Goal: Check status: Check status

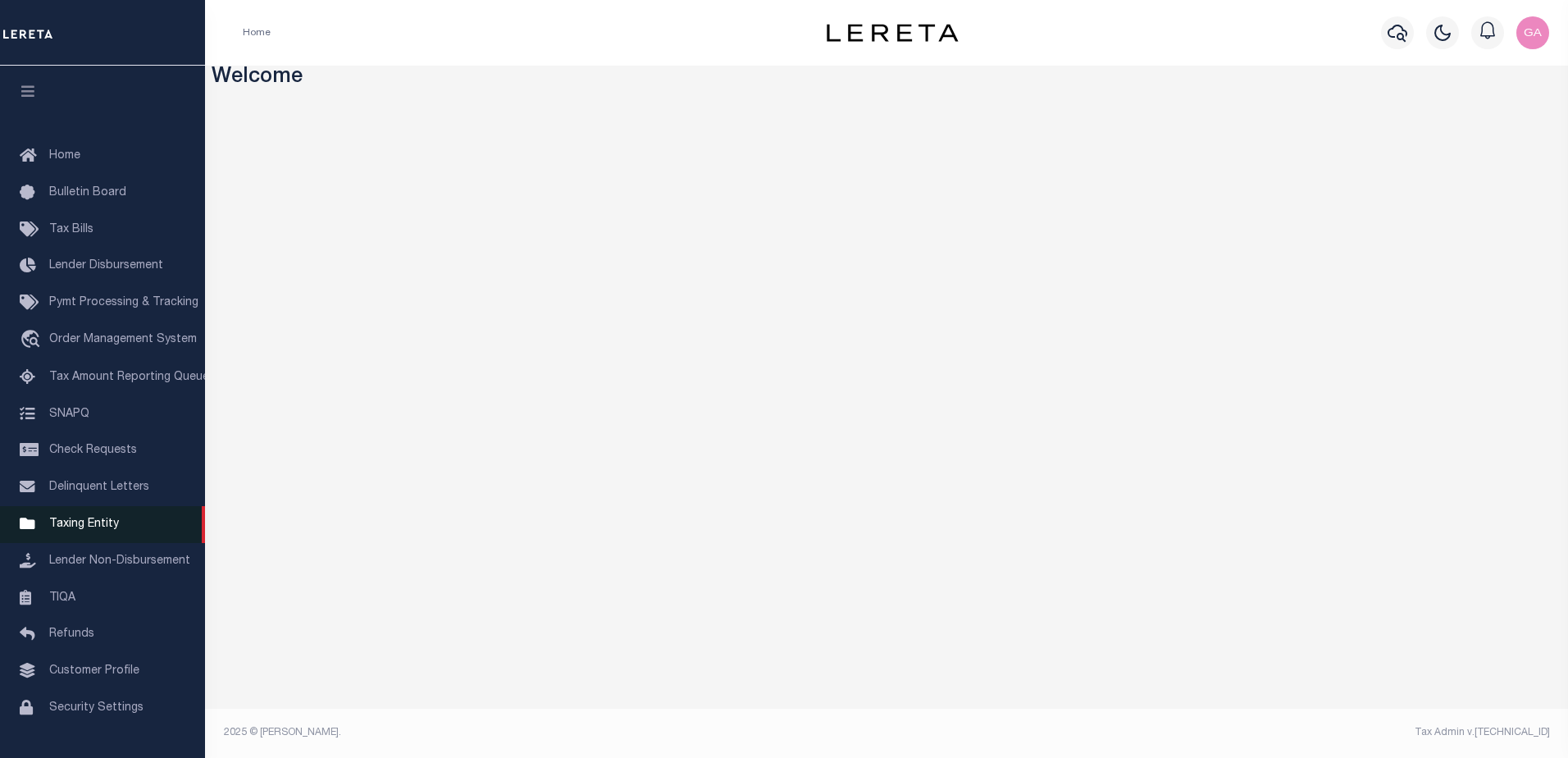
click at [102, 530] on span "Taxing Entity" at bounding box center [83, 524] width 70 height 12
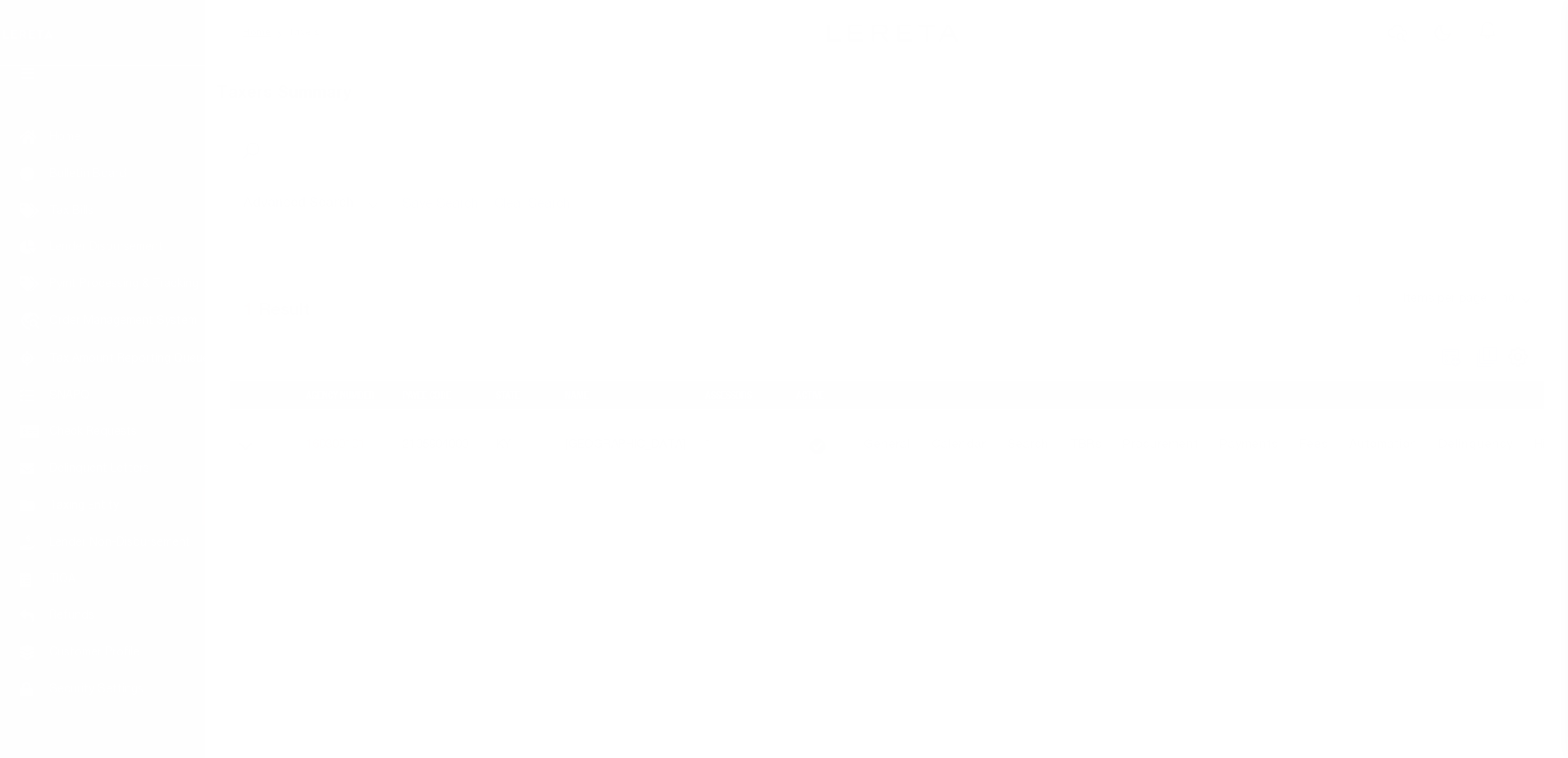
scroll to position [41, 0]
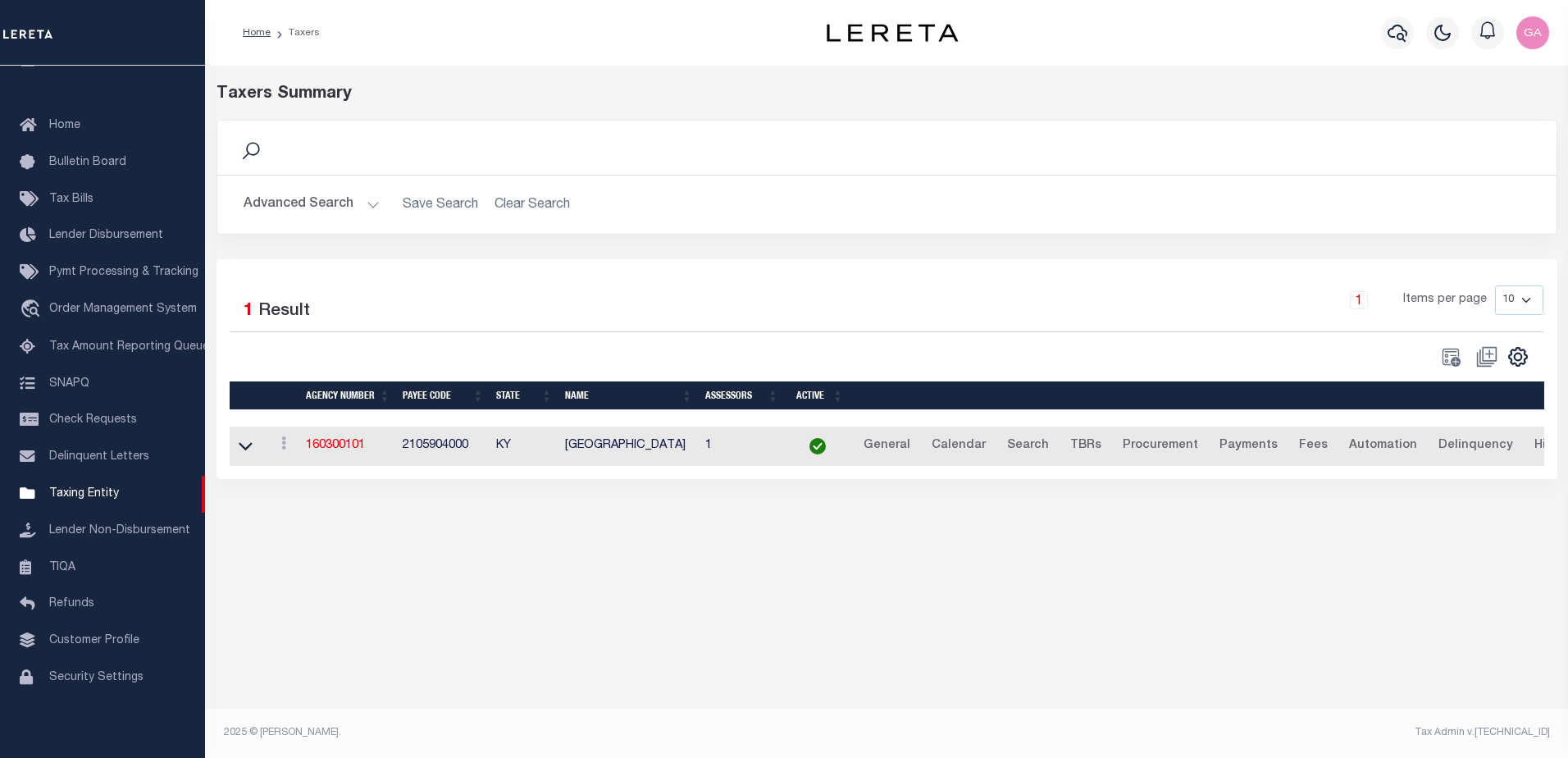
click at [367, 207] on button "Advanced Search" at bounding box center [311, 204] width 136 height 32
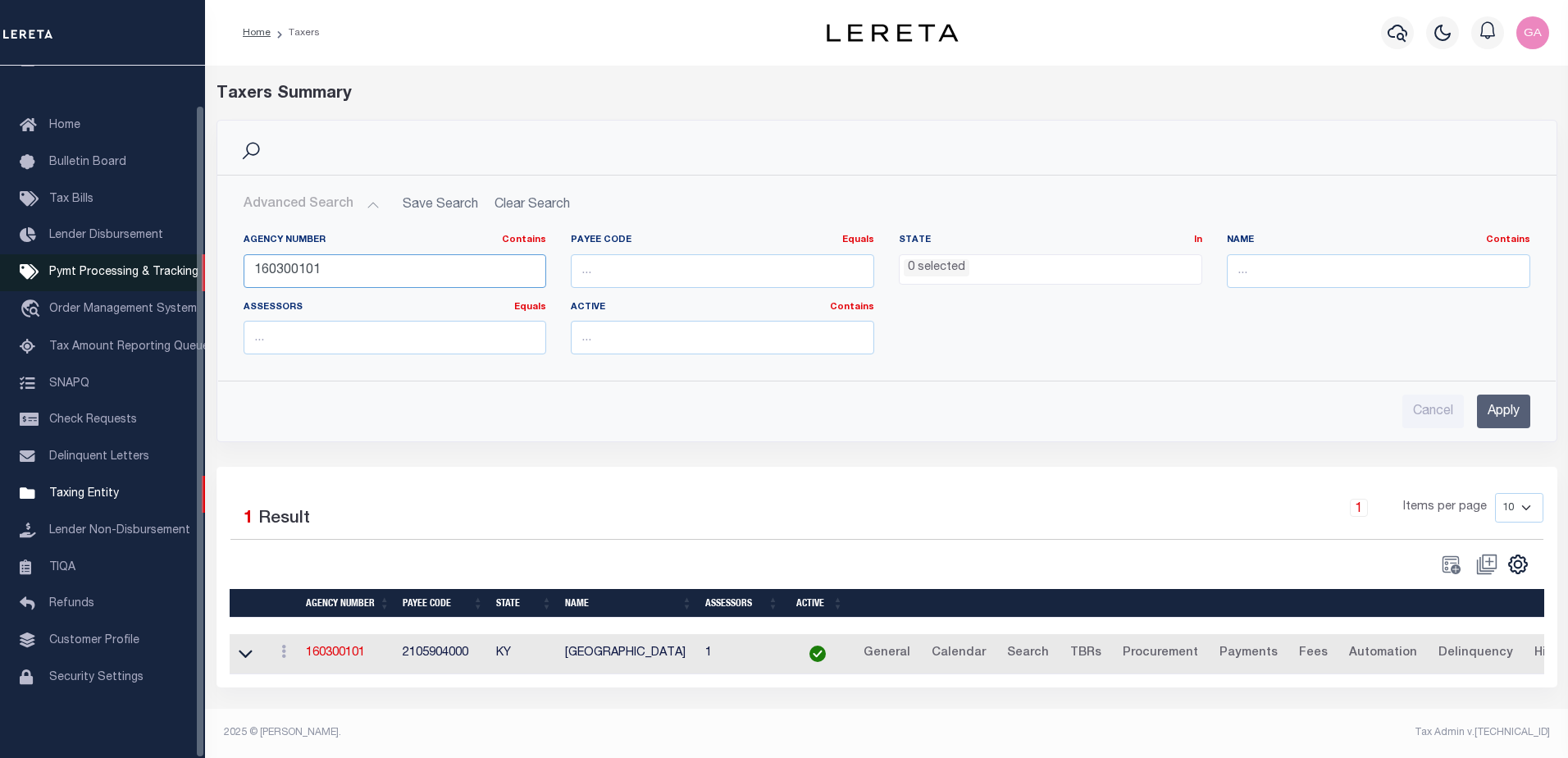
drag, startPoint x: 364, startPoint y: 282, endPoint x: 127, endPoint y: 276, distance: 237.1
click at [129, 276] on div "Home Taxers Profile" at bounding box center [784, 374] width 1568 height 748
paste input "2500117009"
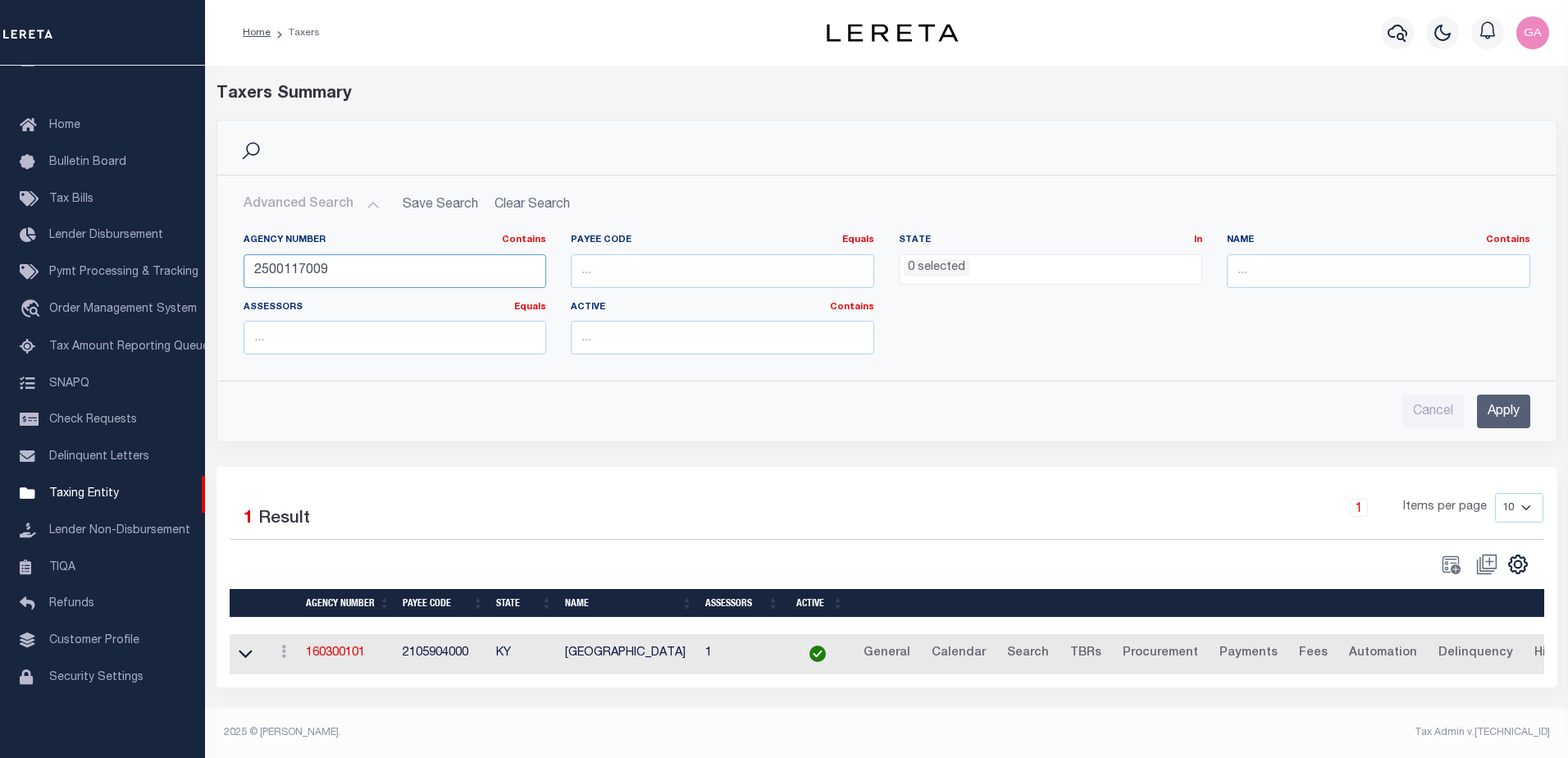
type input "2500117009"
click at [680, 281] on input "number" at bounding box center [722, 271] width 303 height 33
paste input "2500117009"
type input "2500117009"
click at [1501, 411] on input "Apply" at bounding box center [1504, 411] width 53 height 33
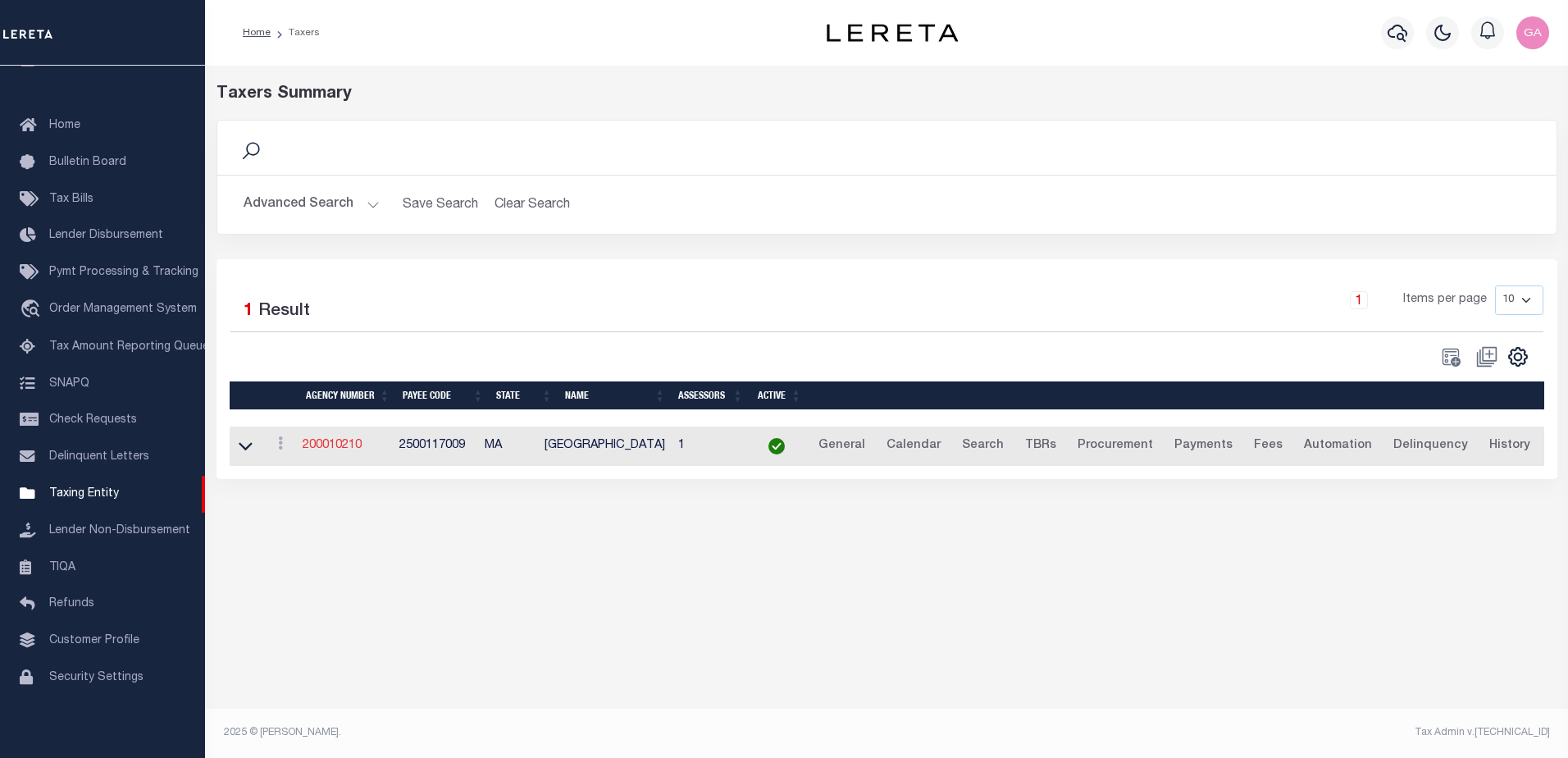
click at [347, 450] on link "200010210" at bounding box center [332, 446] width 59 height 12
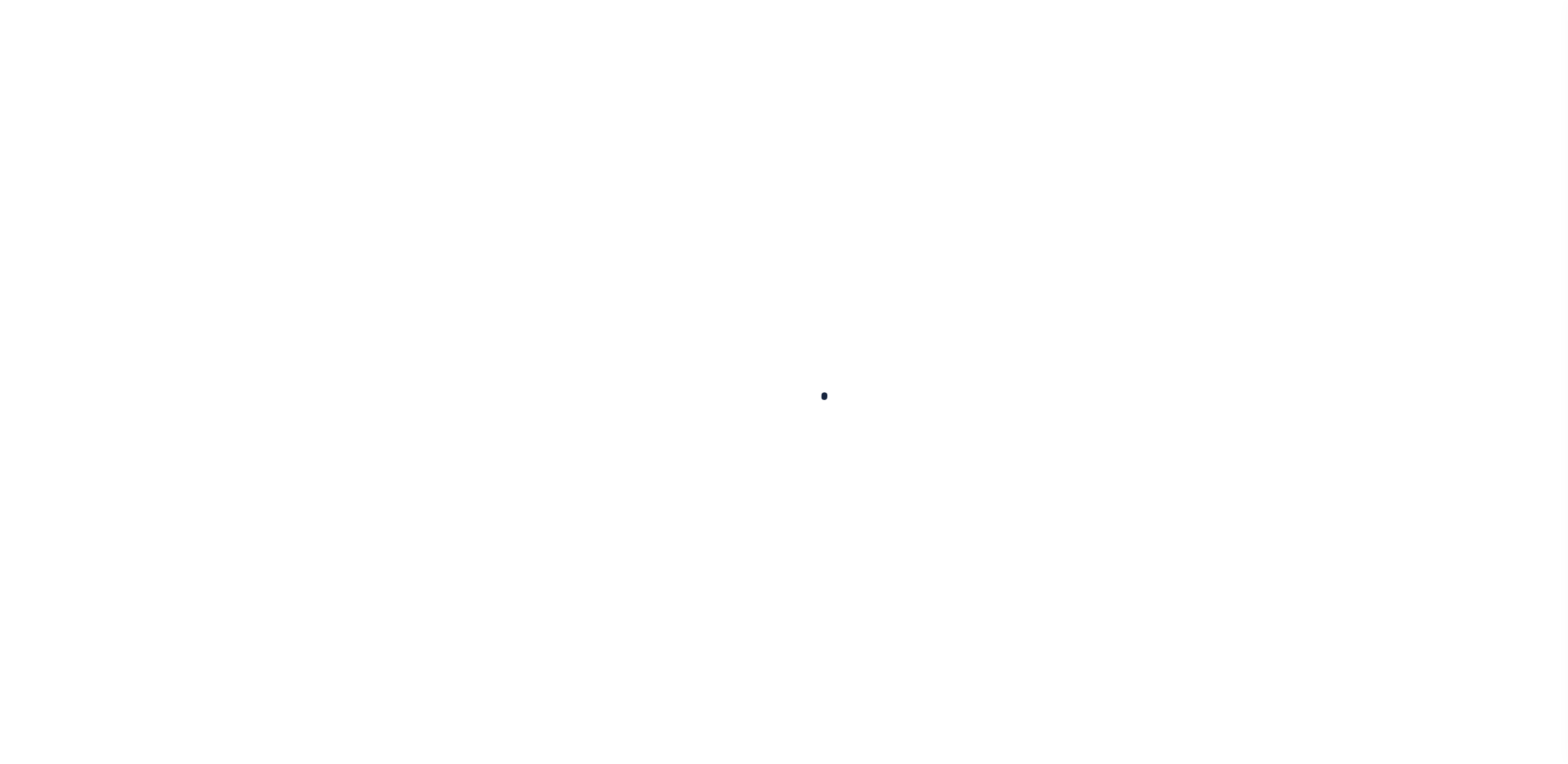
select select
checkbox input "false"
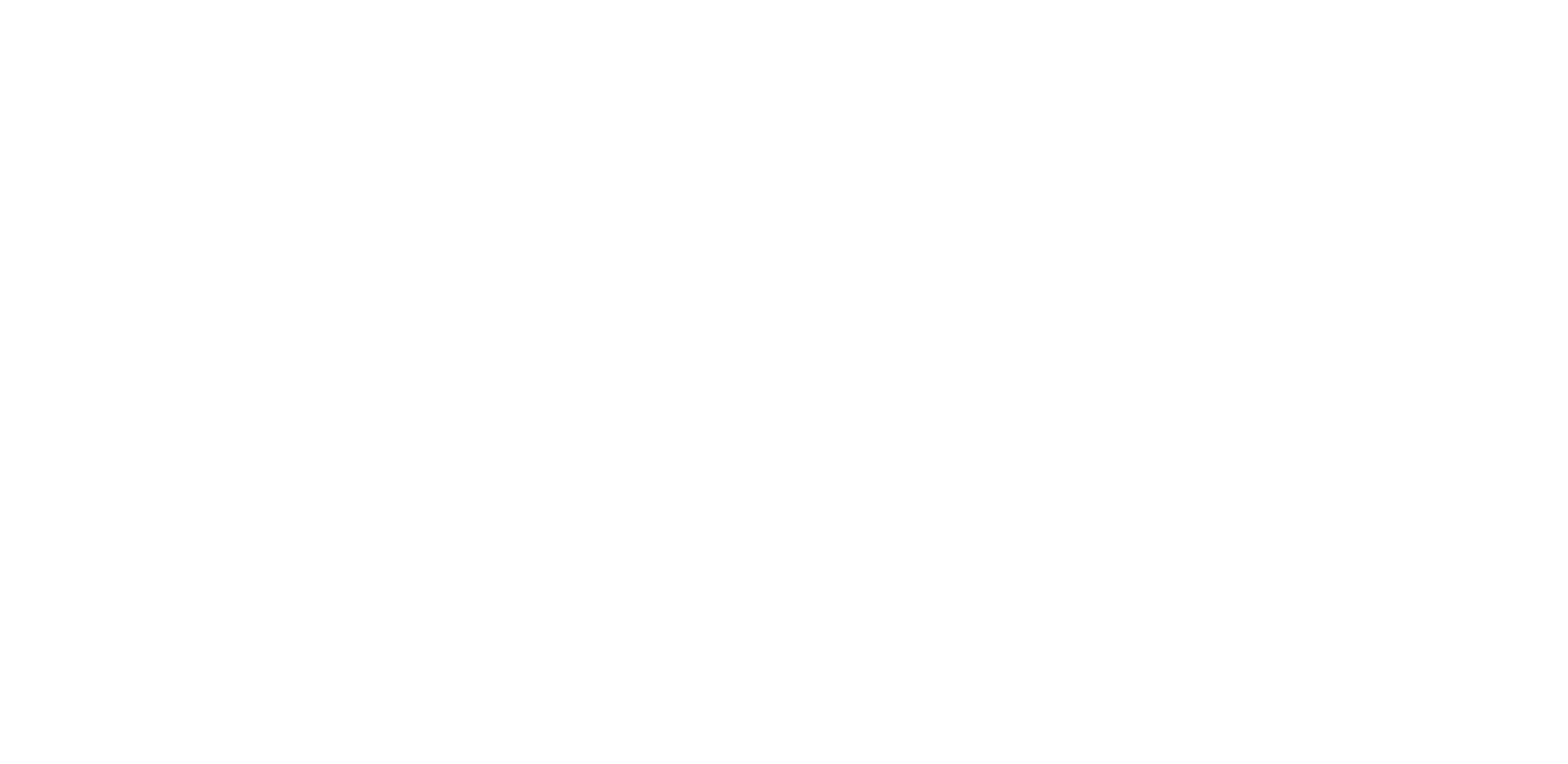
checkbox input "false"
type input "2500117009"
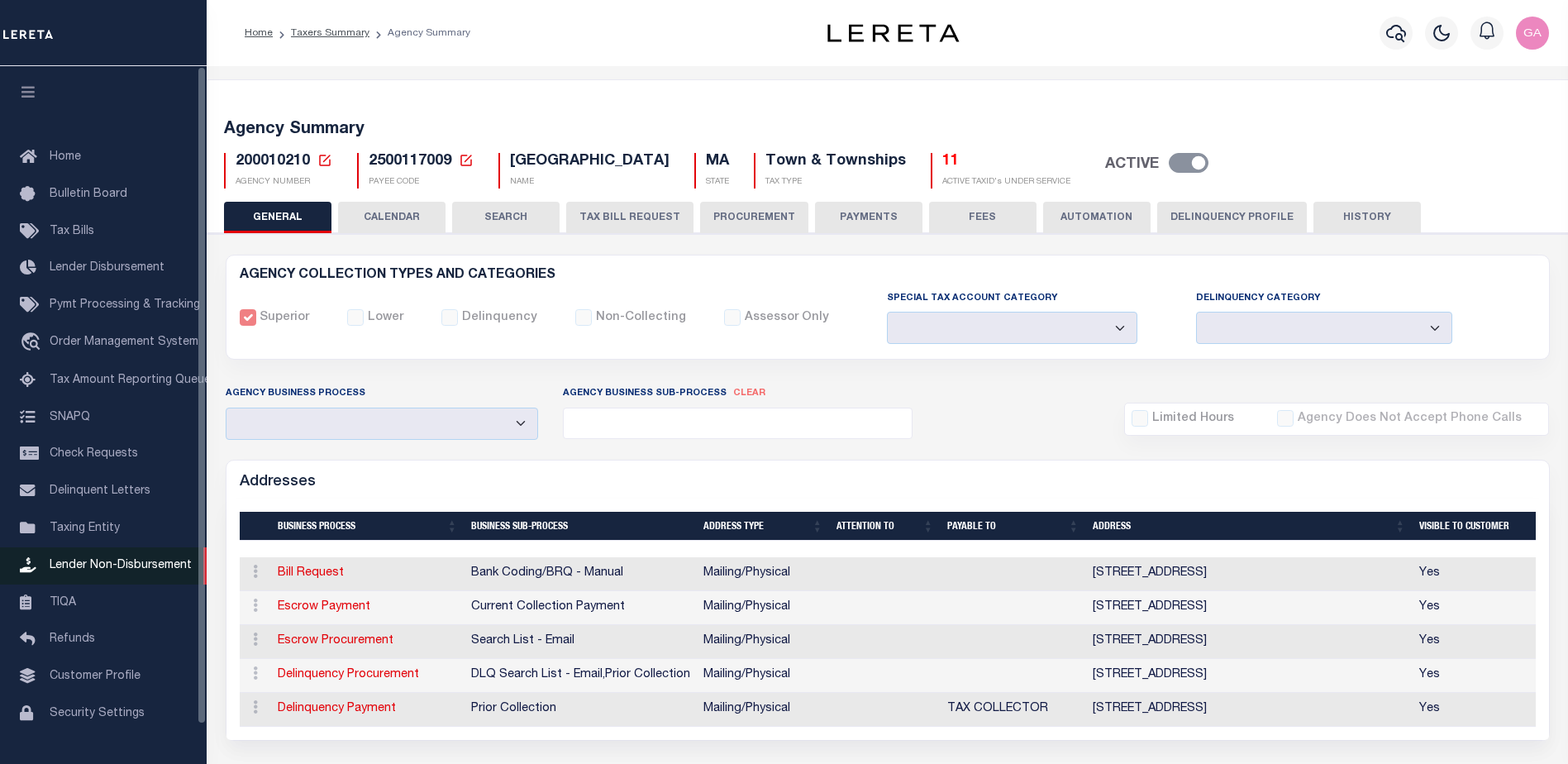
click at [98, 570] on span "Lender Non-Disbursement" at bounding box center [121, 566] width 142 height 12
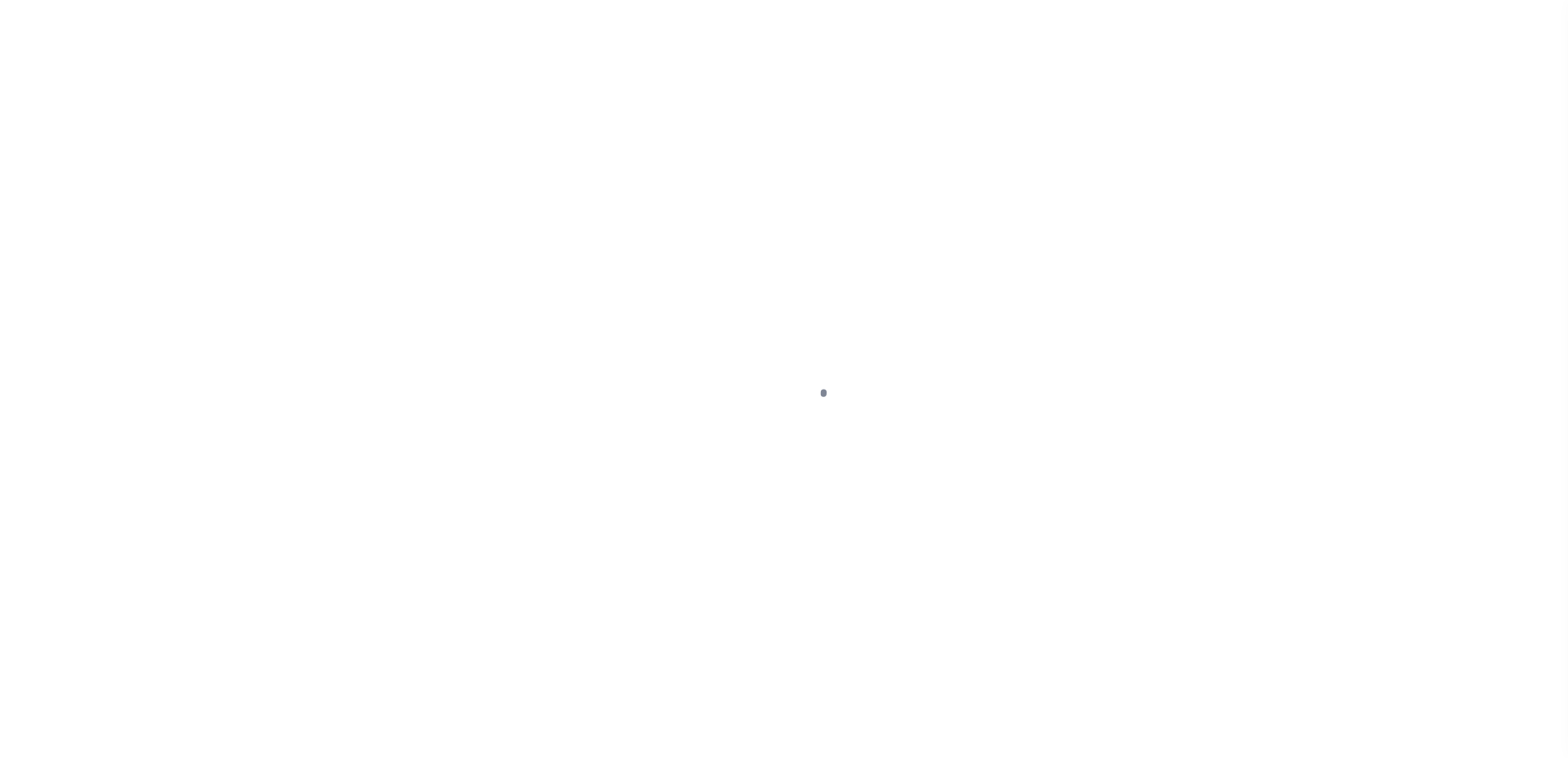
select select
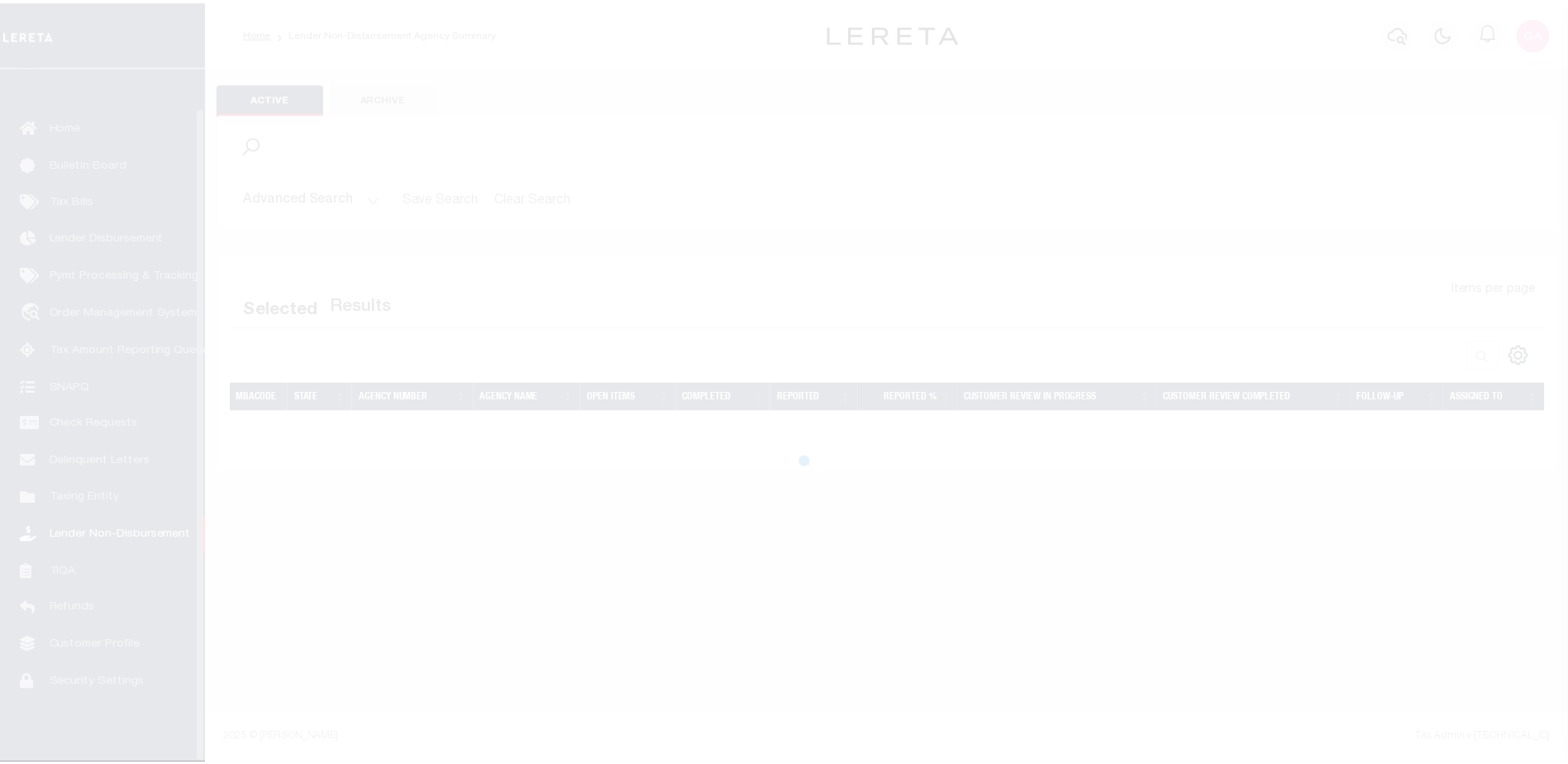
scroll to position [42, 0]
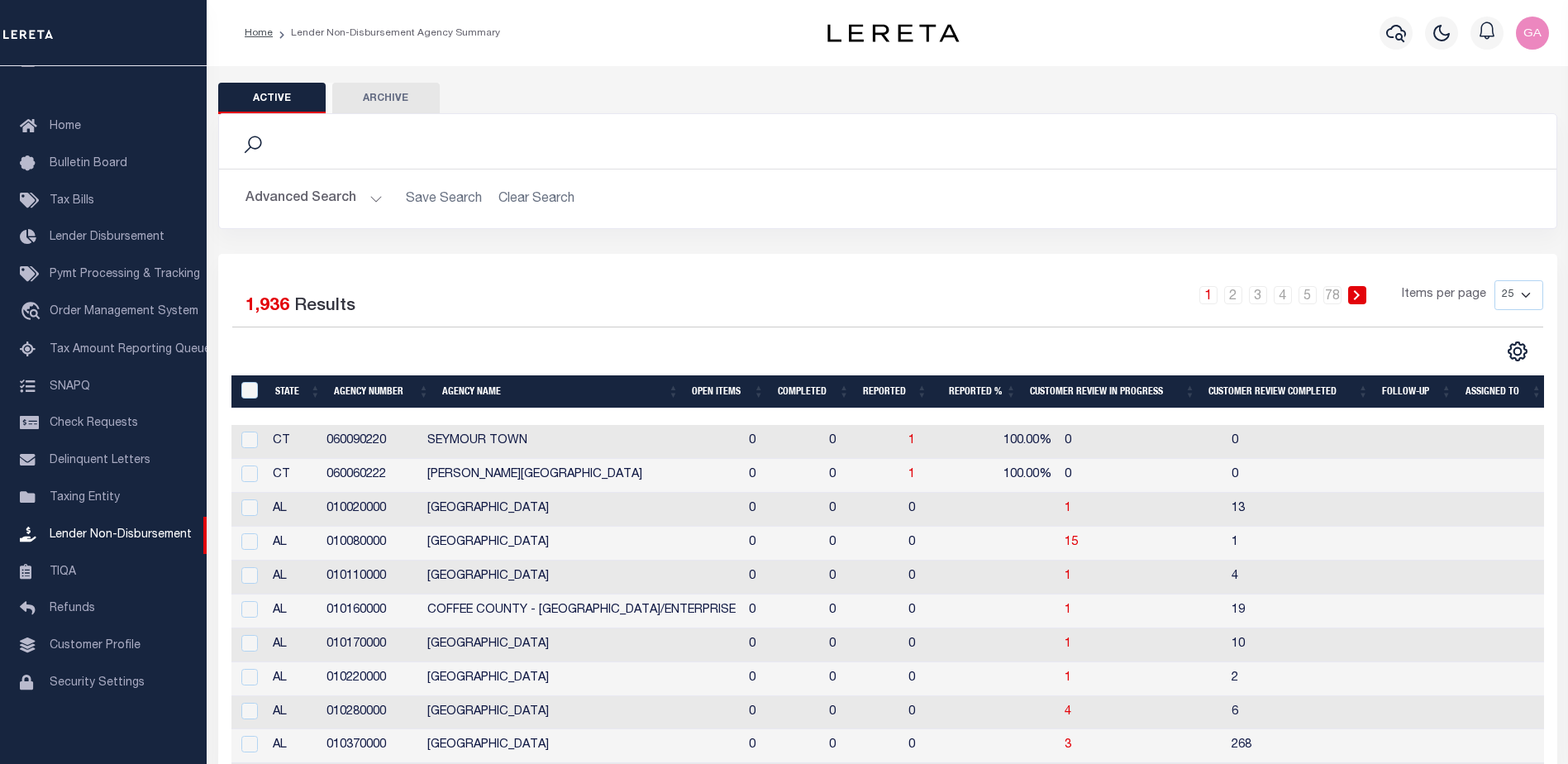
click at [370, 198] on button "Advanced Search" at bounding box center [314, 199] width 138 height 33
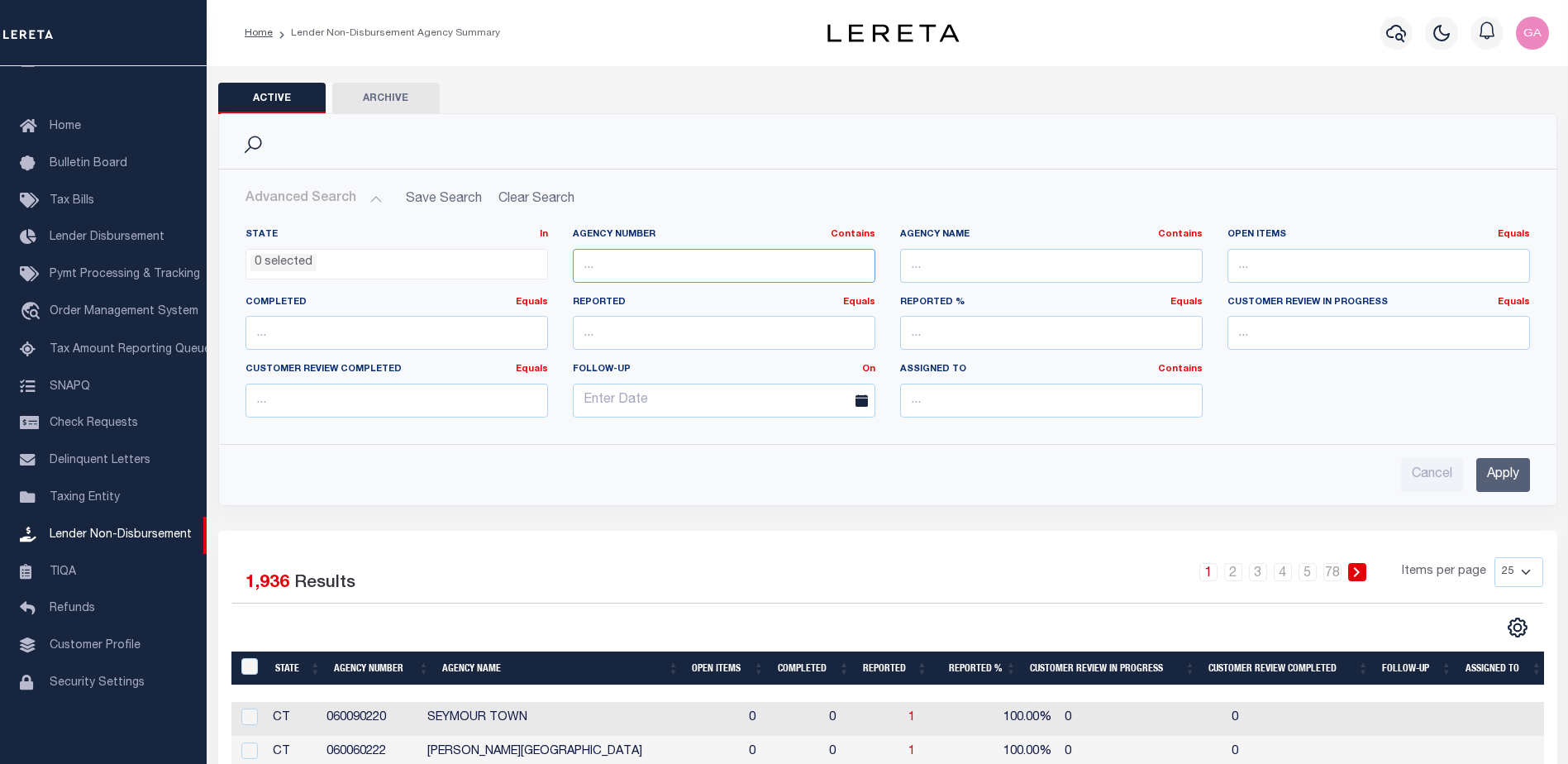
click at [641, 266] on input "text" at bounding box center [724, 265] width 303 height 34
paste input "200010210"
type input "200010210"
click at [1503, 475] on input "Apply" at bounding box center [1503, 475] width 53 height 34
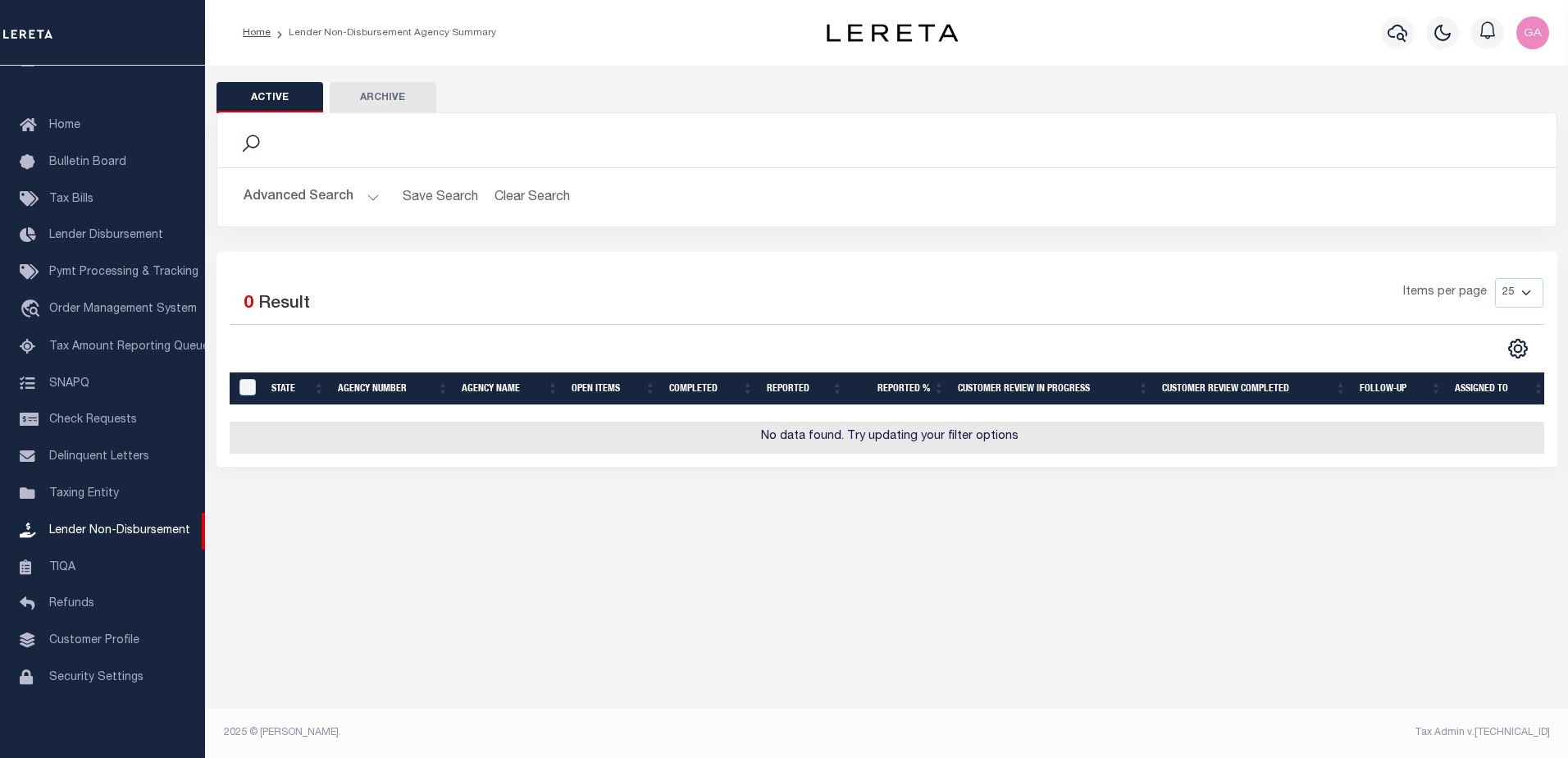
click at [361, 191] on button "Advanced Search" at bounding box center [311, 197] width 136 height 32
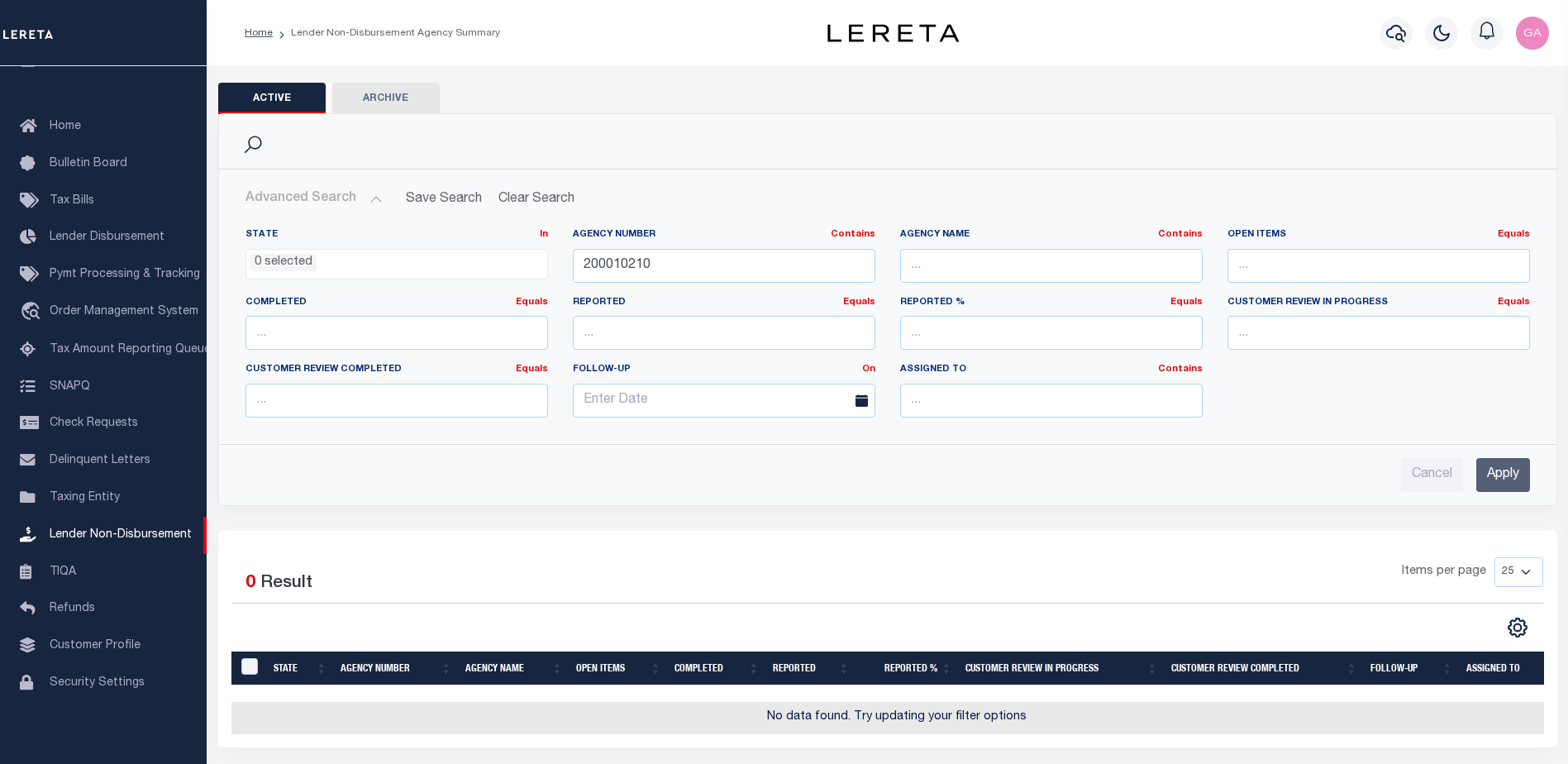
click at [381, 93] on button "Archive" at bounding box center [386, 99] width 108 height 32
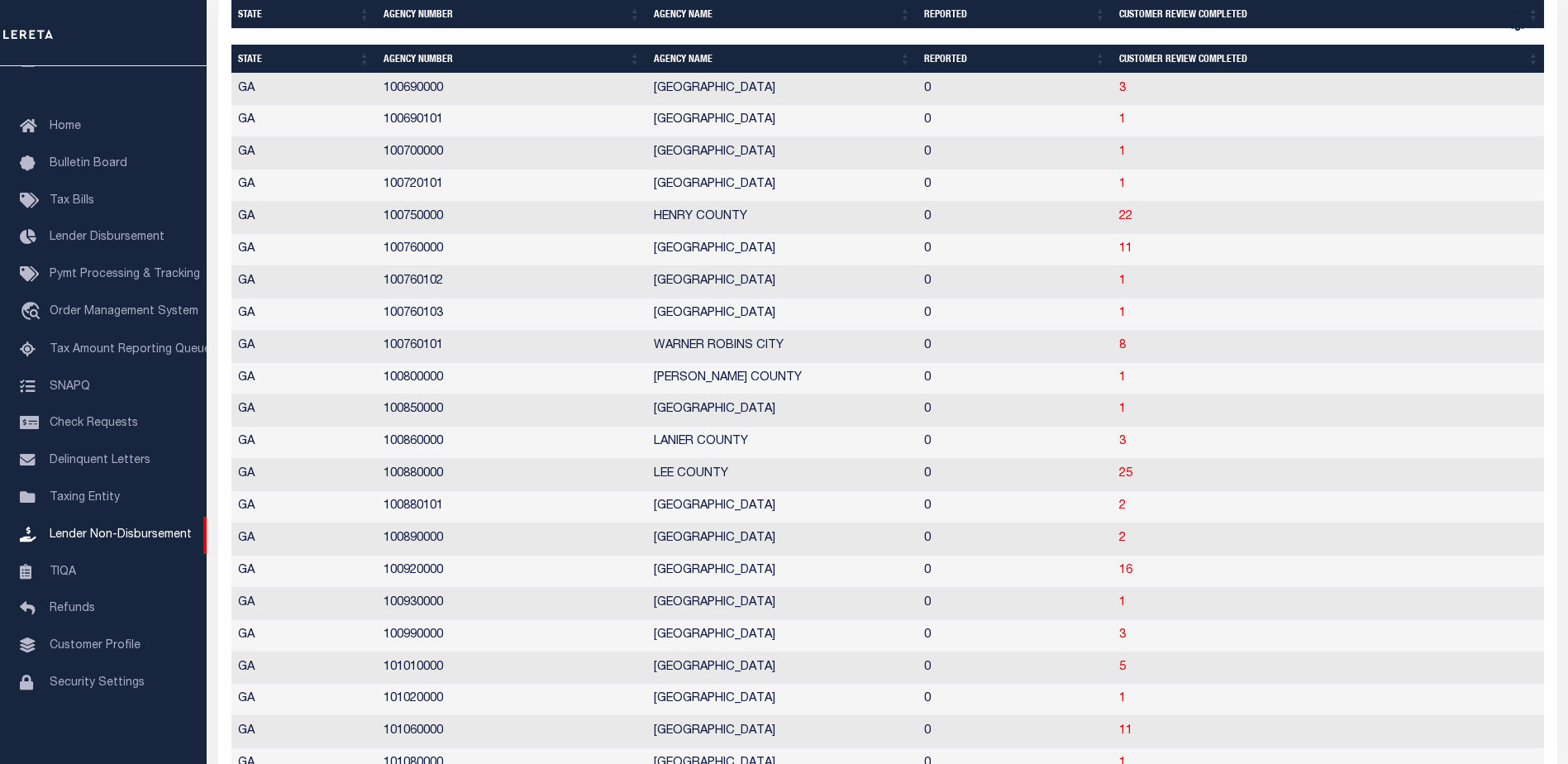
scroll to position [538, 0]
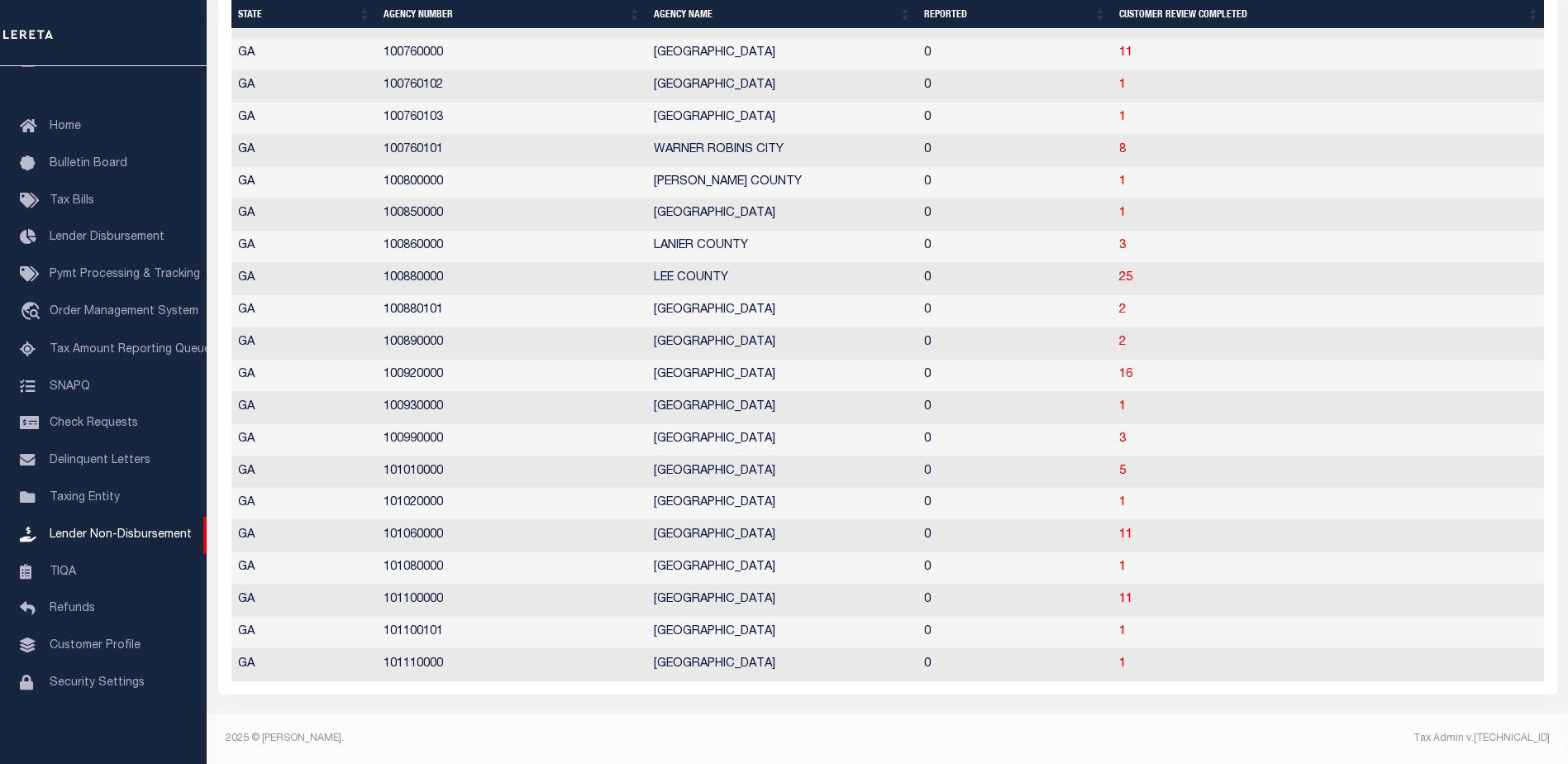
click at [700, 263] on td "LEE COUNTY" at bounding box center [782, 279] width 270 height 33
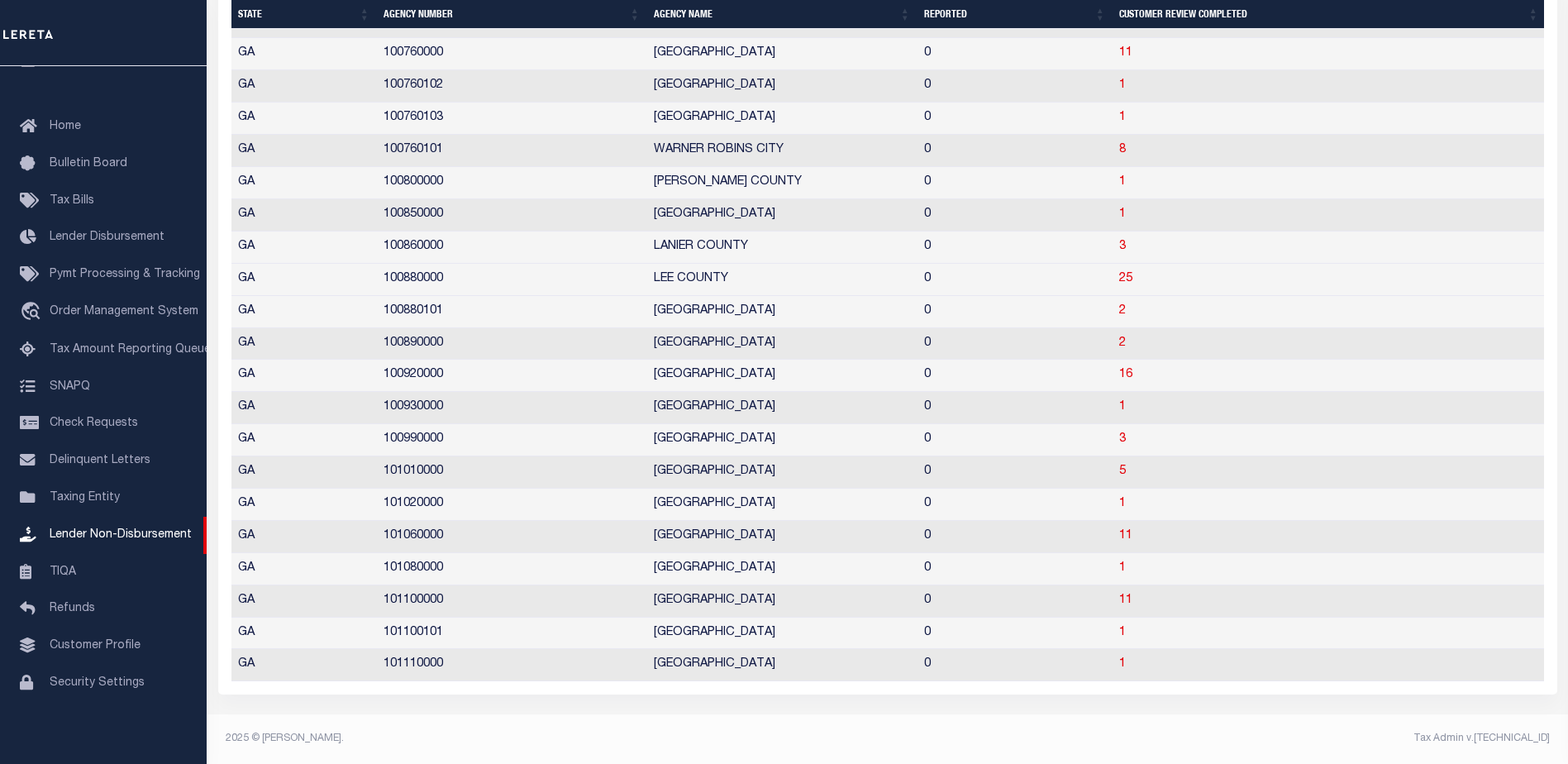
click at [666, 555] on td "OCONEE COUNTY" at bounding box center [782, 569] width 270 height 33
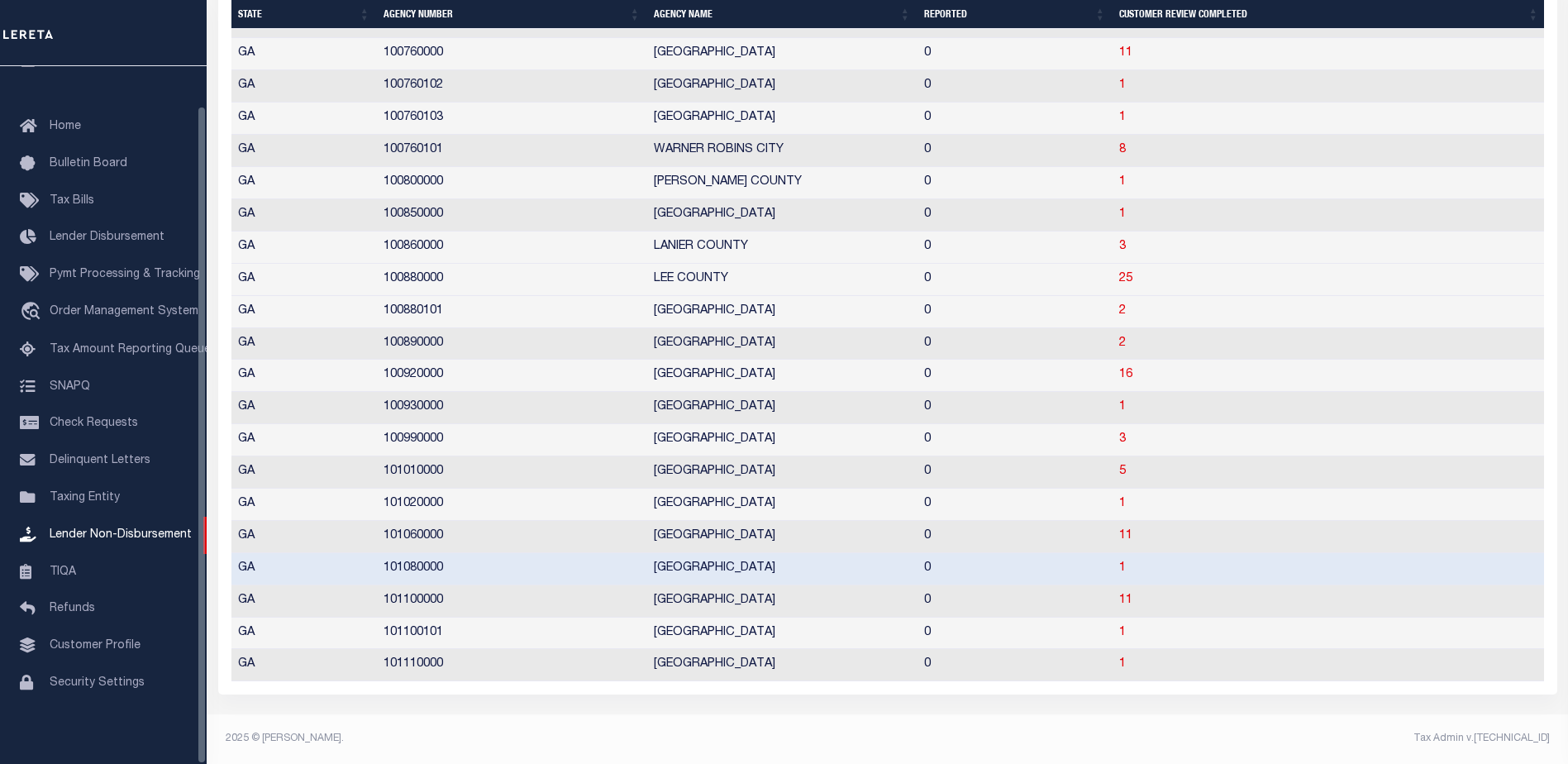
click at [701, 475] on td "MITCHELL COUNTY" at bounding box center [782, 472] width 270 height 33
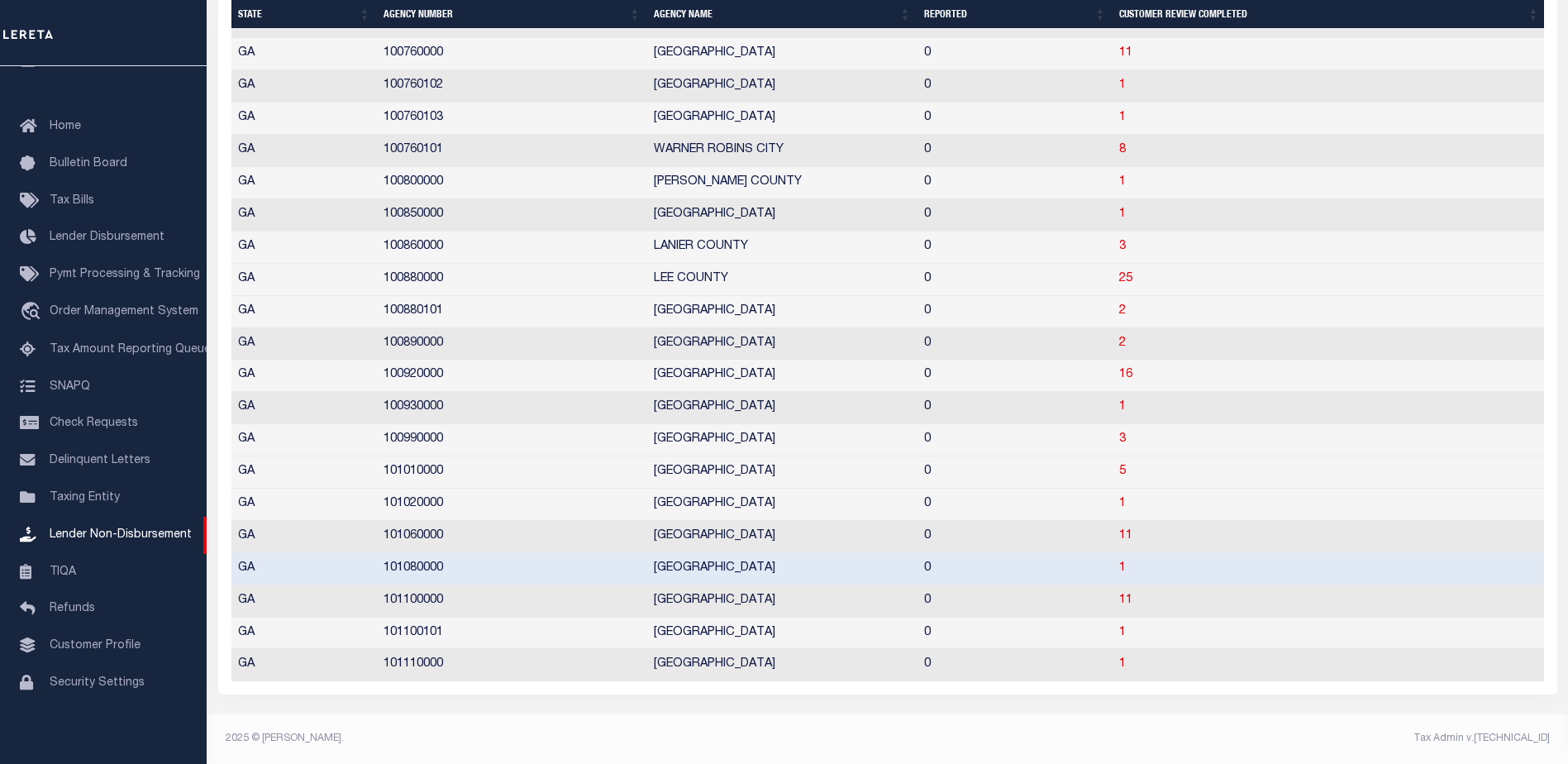
click at [701, 475] on td "MITCHELL COUNTY" at bounding box center [782, 472] width 270 height 33
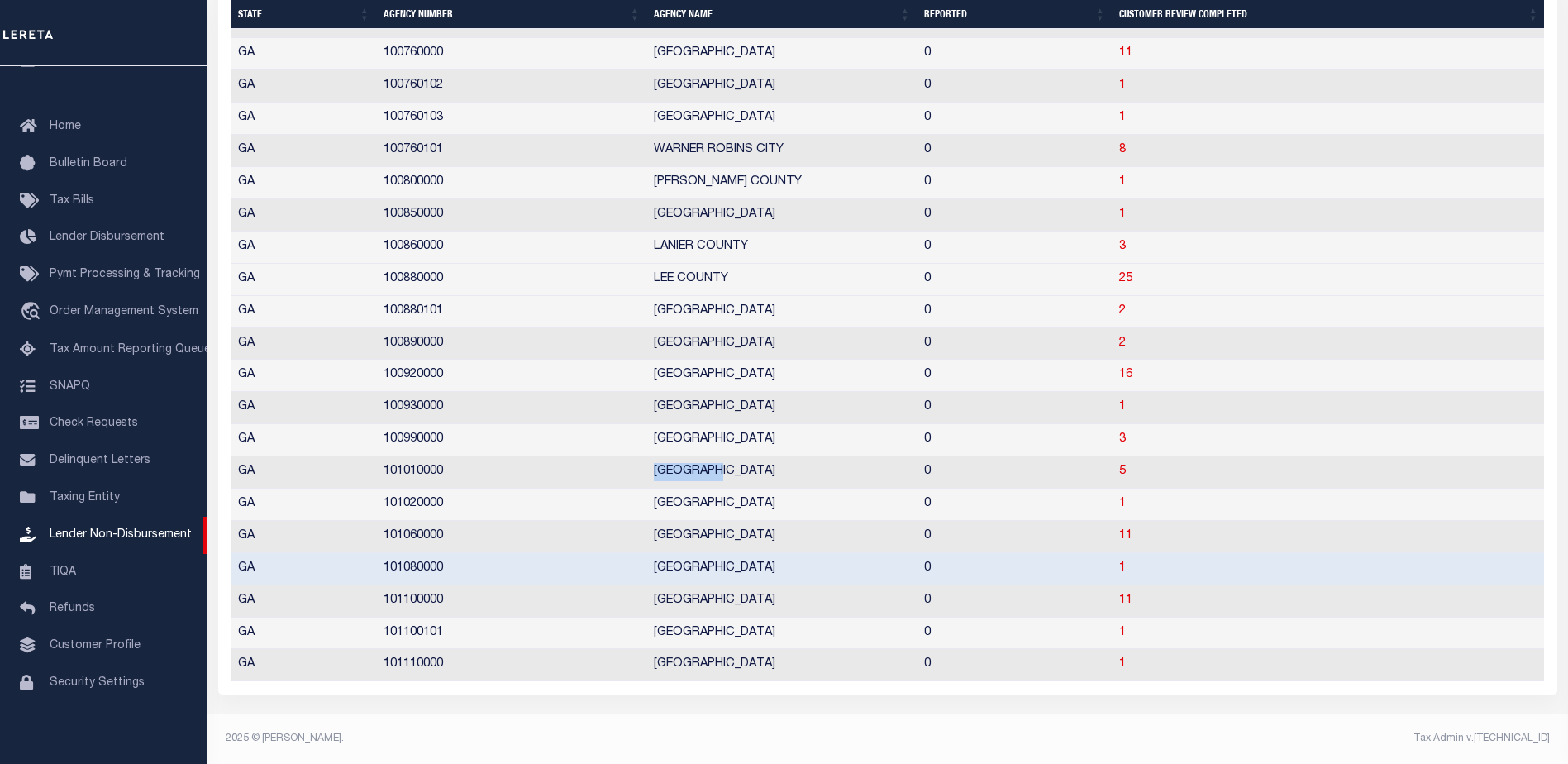
click at [701, 475] on td "MITCHELL COUNTY" at bounding box center [782, 472] width 270 height 33
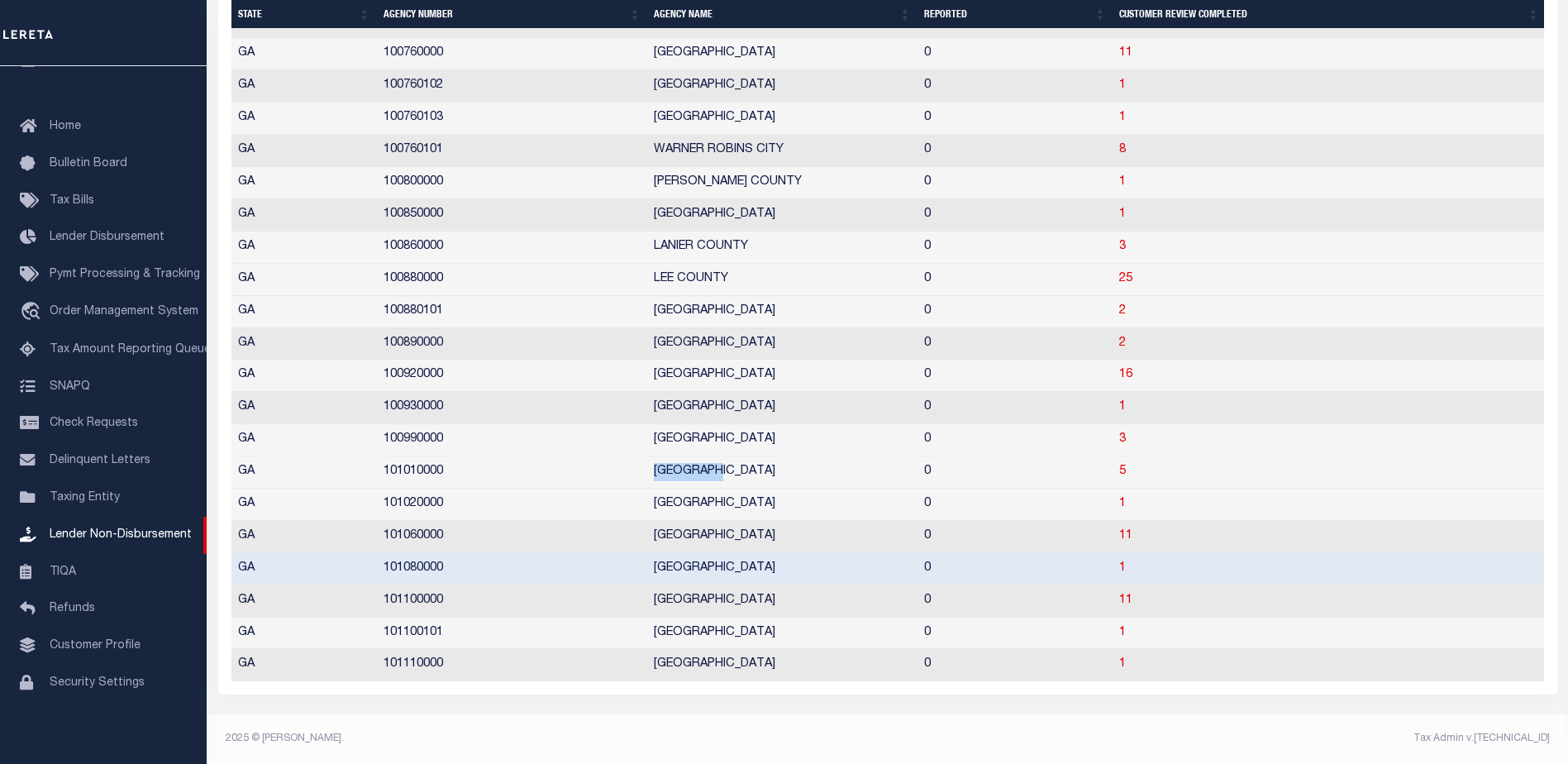
click at [701, 475] on td "MITCHELL COUNTY" at bounding box center [782, 472] width 270 height 33
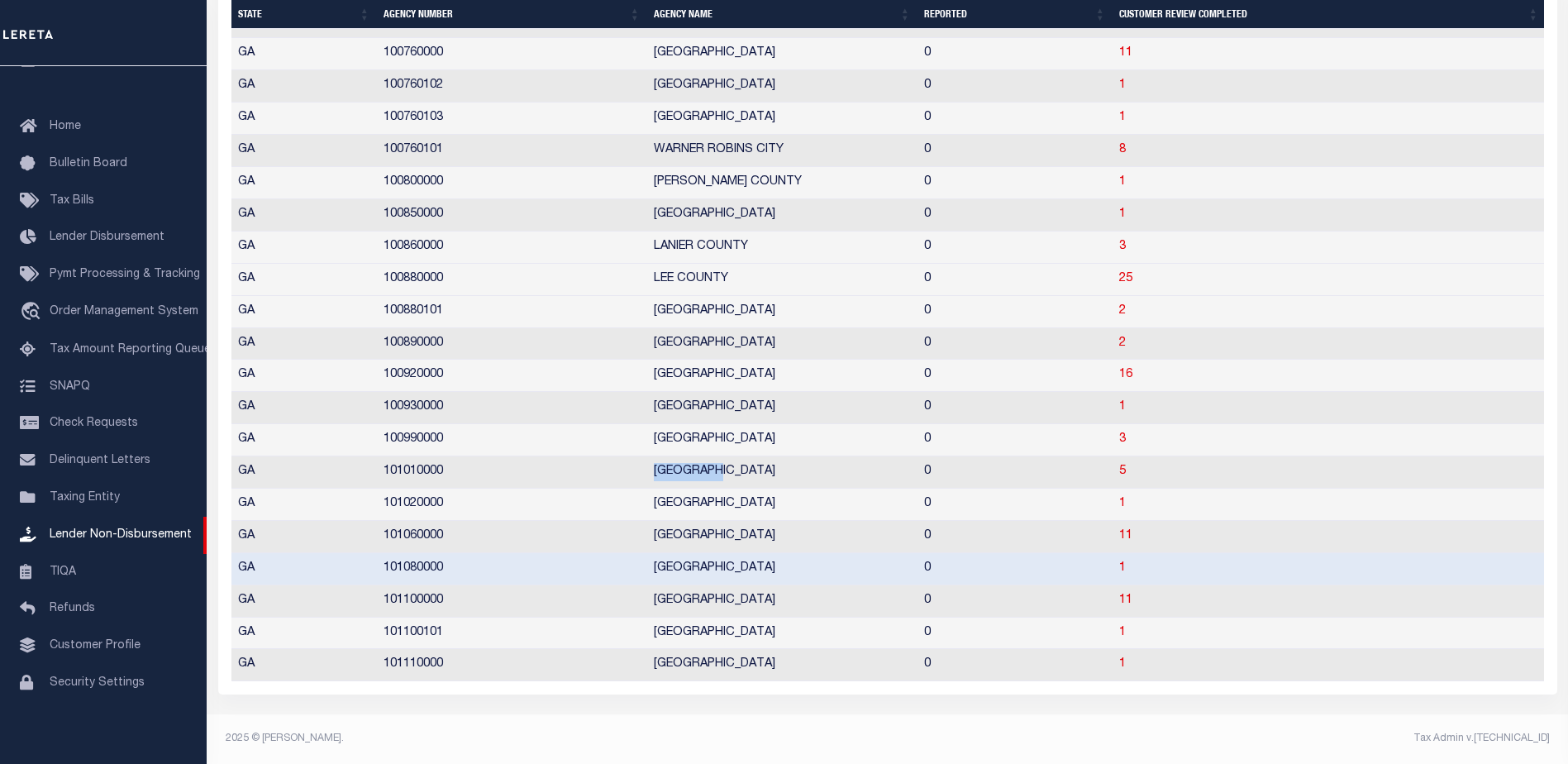
click at [701, 475] on td "MITCHELL COUNTY" at bounding box center [782, 472] width 270 height 33
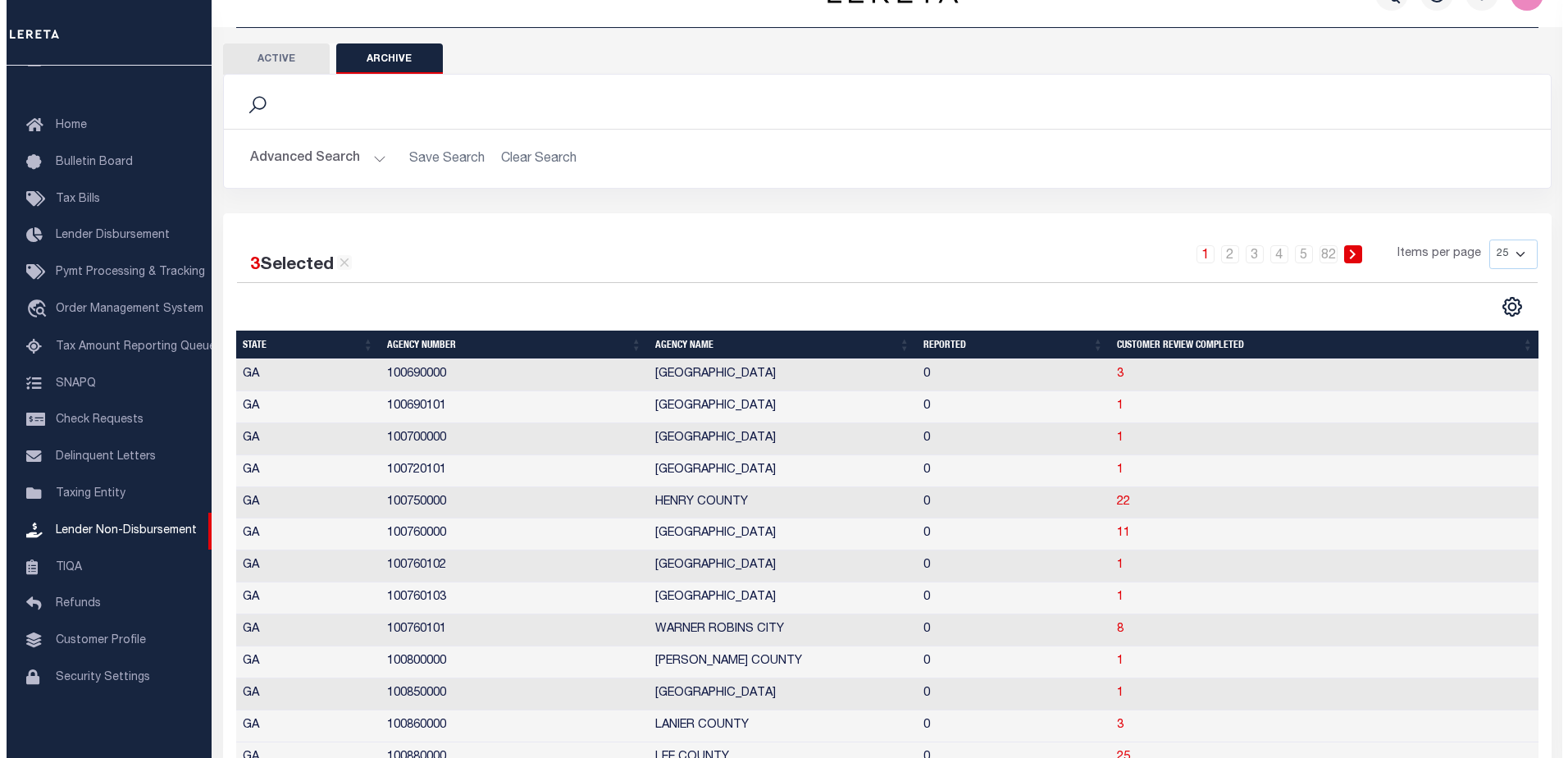
scroll to position [0, 0]
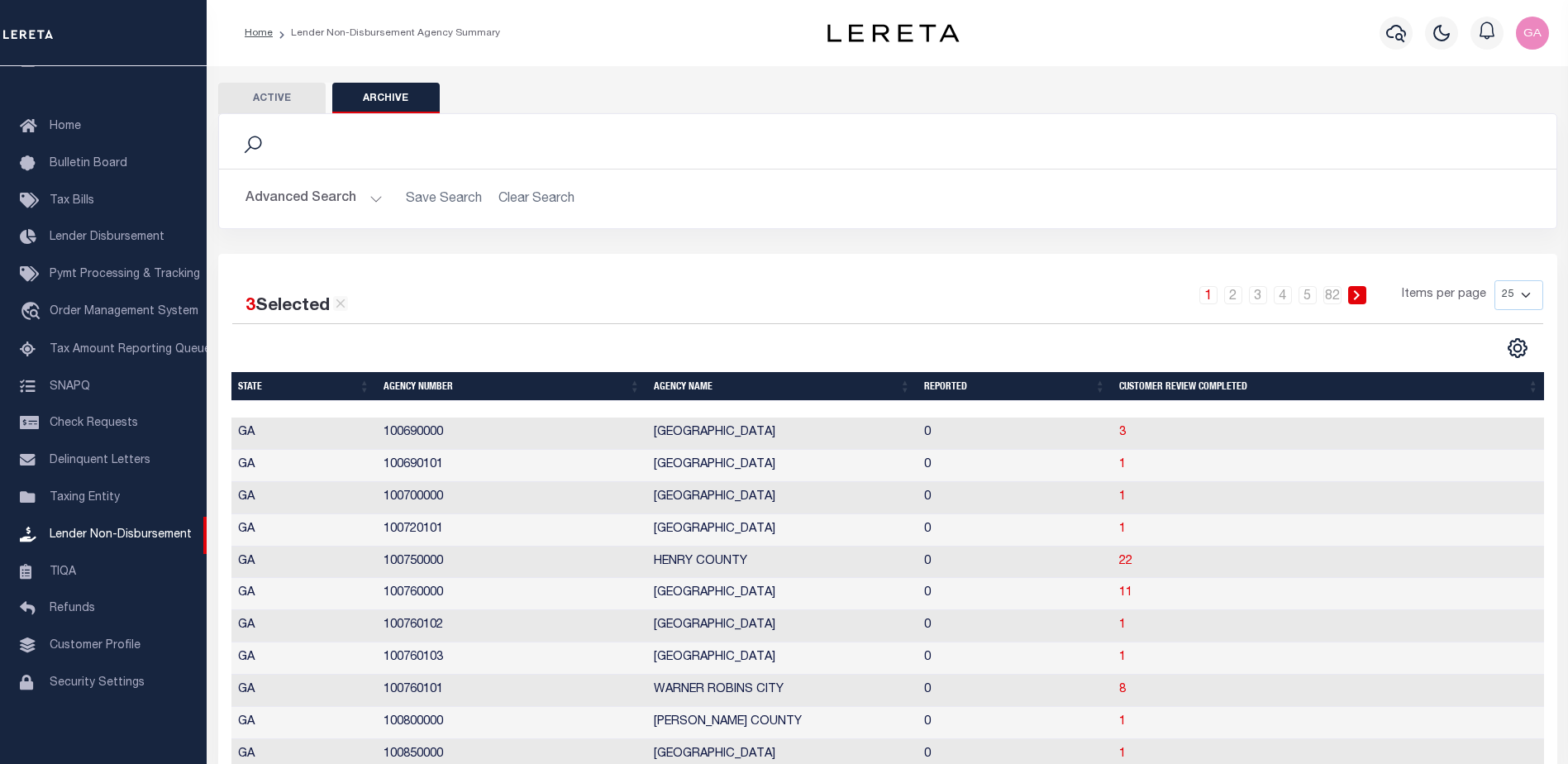
click at [373, 198] on button "Advanced Search" at bounding box center [314, 199] width 138 height 33
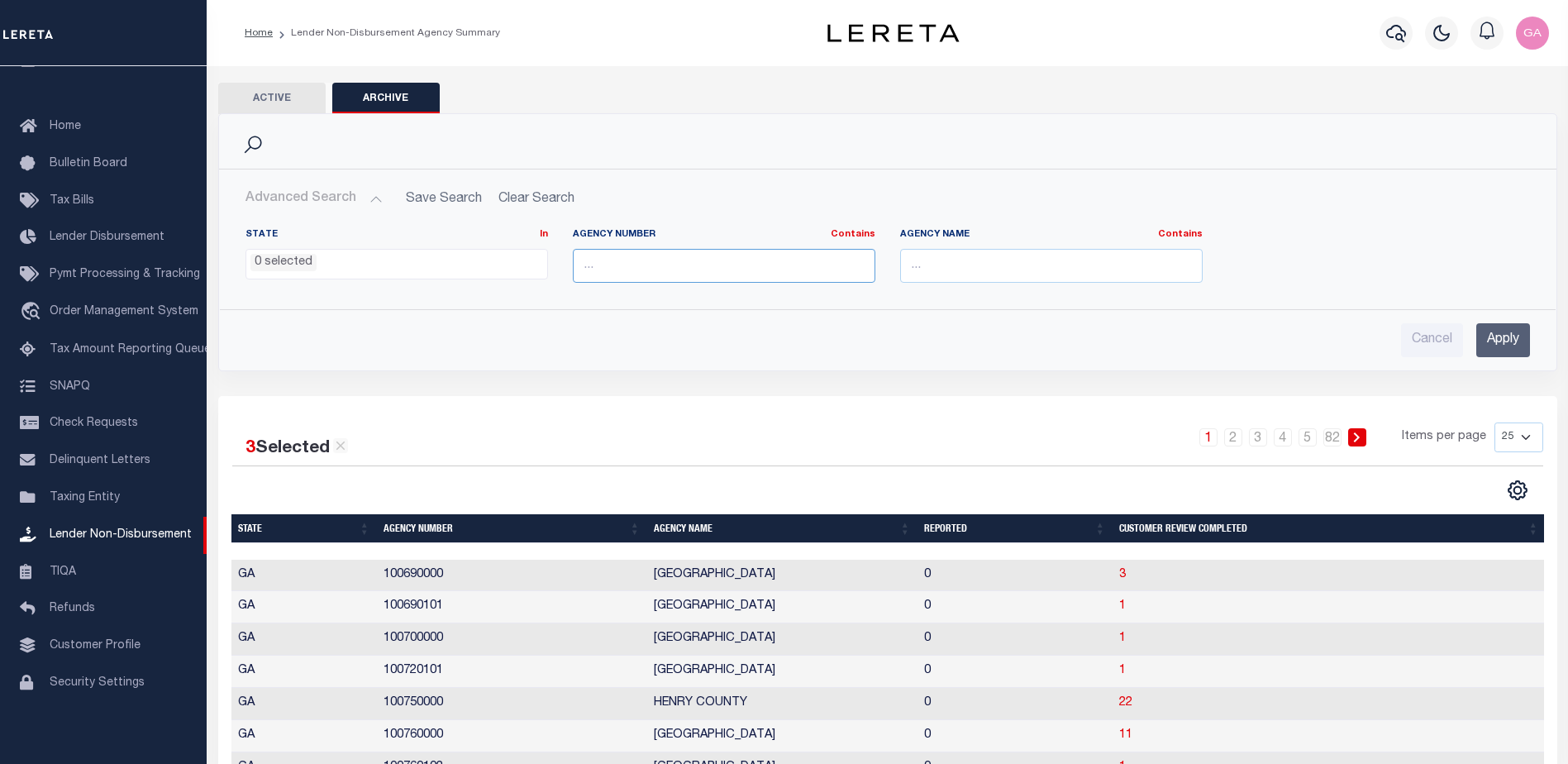
click at [636, 267] on input "text" at bounding box center [724, 265] width 303 height 34
paste input "200010210"
type input "200010210"
click at [1493, 340] on input "Apply" at bounding box center [1503, 340] width 53 height 34
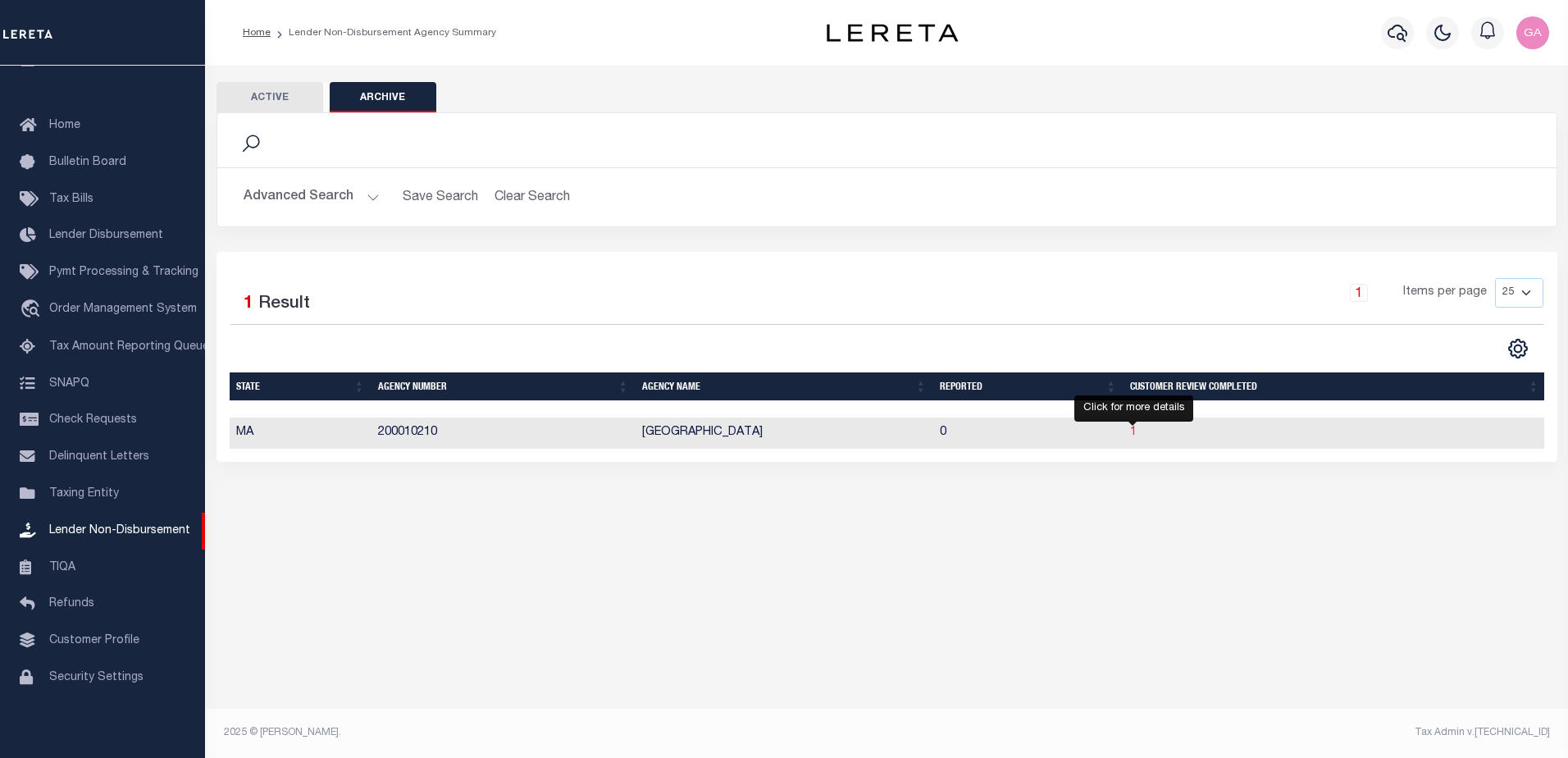
click at [1132, 433] on span "1" at bounding box center [1133, 432] width 7 height 12
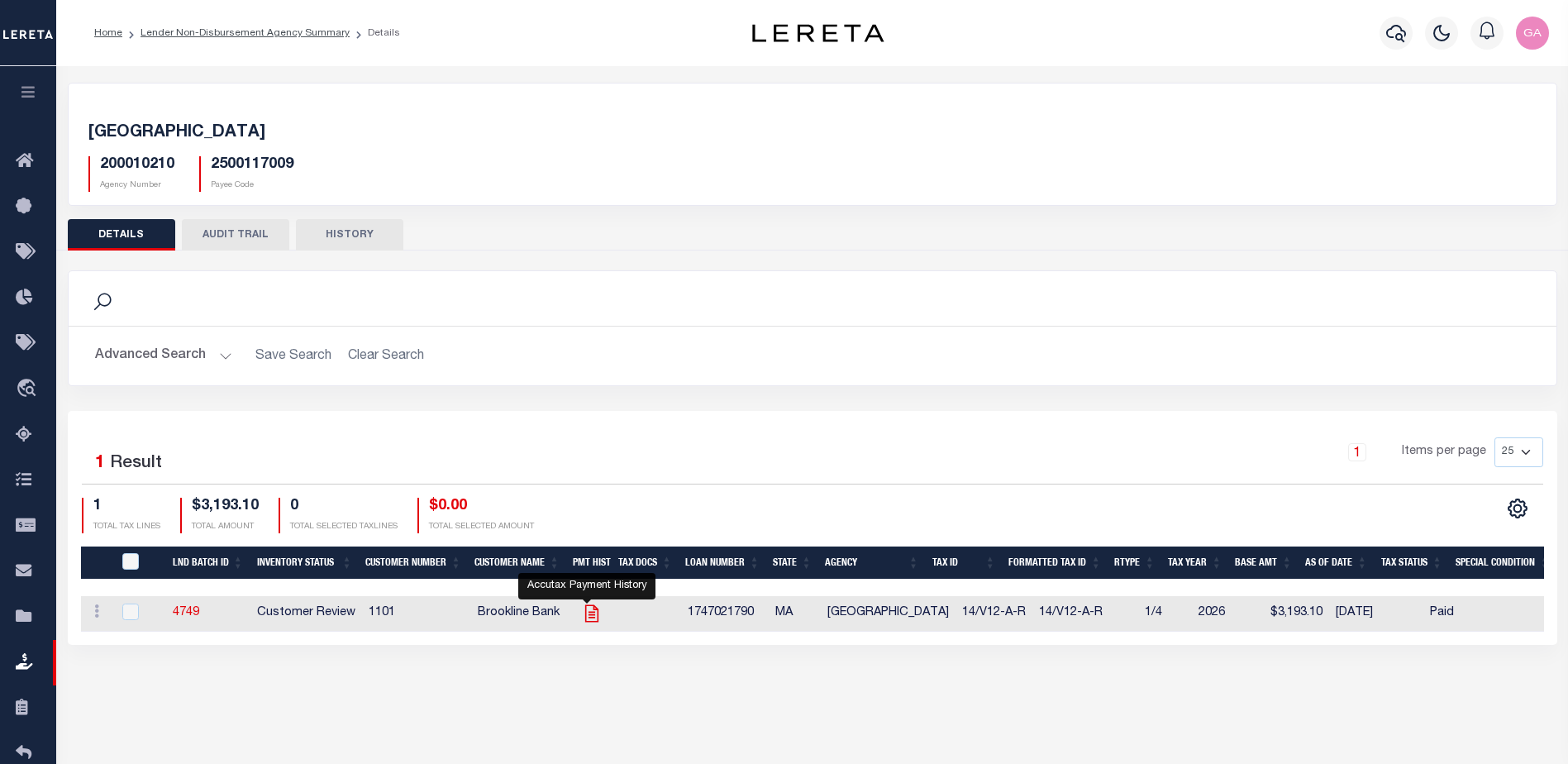
click at [589, 616] on icon "" at bounding box center [591, 615] width 13 height 18
checkbox input "true"
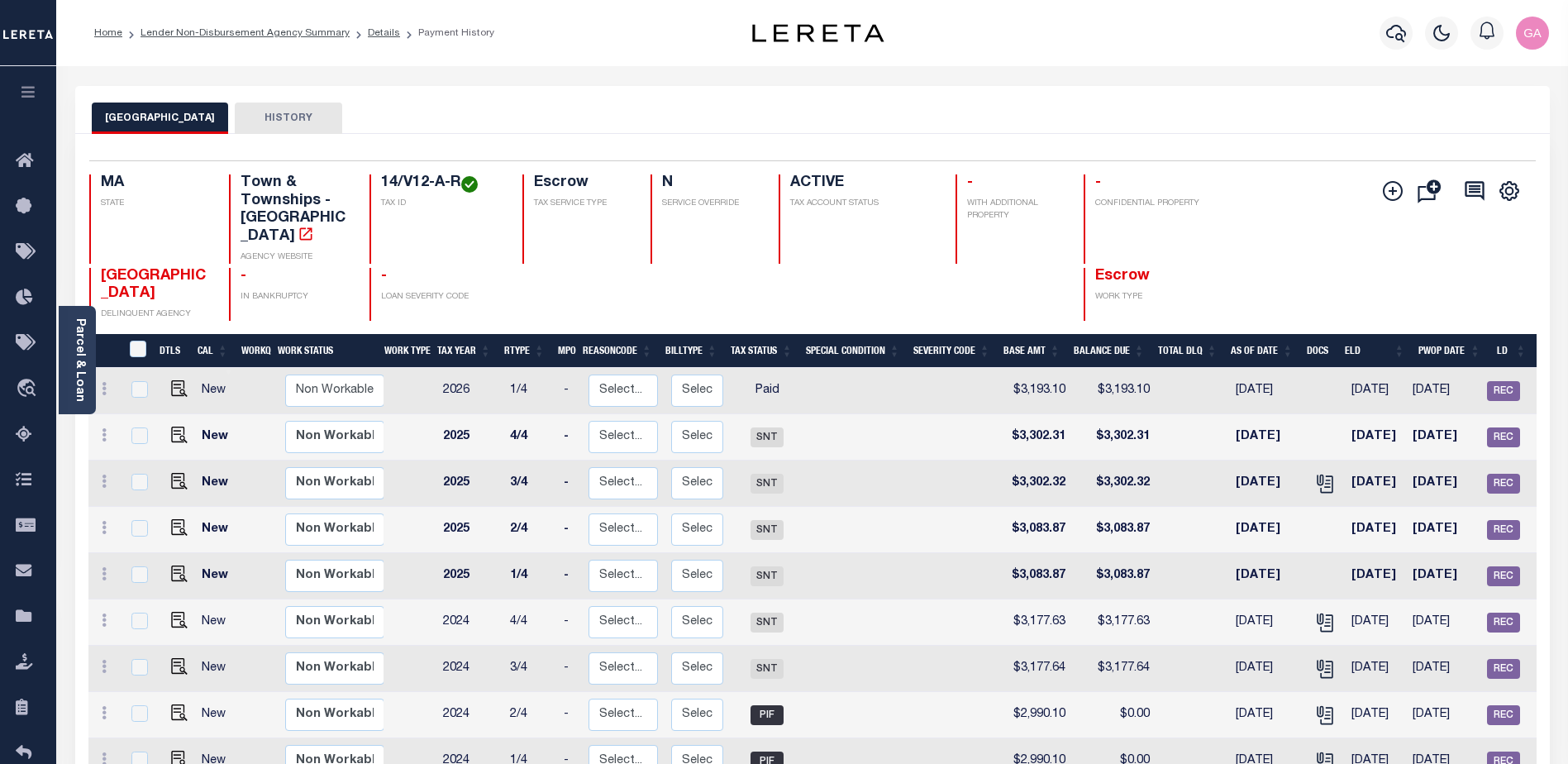
scroll to position [165, 0]
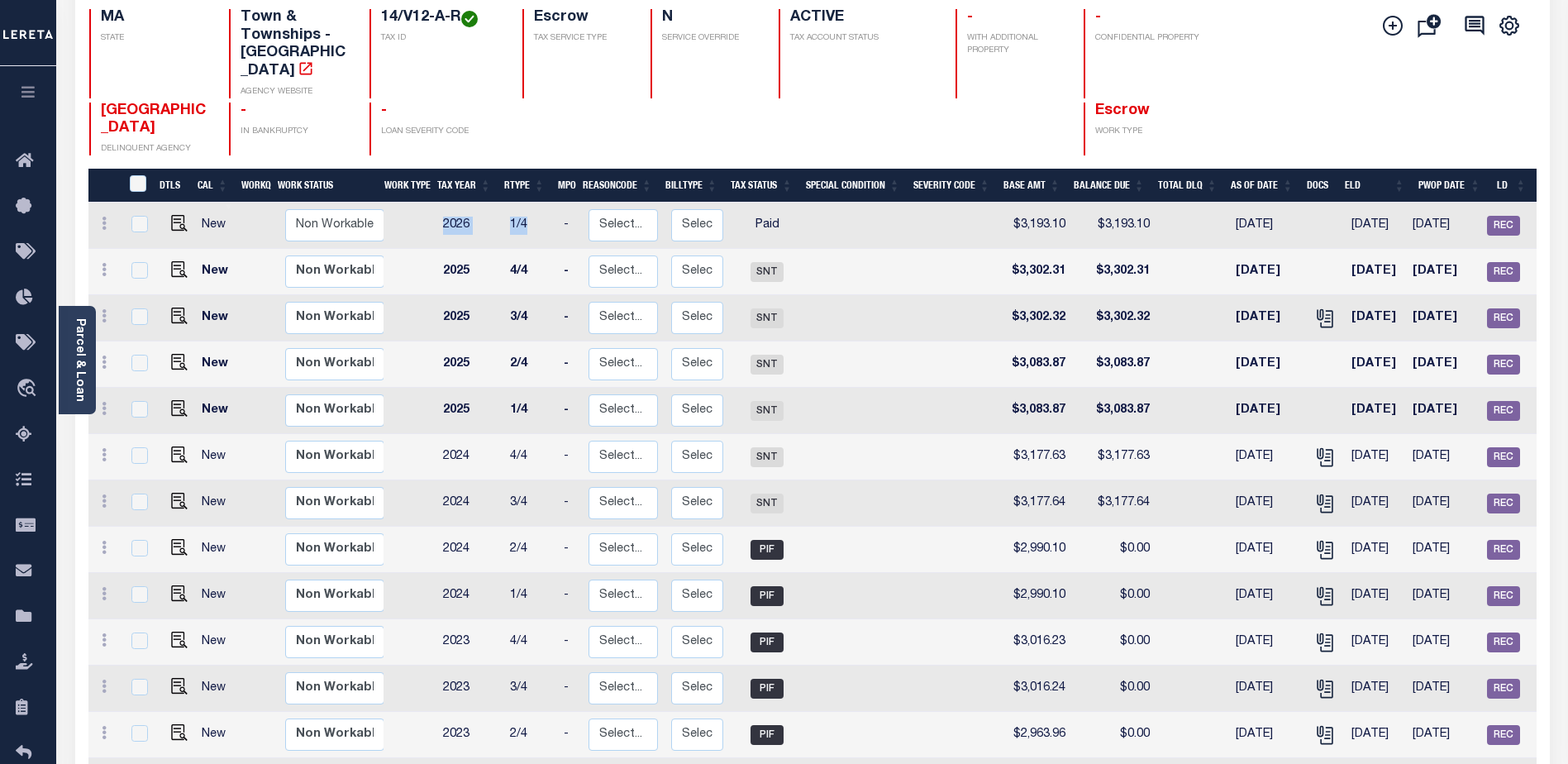
drag, startPoint x: 444, startPoint y: 205, endPoint x: 539, endPoint y: 208, distance: 95.0
click at [539, 208] on tr "New Non Workable Workable 2026 1/4 - Select... Payment Reversal Taxable Value C…" at bounding box center [895, 226] width 1614 height 47
click at [760, 208] on td "Paid" at bounding box center [767, 226] width 74 height 47
checkbox input "true"
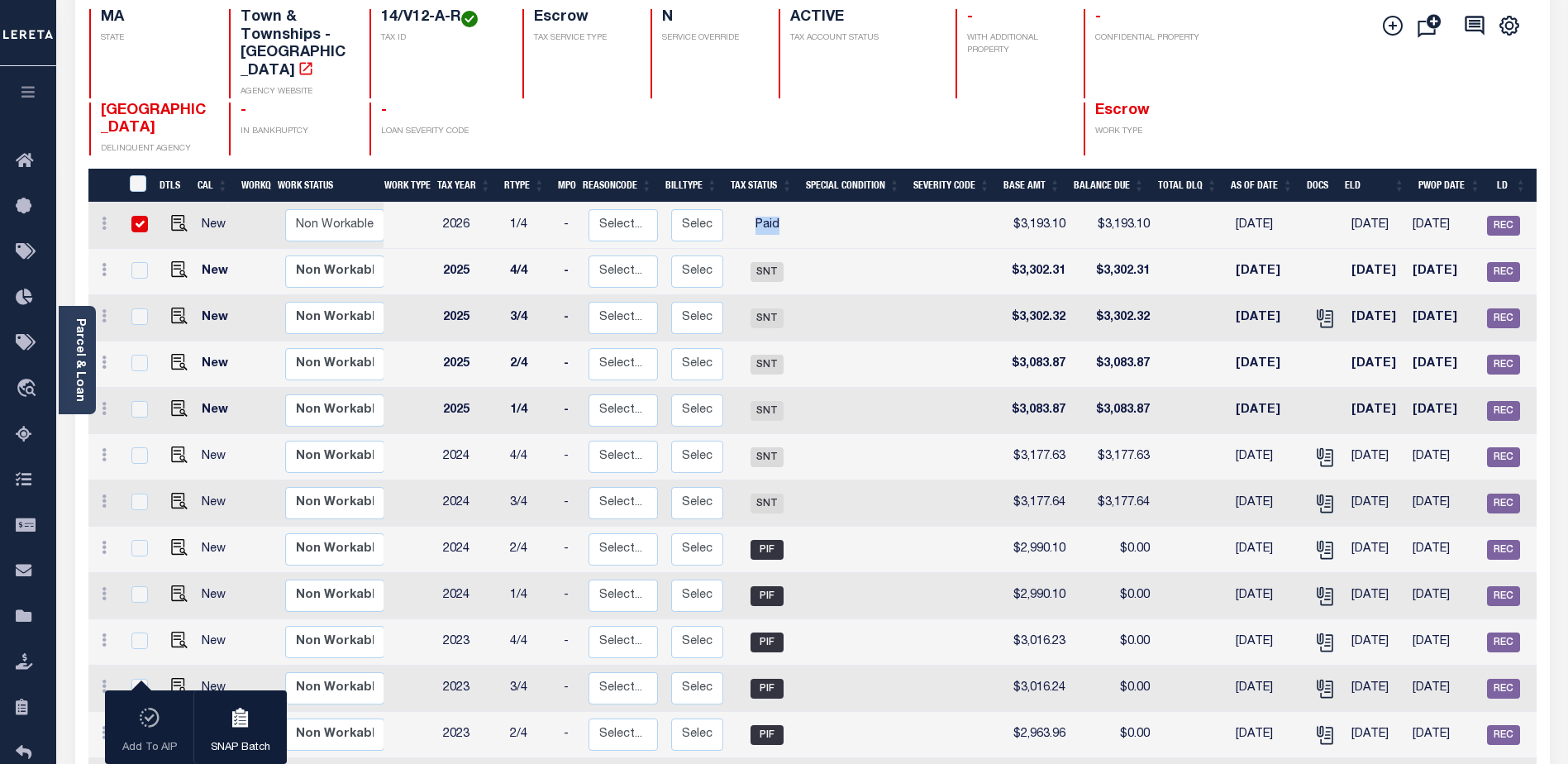
click at [760, 208] on td "Paid" at bounding box center [767, 226] width 74 height 47
checkbox input "false"
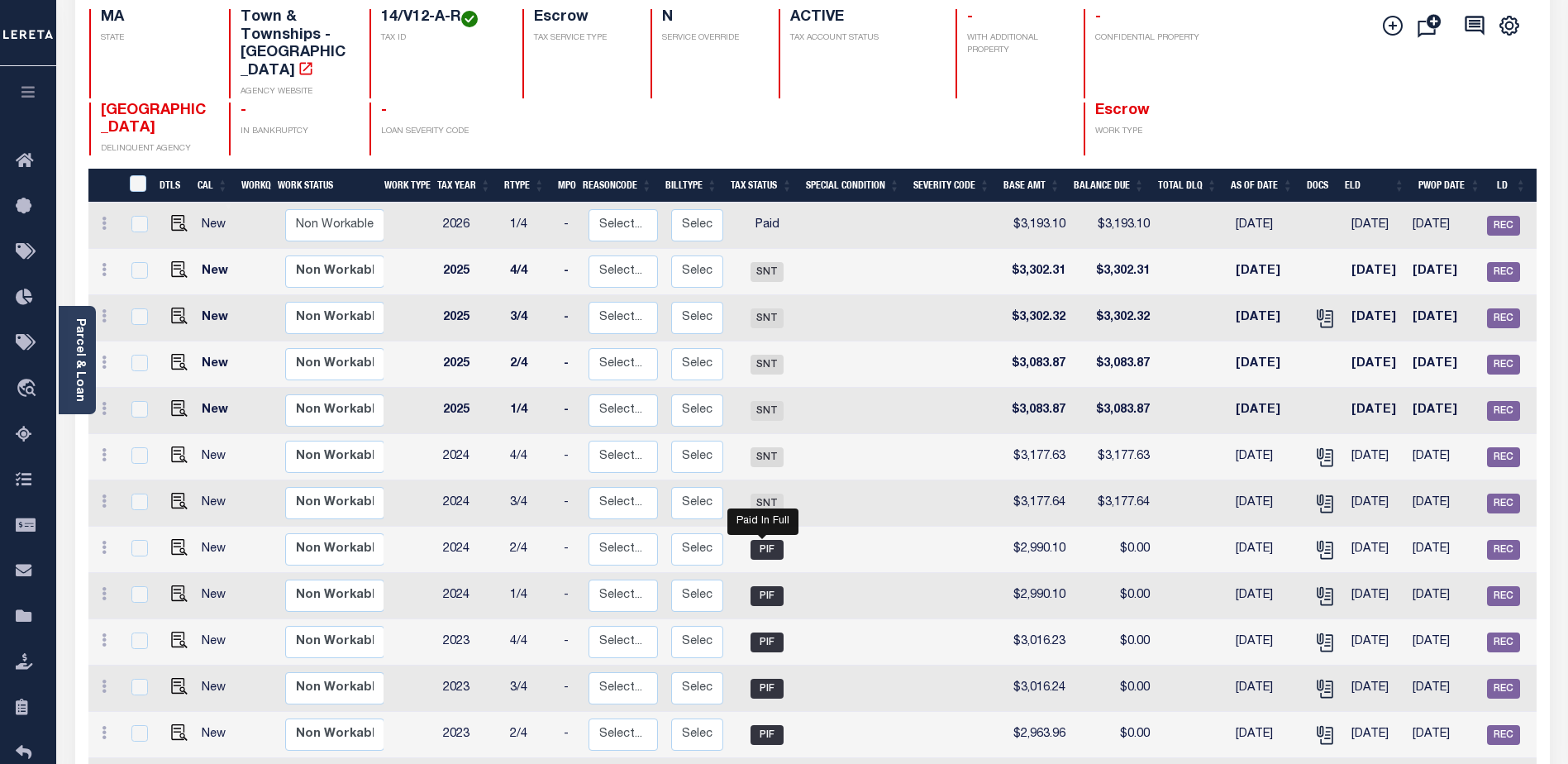
click at [764, 540] on span "PIF" at bounding box center [767, 550] width 33 height 20
checkbox input "true"
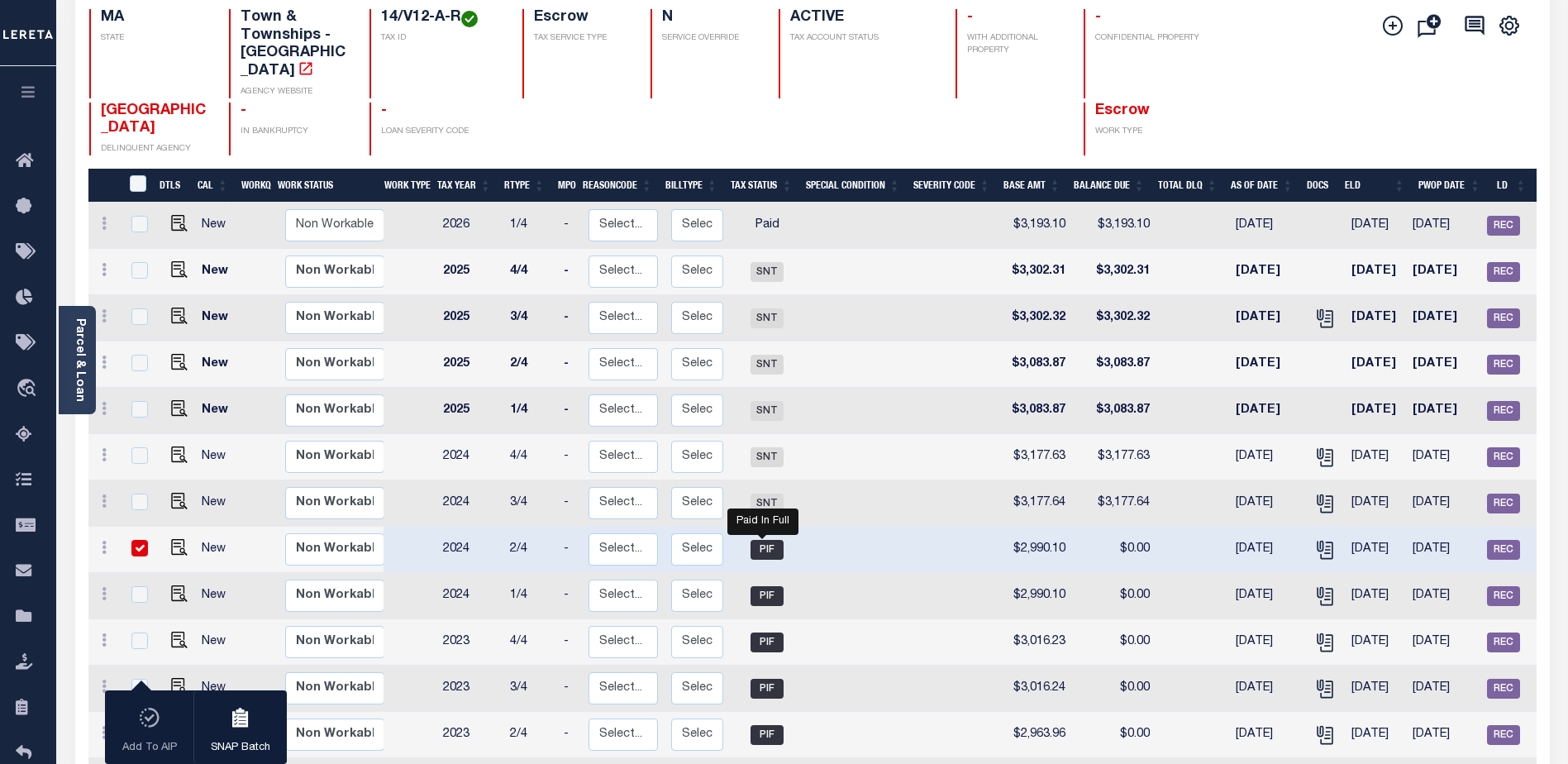
click at [764, 540] on span "PIF" at bounding box center [767, 550] width 33 height 20
checkbox input "false"
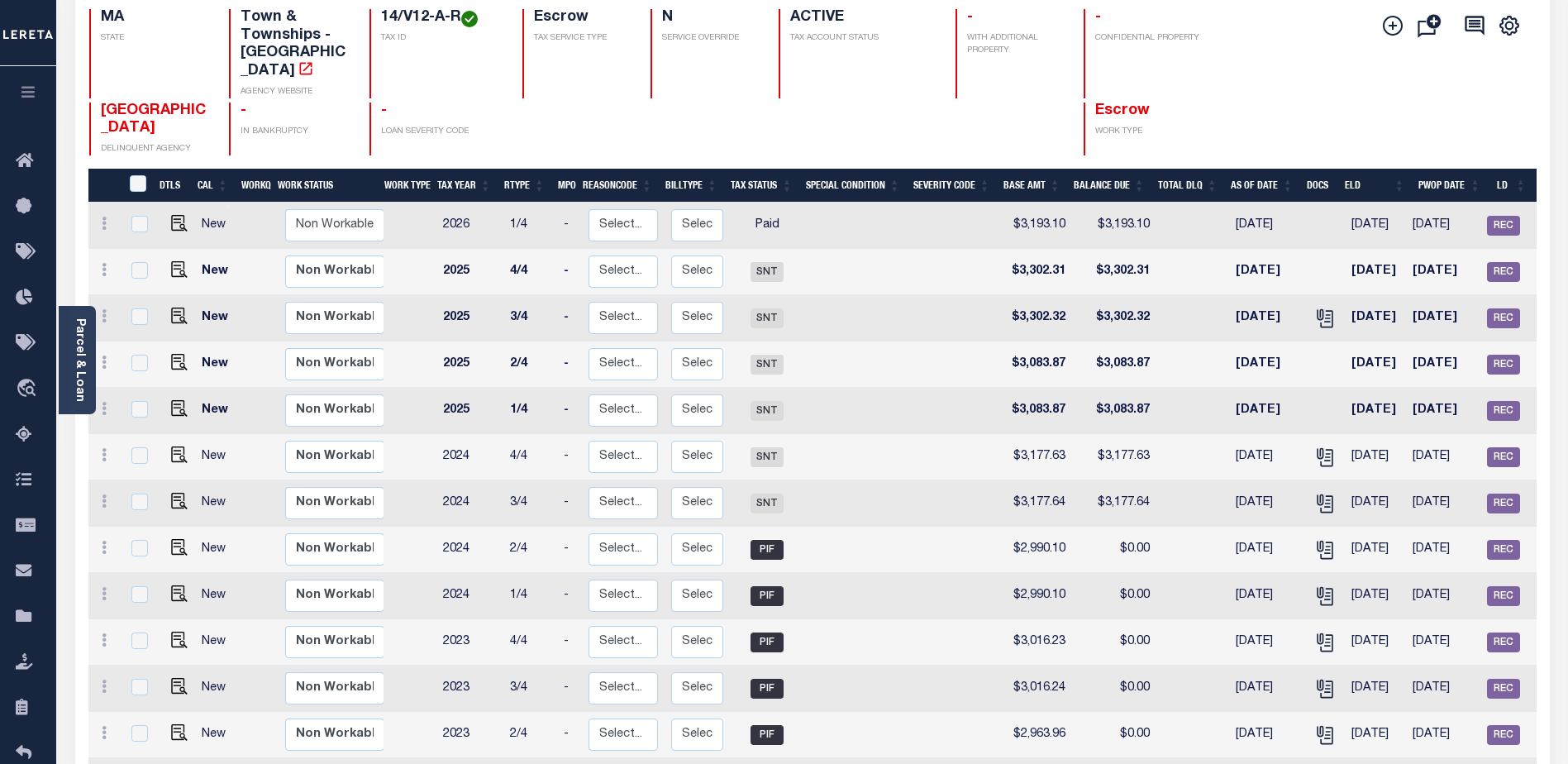
scroll to position [0, 0]
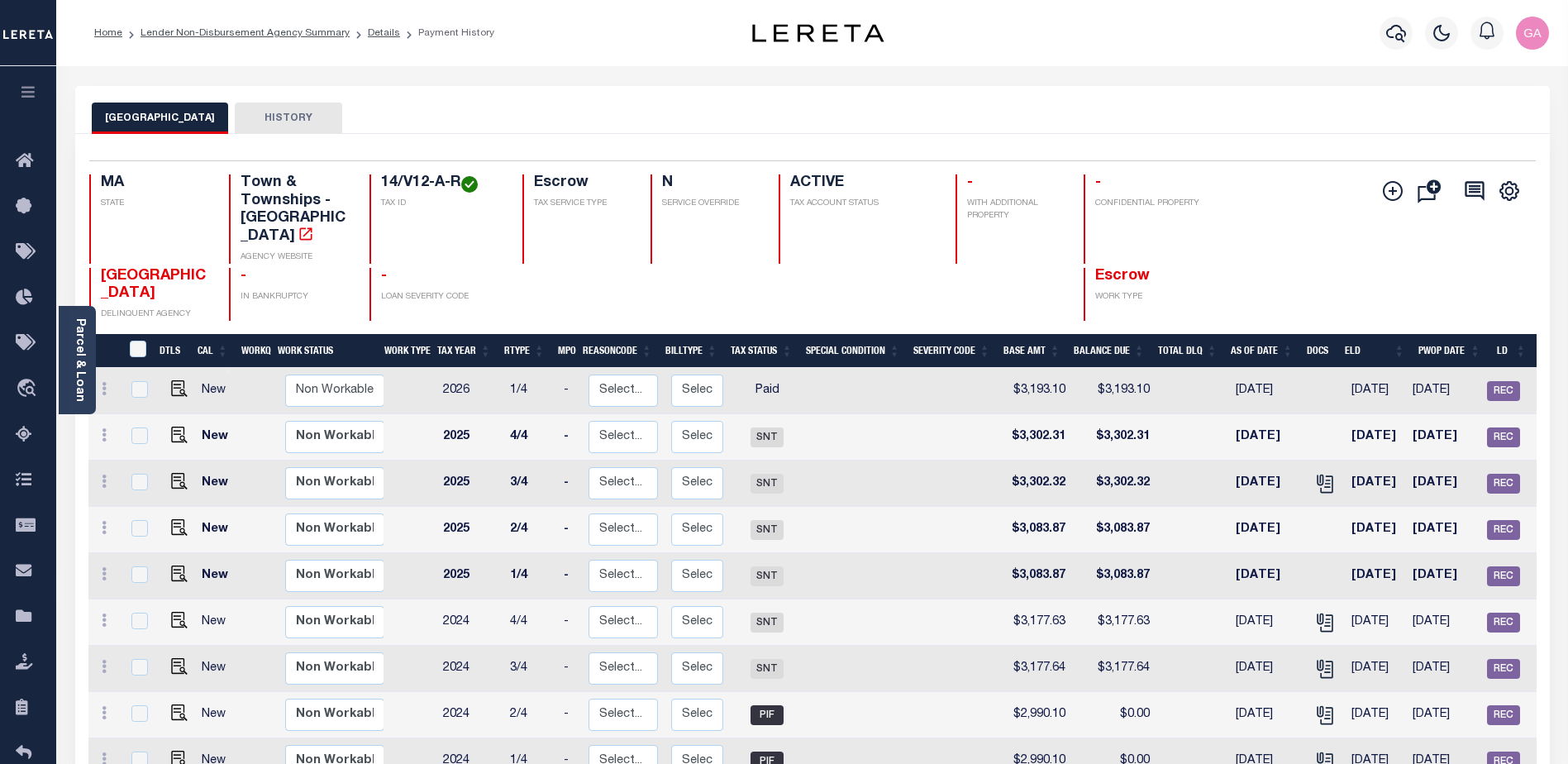
click at [251, 113] on button "HISTORY" at bounding box center [288, 119] width 108 height 32
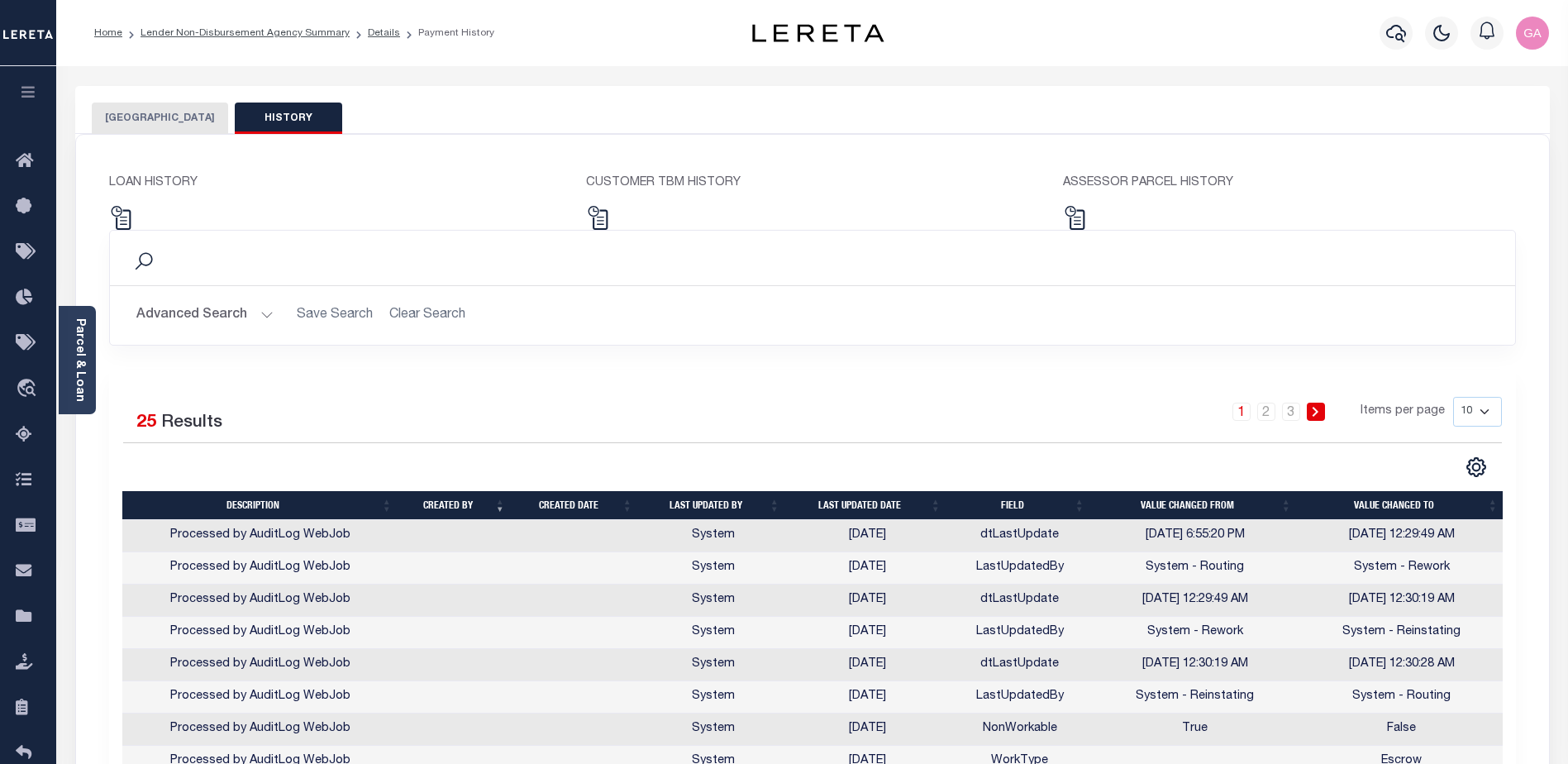
click at [1492, 412] on select "10 25 50 100" at bounding box center [1477, 412] width 48 height 30
select select "100"
click at [1453, 397] on select "10 25 50 100" at bounding box center [1477, 412] width 48 height 30
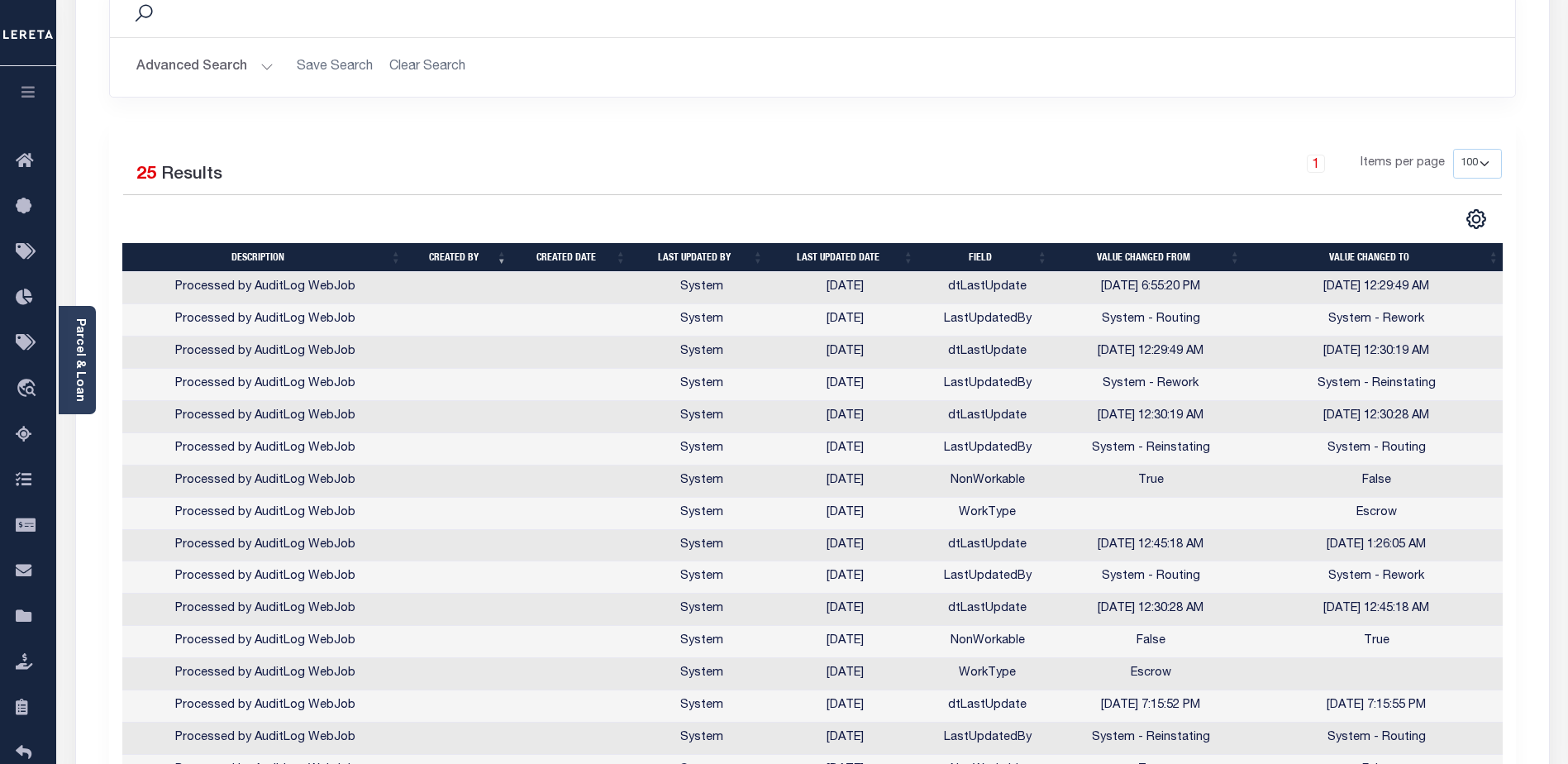
scroll to position [414, 0]
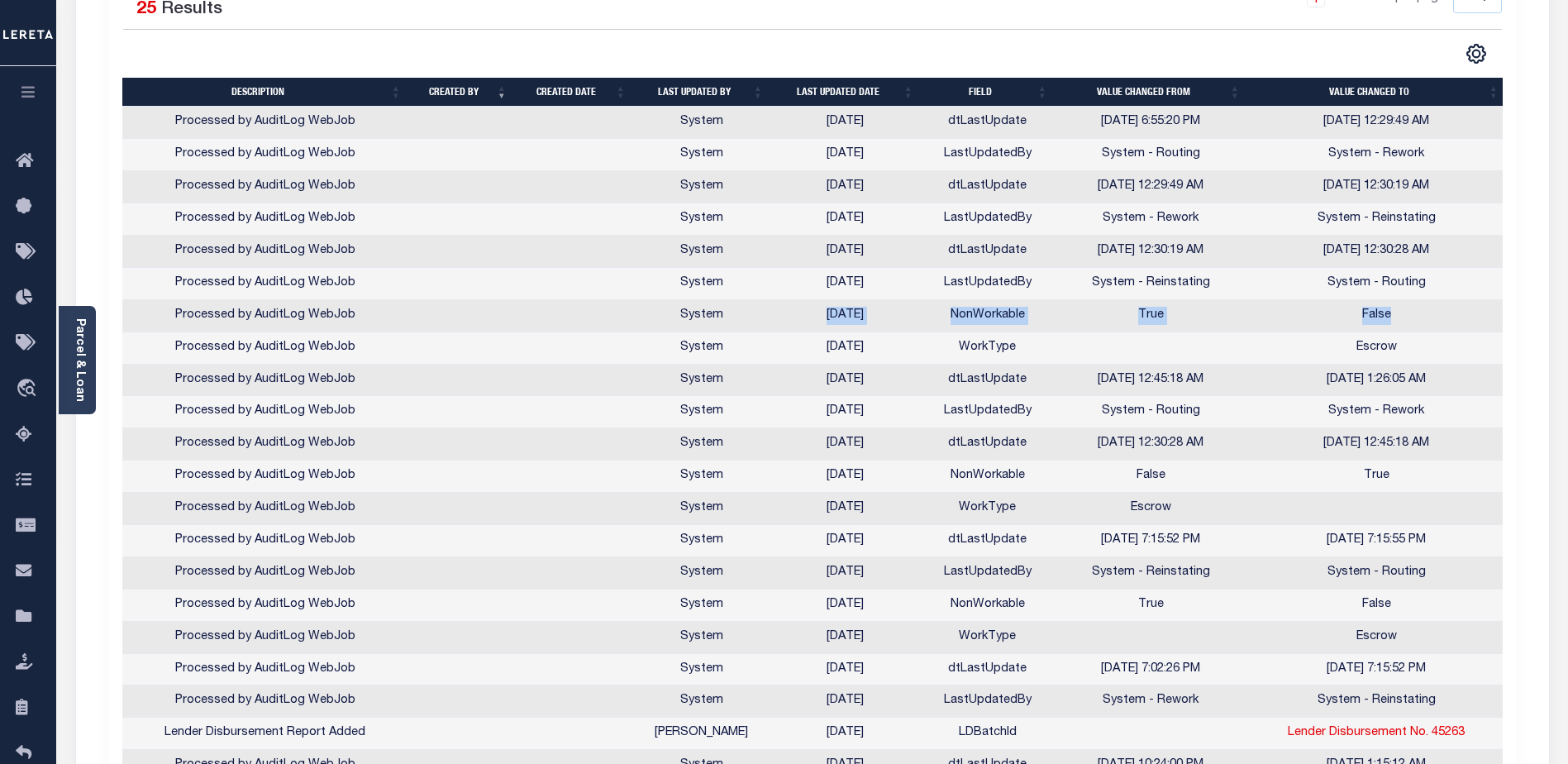
drag, startPoint x: 814, startPoint y: 319, endPoint x: 1408, endPoint y: 314, distance: 594.0
click at [1408, 314] on tr "Processed by AuditLog WebJob System 07/14/2025 NonWorkable True False" at bounding box center [814, 316] width 1383 height 33
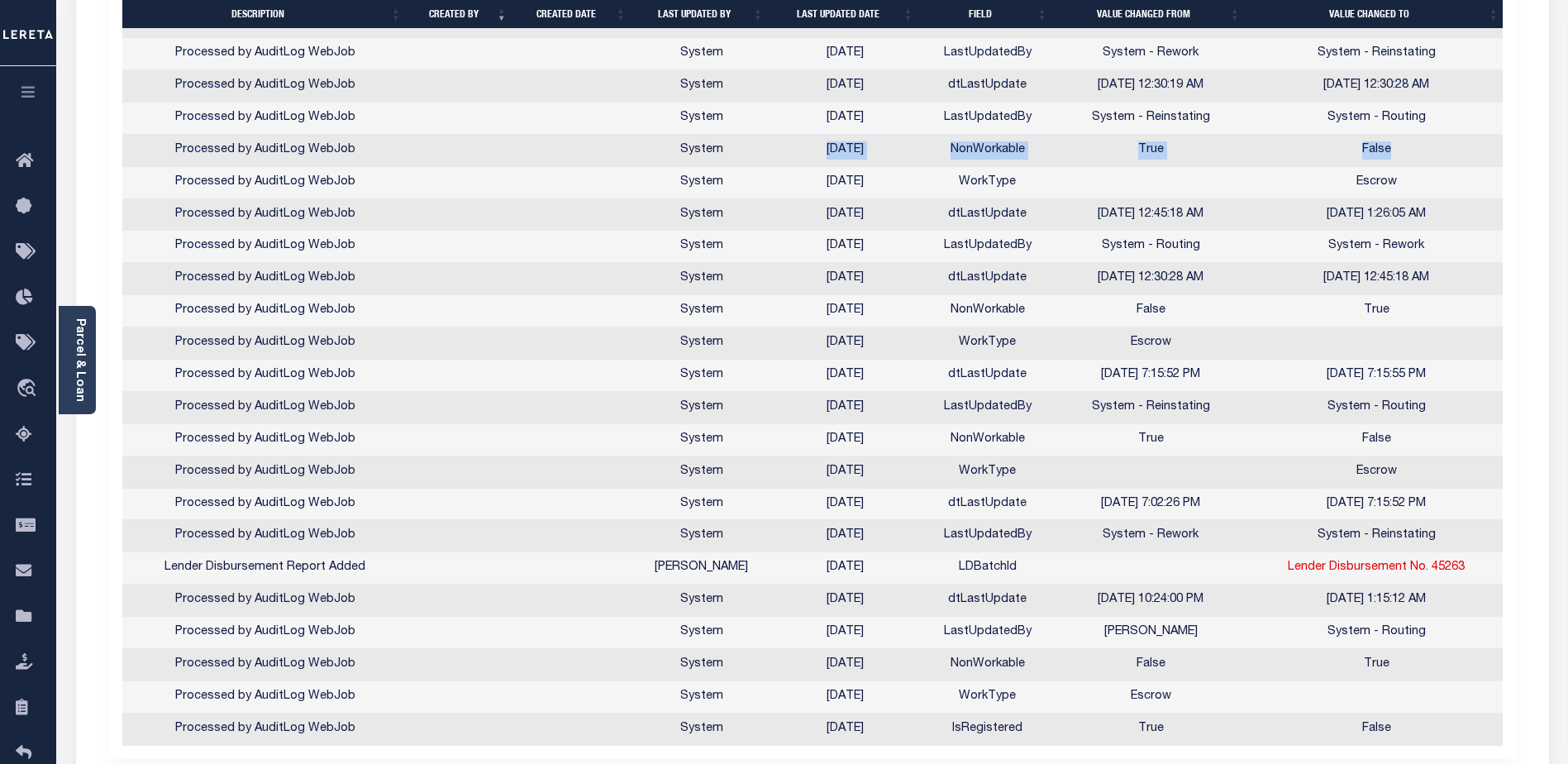
scroll to position [661, 0]
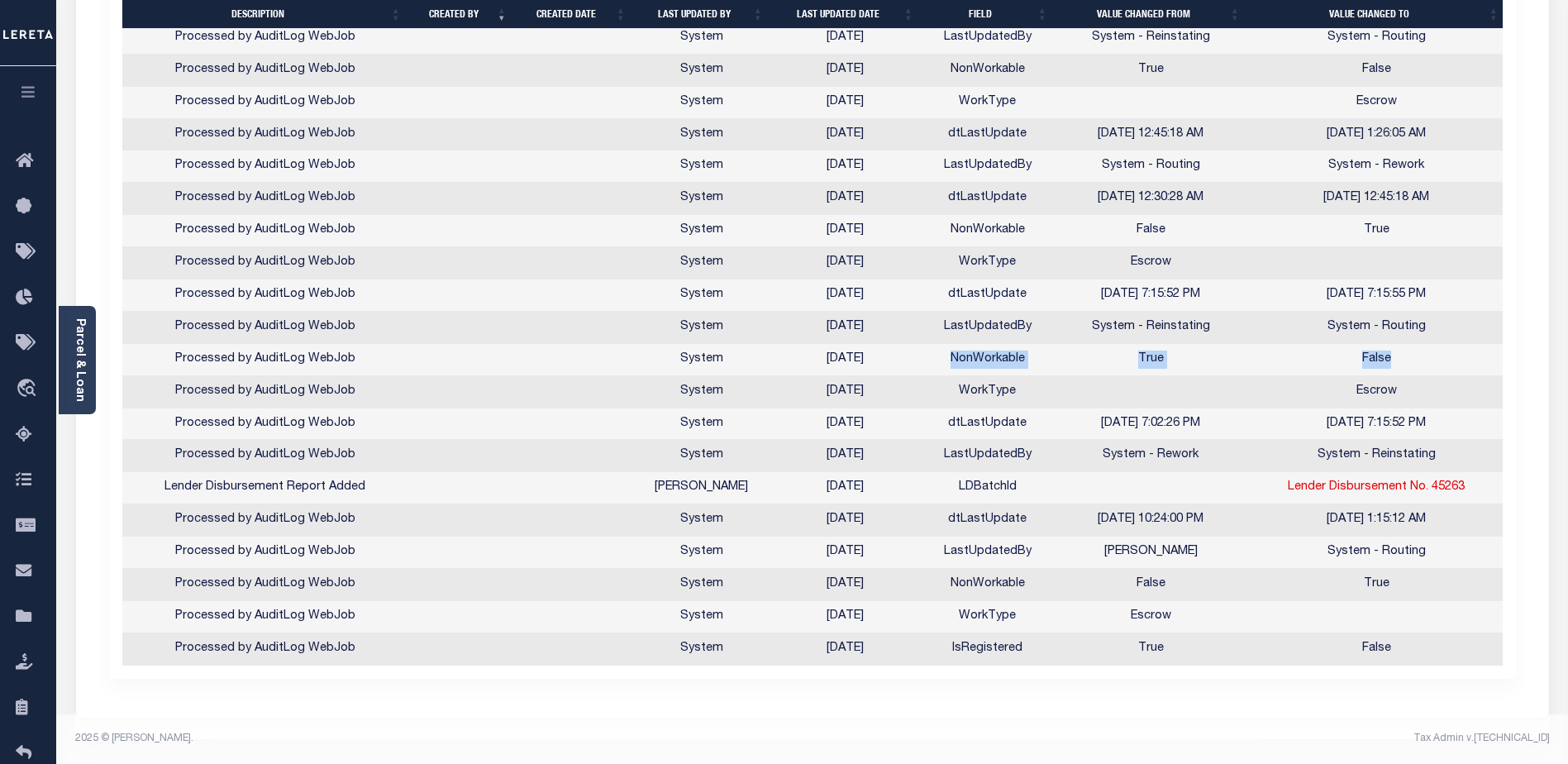
drag, startPoint x: 950, startPoint y: 356, endPoint x: 1419, endPoint y: 359, distance: 469.0
click at [1419, 359] on tr "Processed by AuditLog WebJob System 07/17/2025 NonWorkable True False" at bounding box center [814, 360] width 1383 height 33
drag, startPoint x: 1129, startPoint y: 605, endPoint x: 1200, endPoint y: 606, distance: 71.0
click at [1200, 606] on td "Escrow" at bounding box center [1151, 617] width 193 height 33
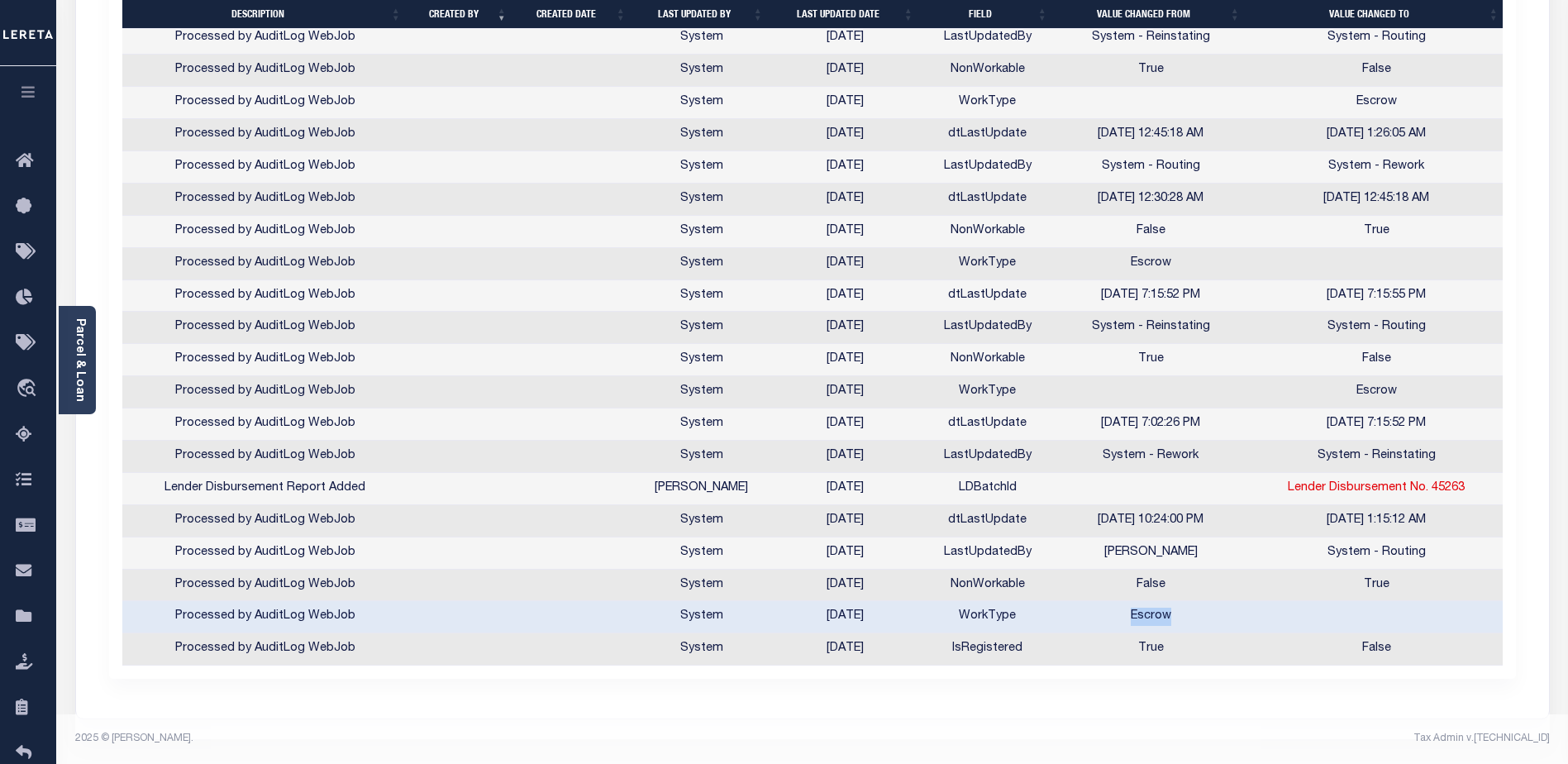
scroll to position [667, 0]
drag, startPoint x: 1137, startPoint y: 573, endPoint x: 1414, endPoint y: 573, distance: 277.0
click at [1414, 573] on tr "Processed by AuditLog WebJob System 07/21/2025 NonWorkable False True" at bounding box center [814, 586] width 1383 height 33
drag, startPoint x: 952, startPoint y: 575, endPoint x: 1423, endPoint y: 574, distance: 471.0
click at [1423, 574] on tr "Processed by AuditLog WebJob System 07/21/2025 NonWorkable False True" at bounding box center [814, 586] width 1383 height 33
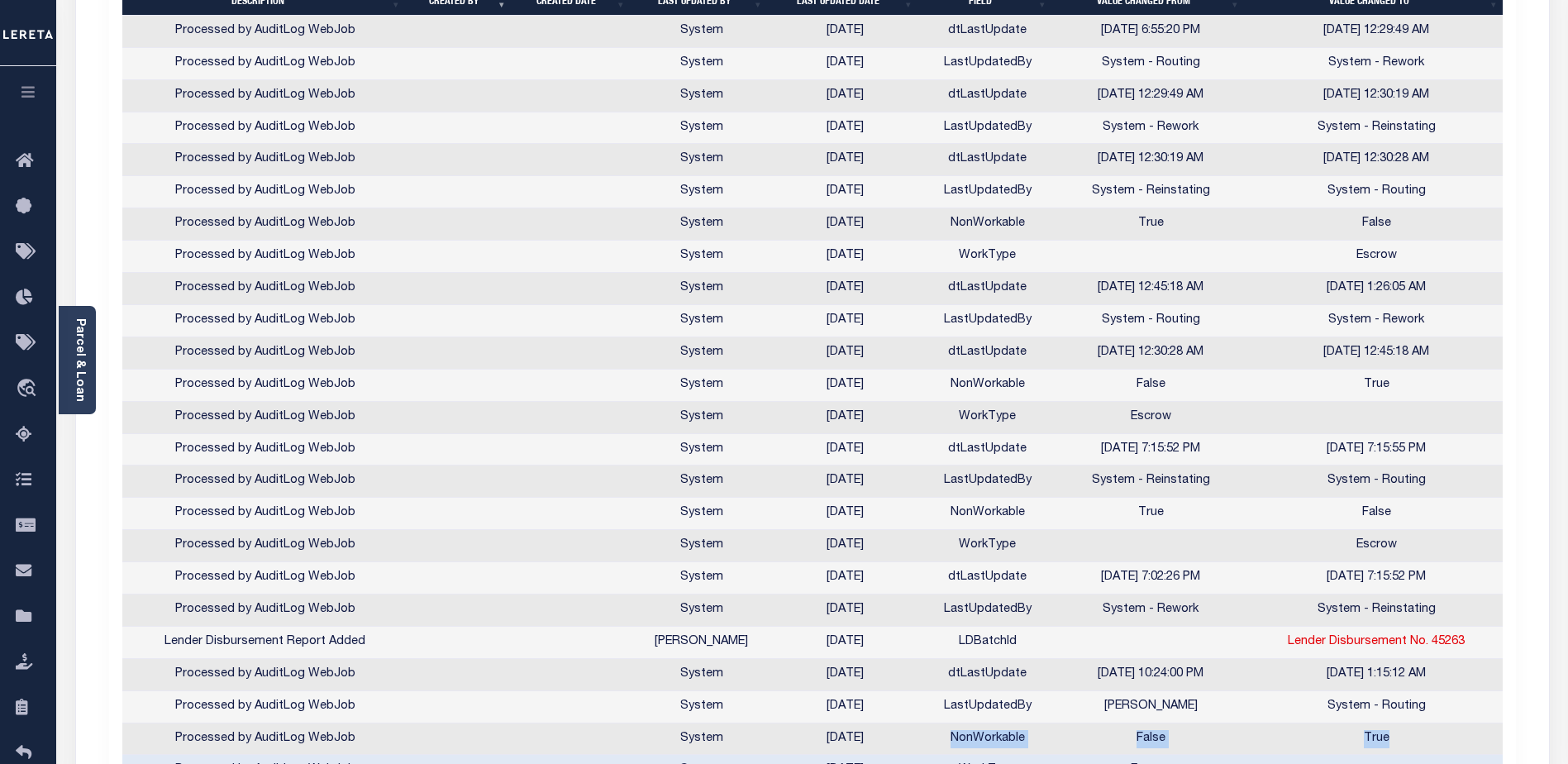
scroll to position [336, 0]
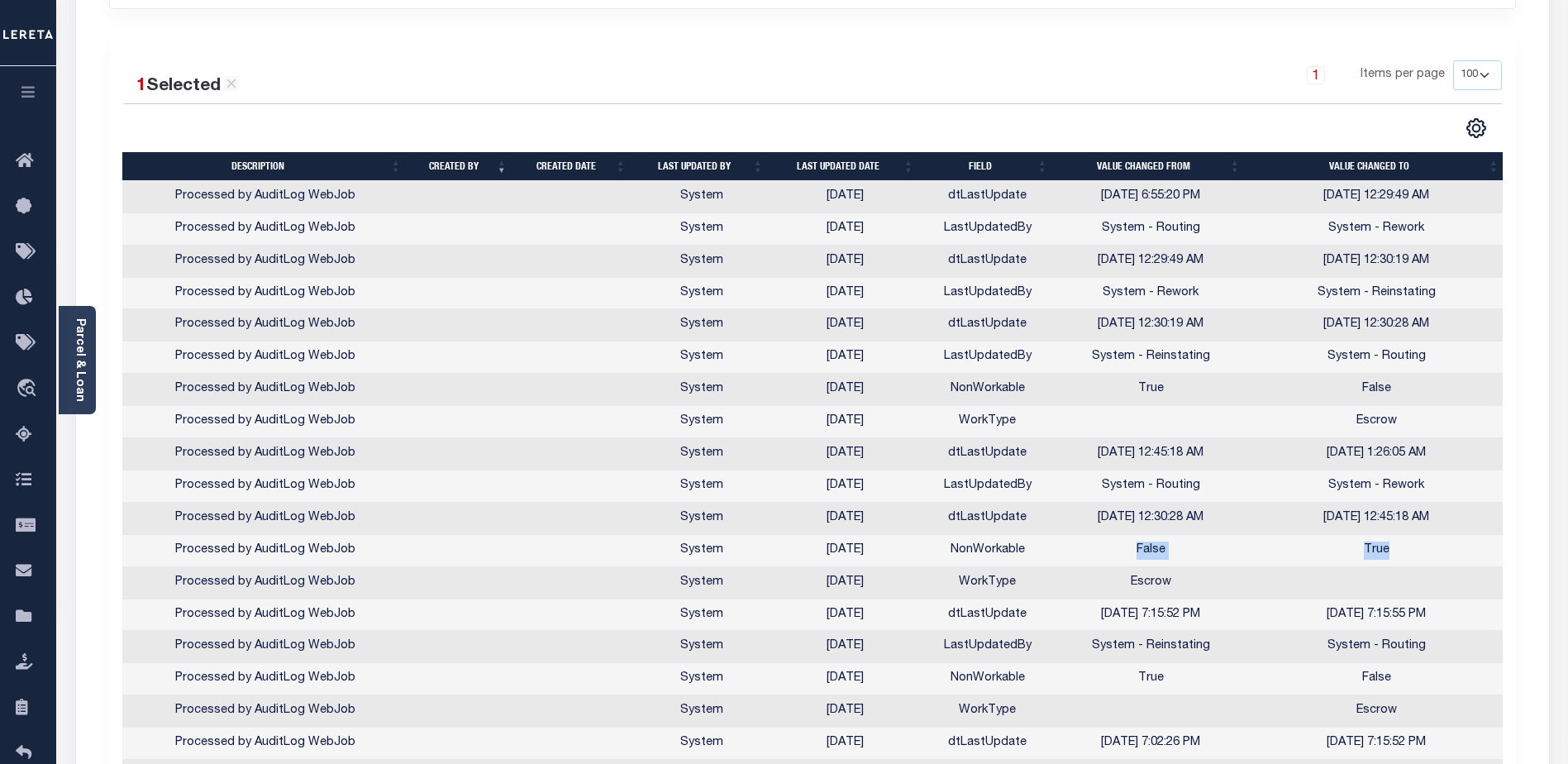
drag, startPoint x: 1137, startPoint y: 550, endPoint x: 1413, endPoint y: 554, distance: 276.0
click at [1413, 554] on tr "Processed by AuditLog WebJob System 07/14/2025 NonWorkable False True" at bounding box center [814, 551] width 1383 height 33
drag, startPoint x: 961, startPoint y: 580, endPoint x: 1196, endPoint y: 593, distance: 235.4
click at [1196, 593] on tr "Processed by AuditLog WebJob System 07/14/2025 WorkType Escrow" at bounding box center [814, 583] width 1383 height 33
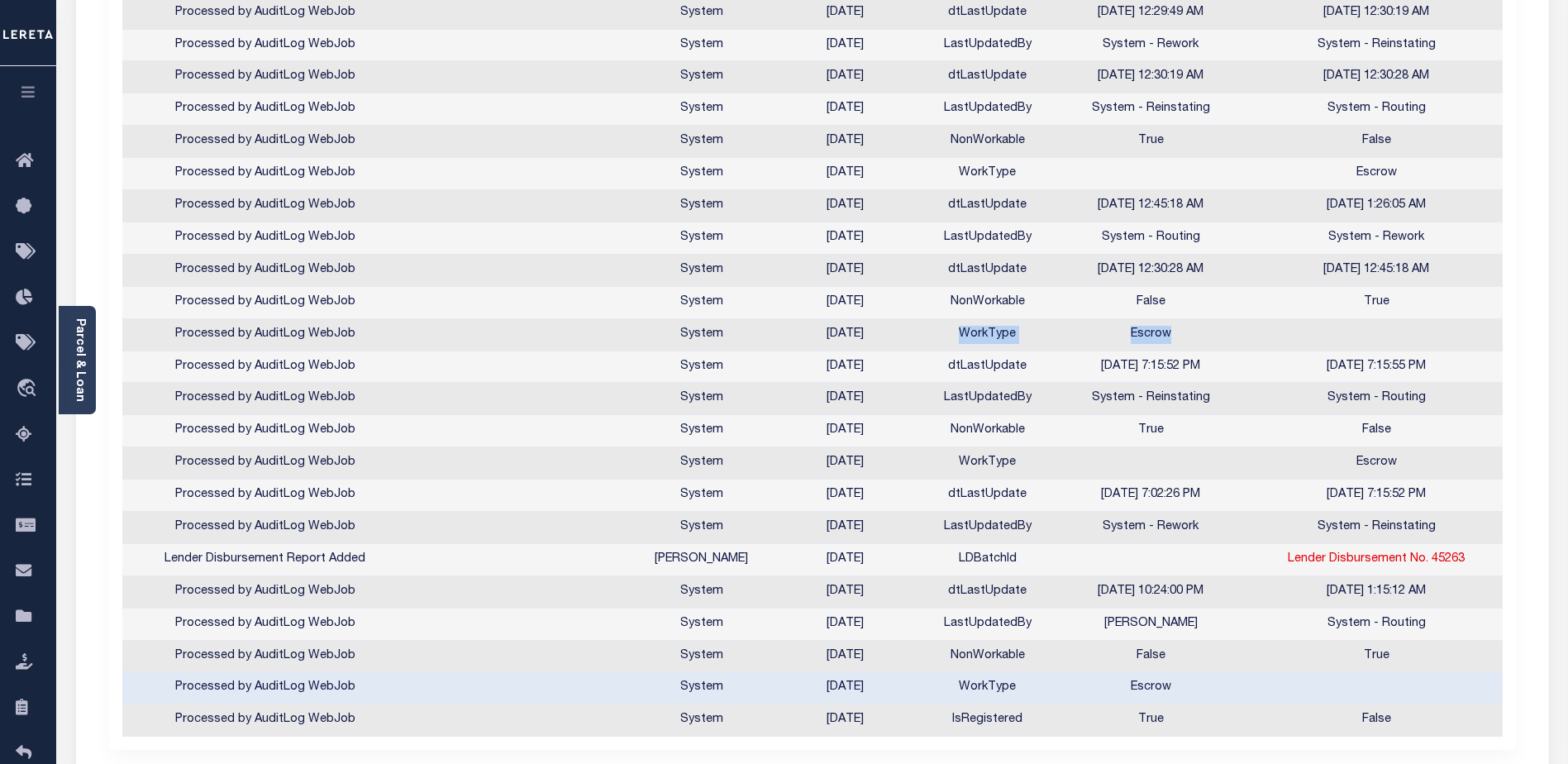
scroll to position [171, 0]
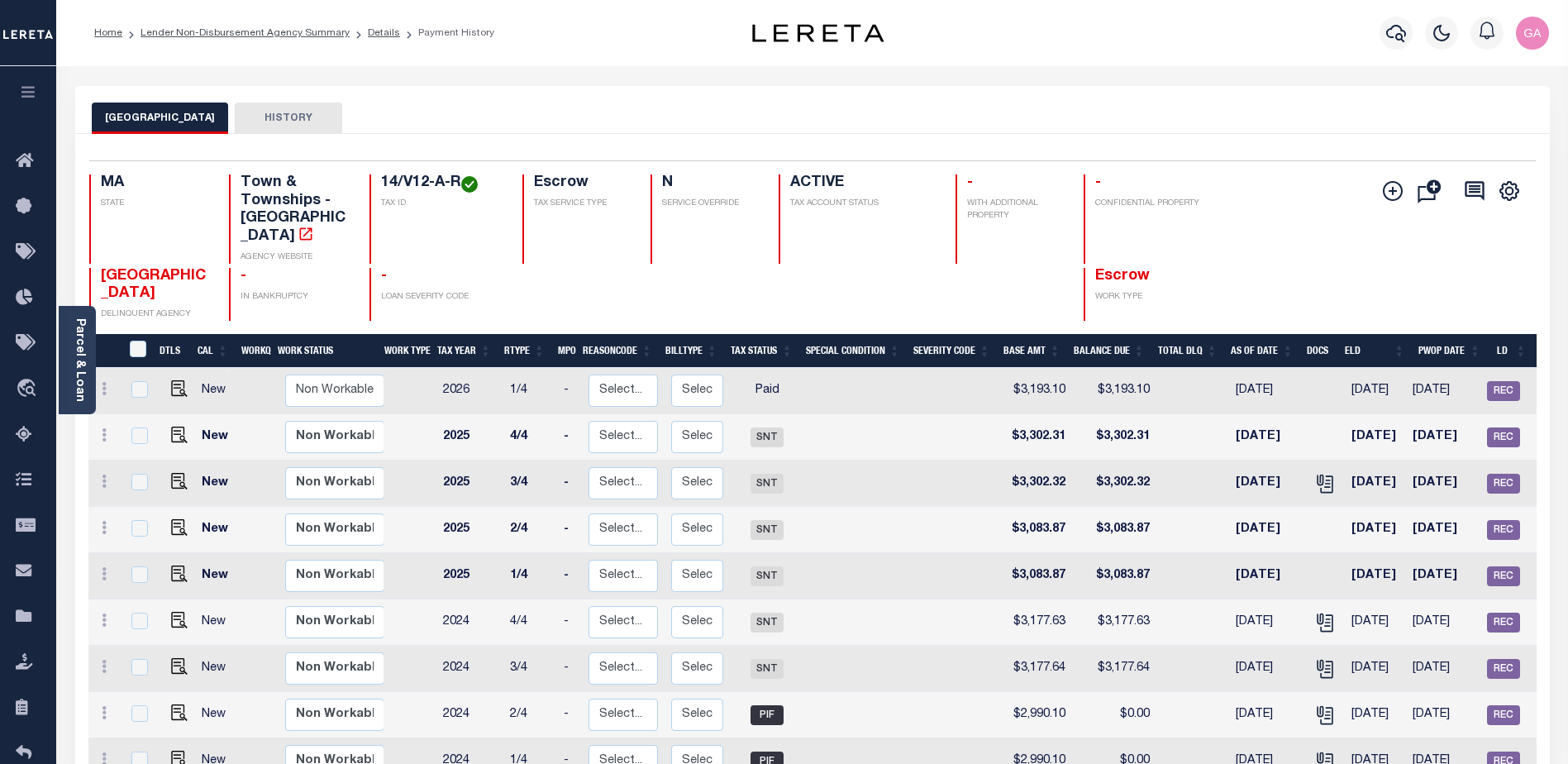
click at [247, 98] on div "HARWICH TOWN HISTORY" at bounding box center [812, 110] width 1474 height 48
click at [253, 115] on button "HISTORY" at bounding box center [288, 119] width 108 height 32
select select "100"
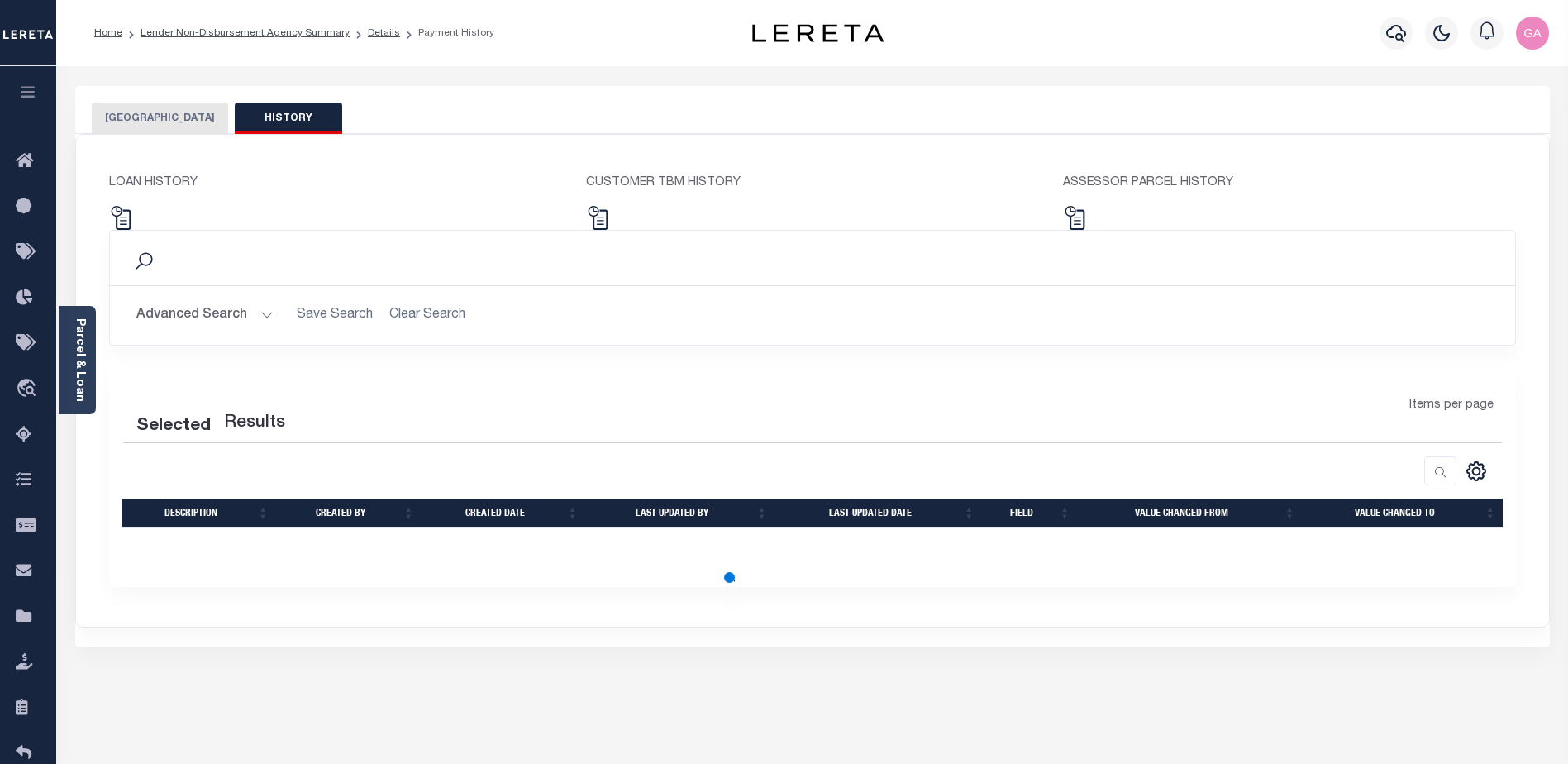
select select "100"
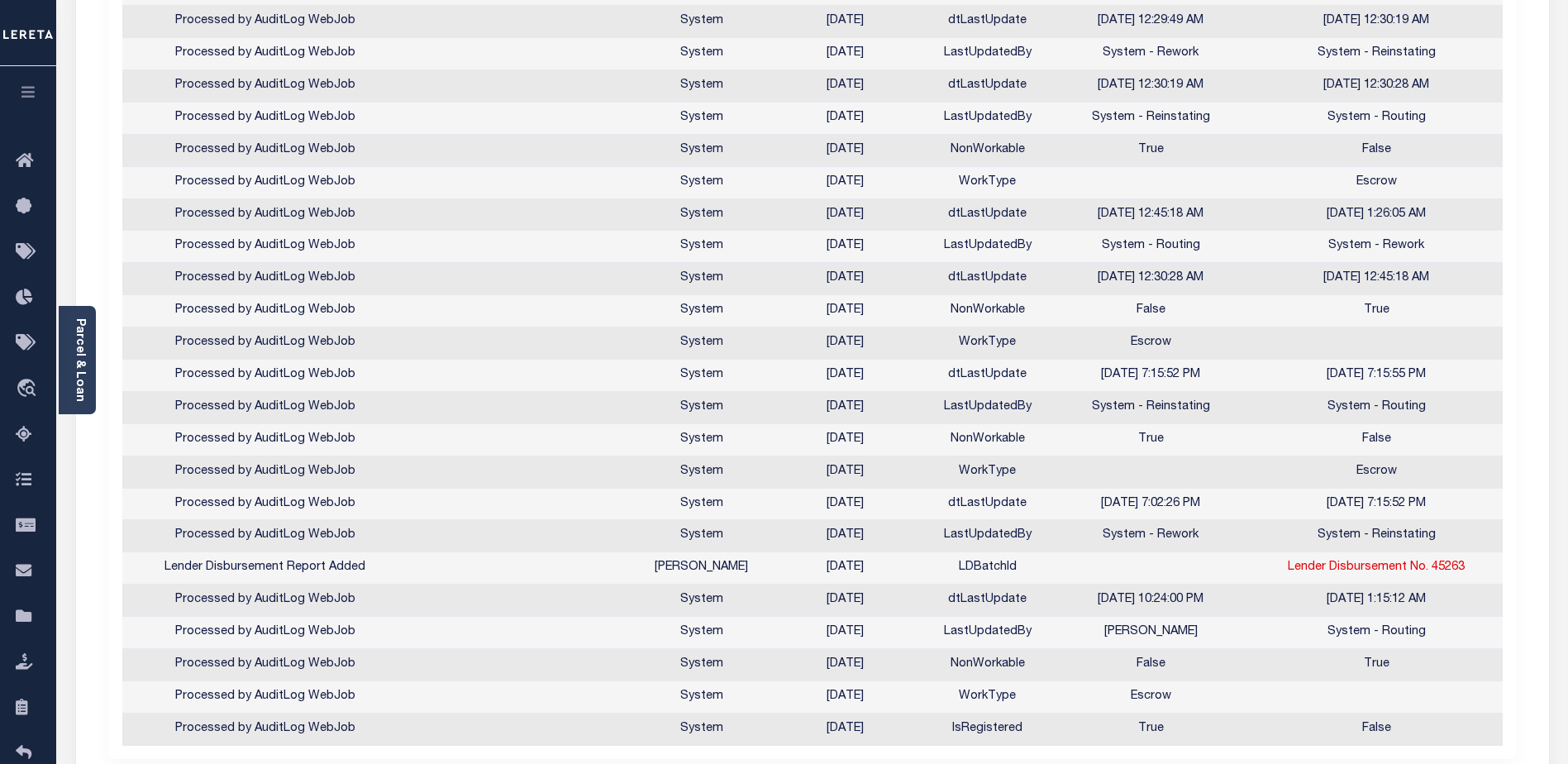
scroll to position [165, 0]
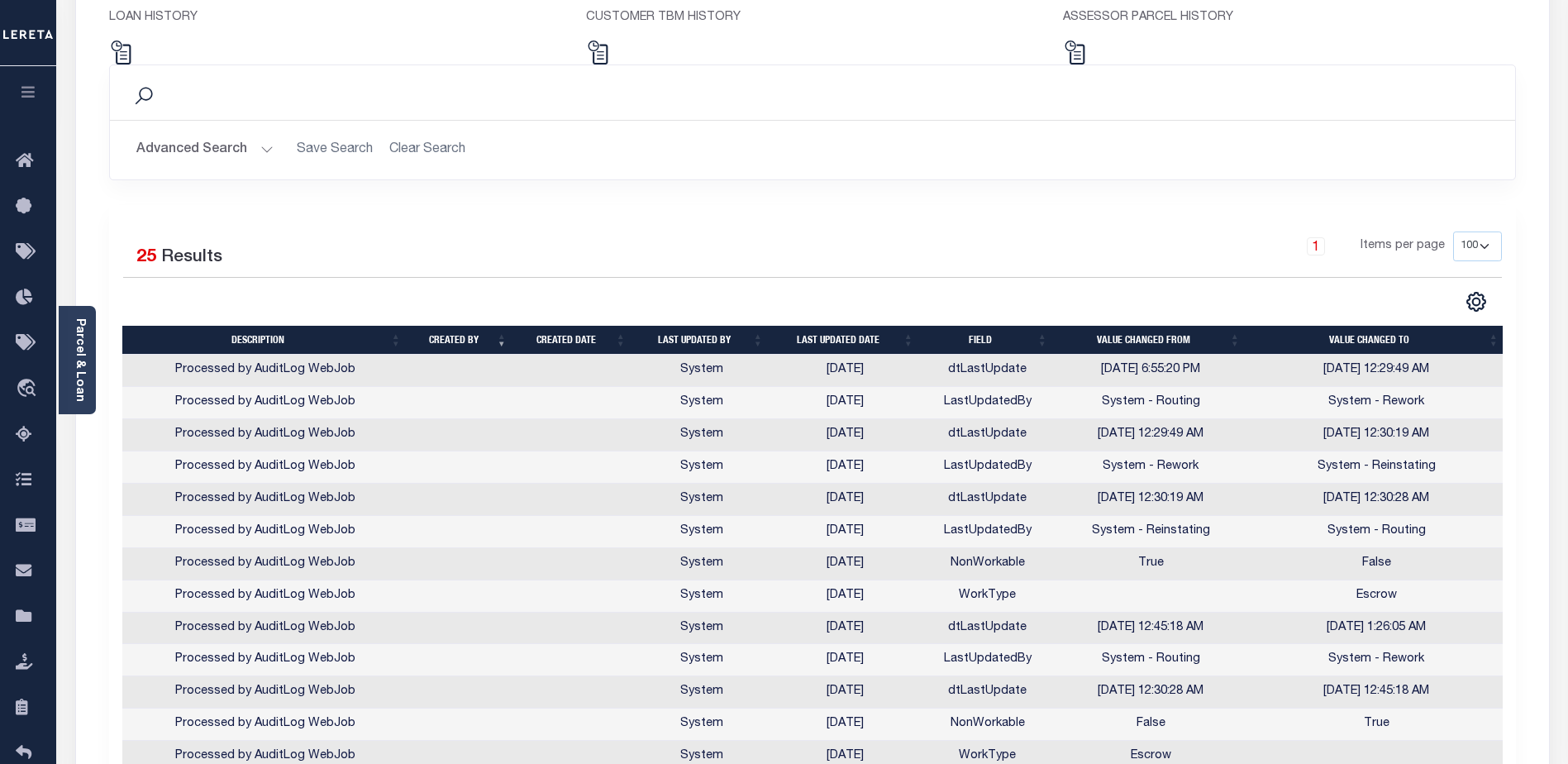
click at [1474, 246] on select "10 25 50 100" at bounding box center [1477, 246] width 48 height 30
drag, startPoint x: 1232, startPoint y: 247, endPoint x: 1231, endPoint y: 256, distance: 9.1
click at [1231, 247] on div "1 Items per page 10 25 50 100" at bounding box center [987, 252] width 1028 height 43
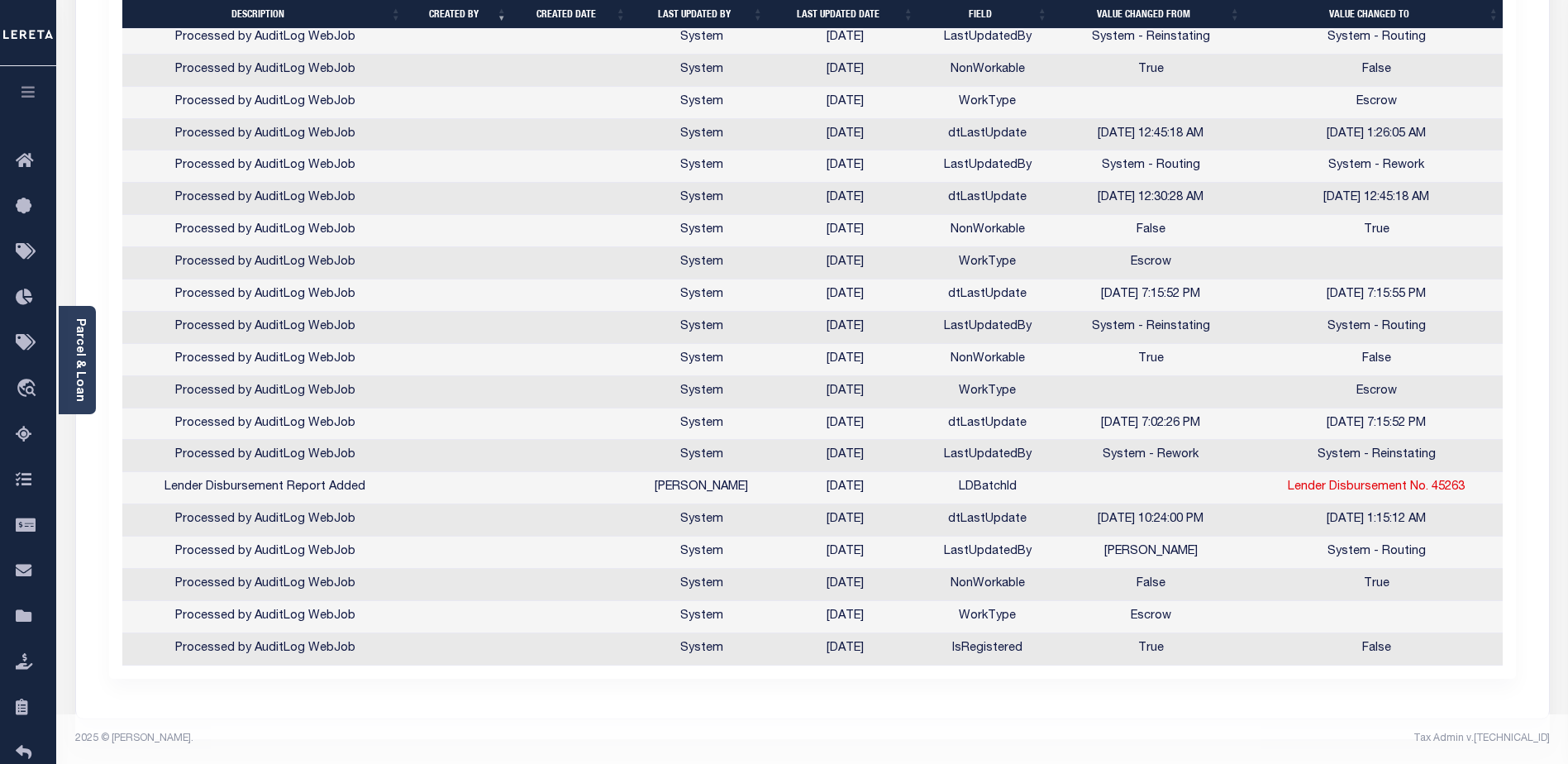
scroll to position [257, 0]
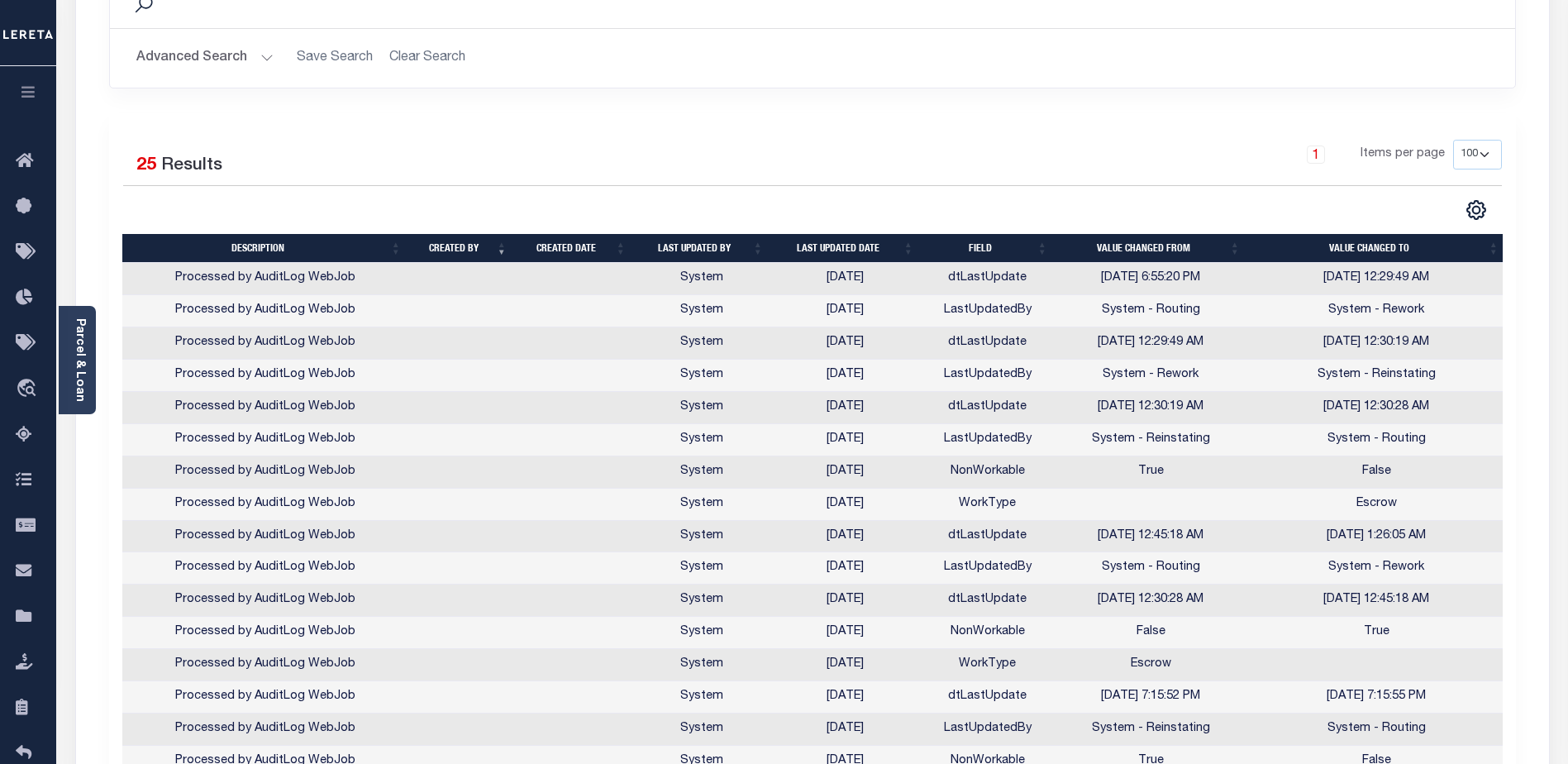
click at [841, 248] on th "Last updated date" at bounding box center [846, 247] width 150 height 29
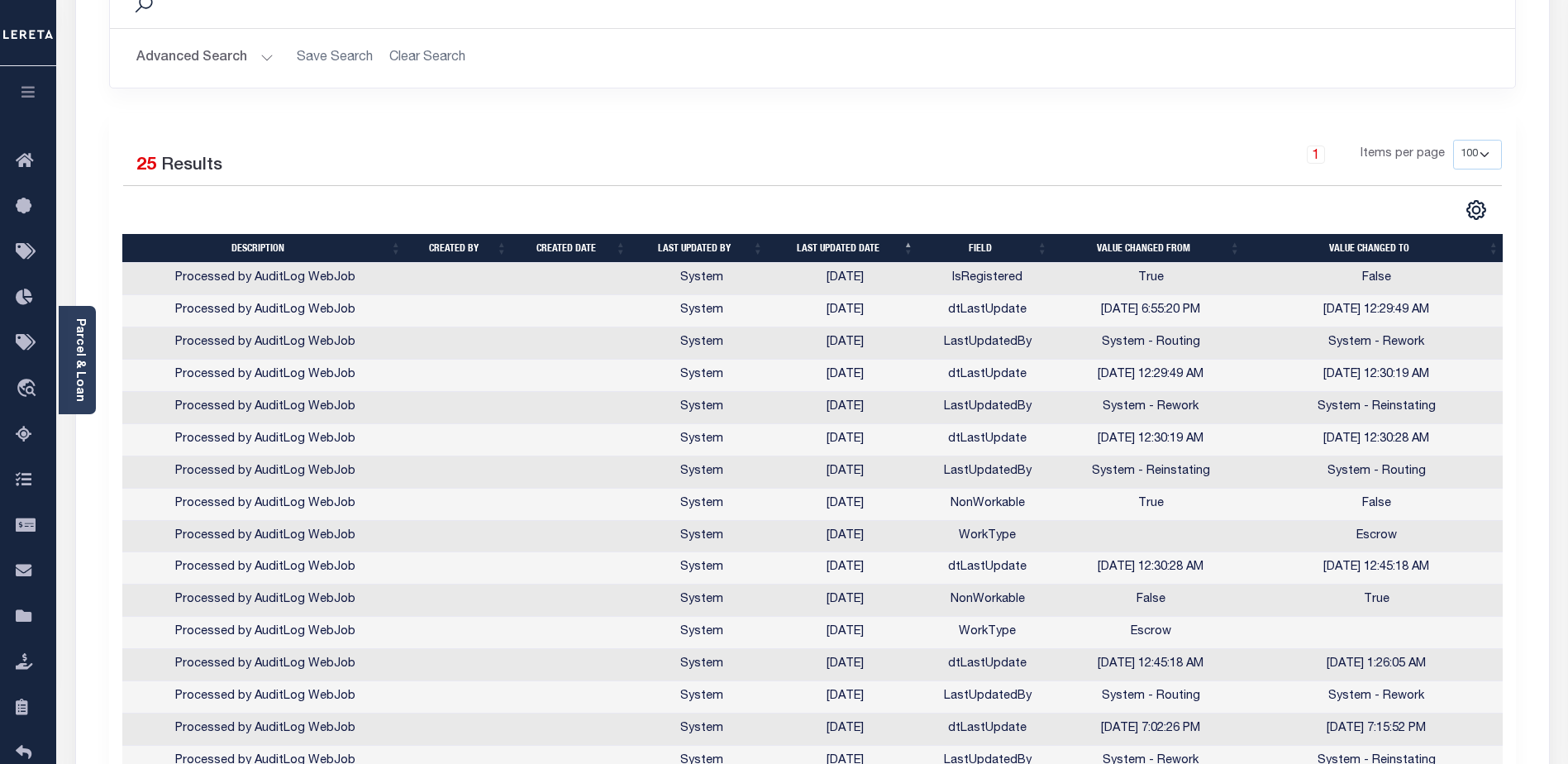
click at [841, 248] on th "Last updated date" at bounding box center [846, 247] width 150 height 29
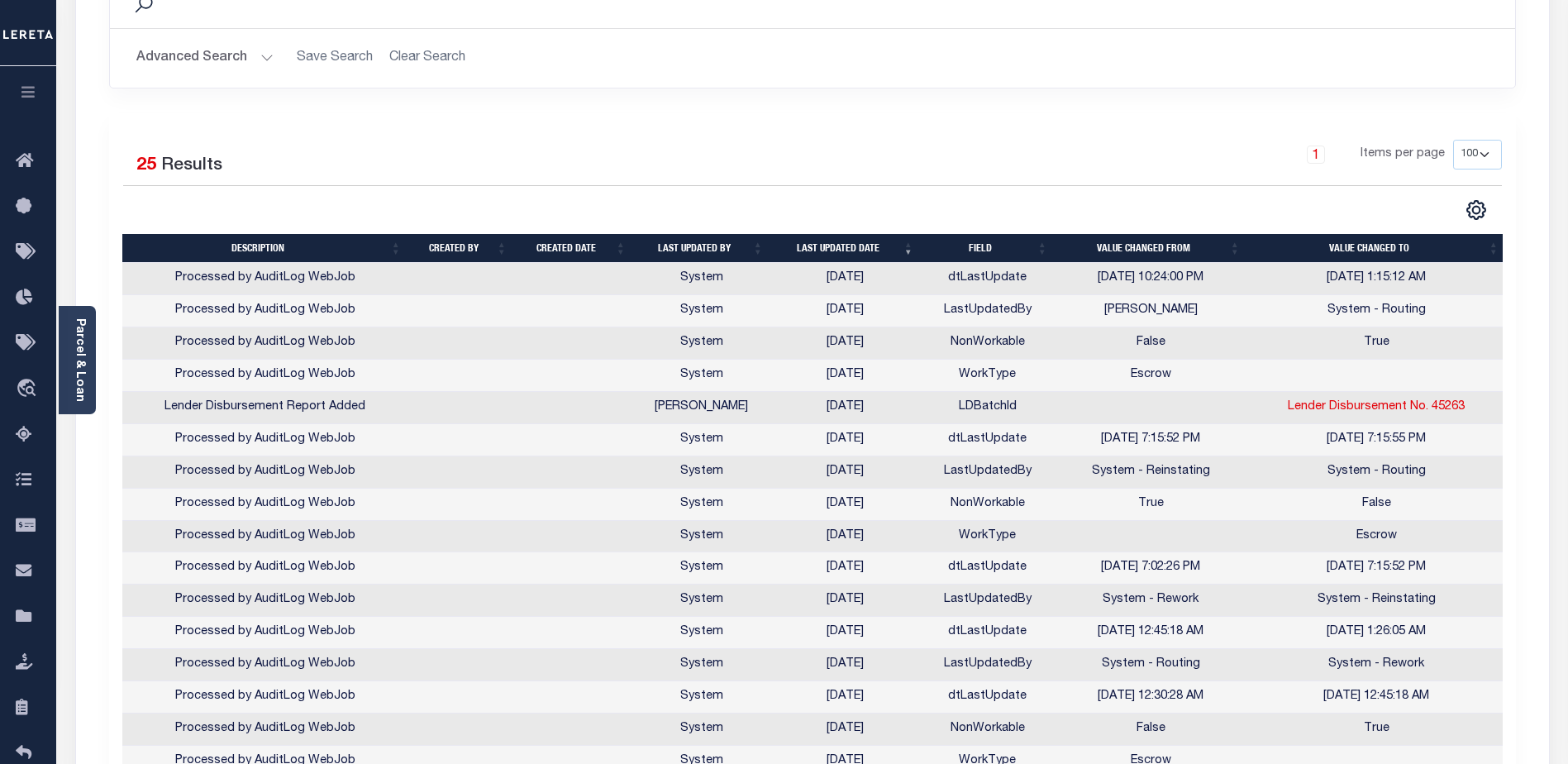
click at [841, 248] on th "Last updated date" at bounding box center [846, 247] width 150 height 29
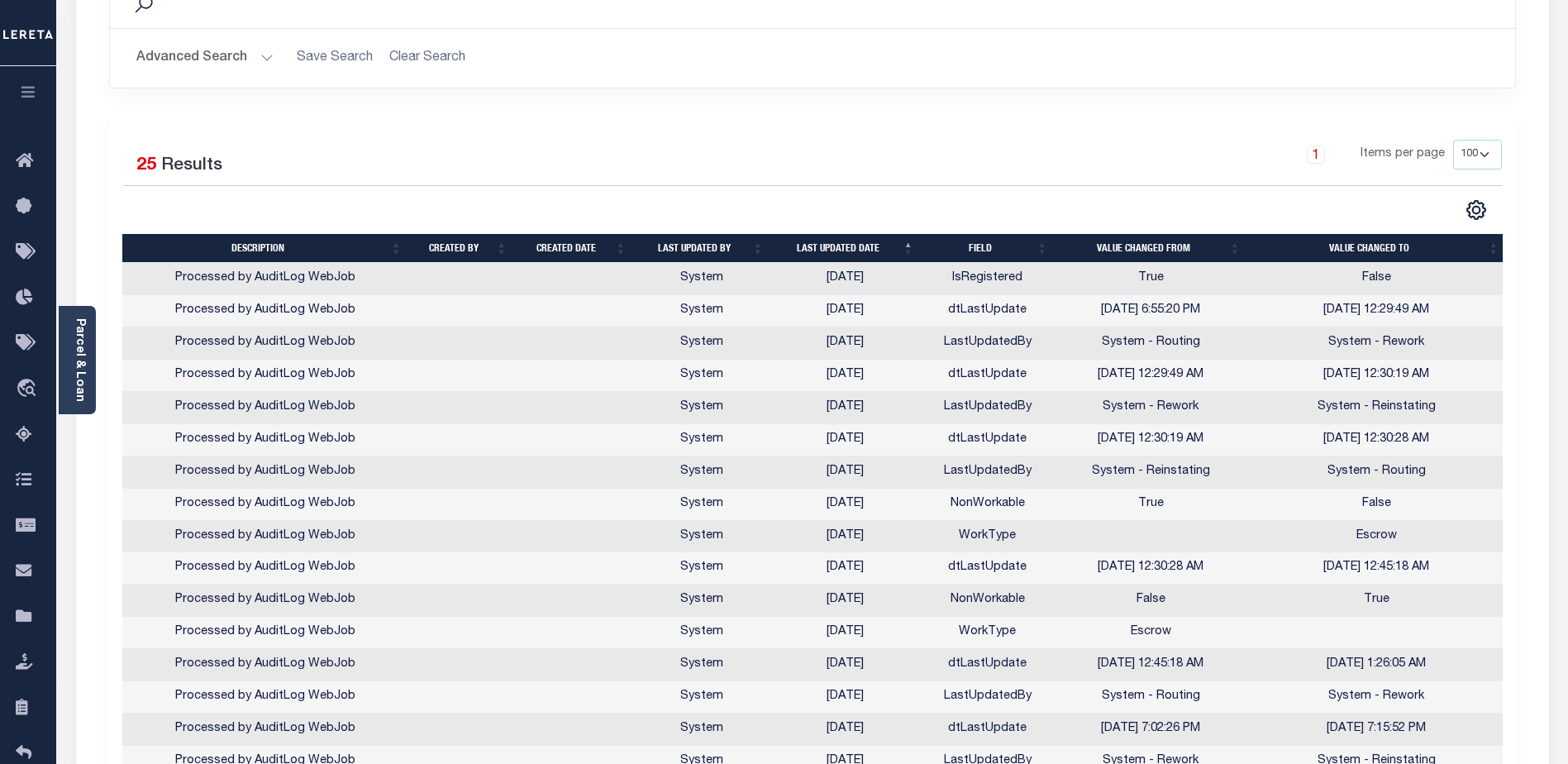
click at [841, 248] on th "Last updated date" at bounding box center [846, 247] width 150 height 29
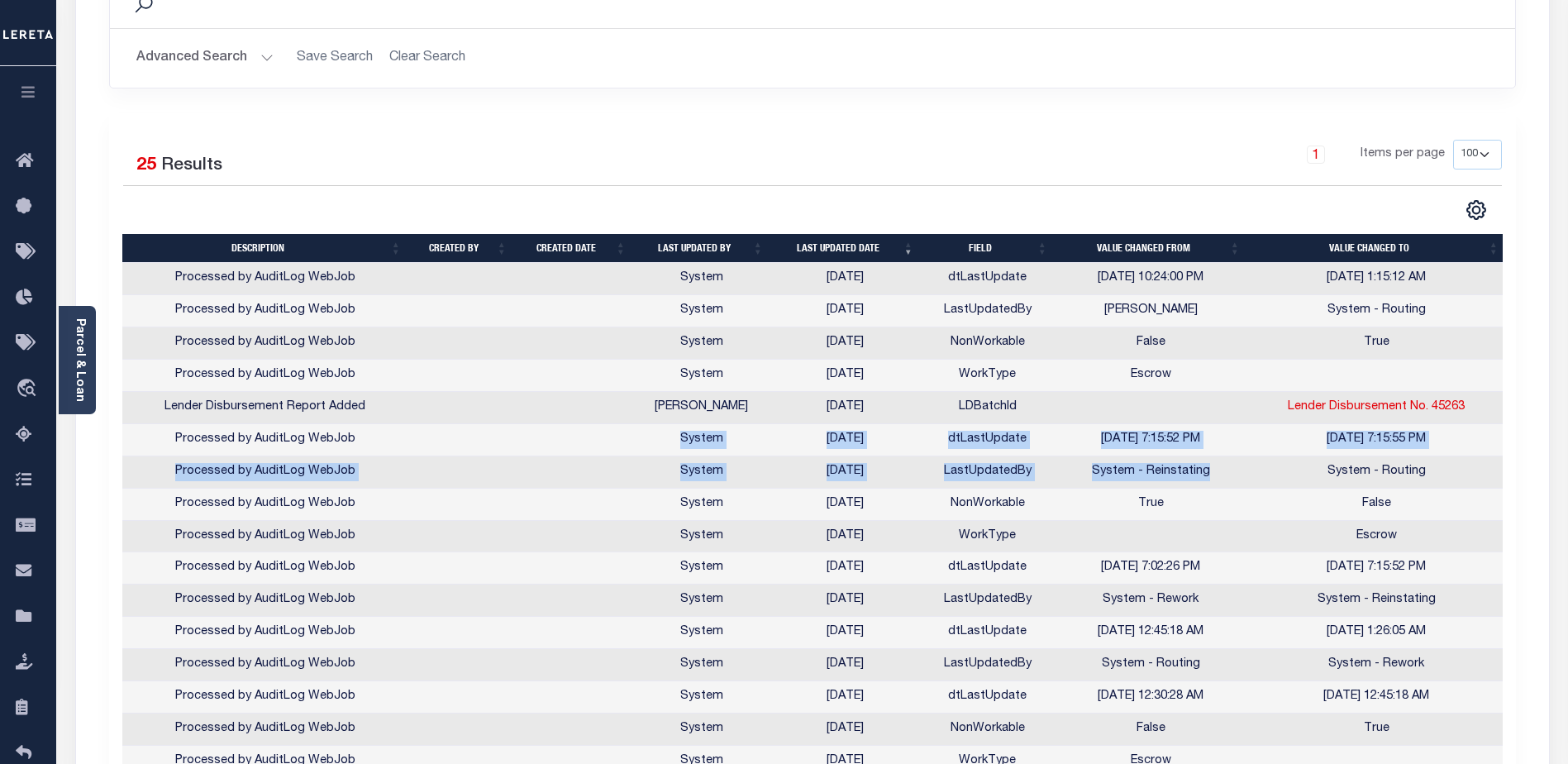
drag, startPoint x: 683, startPoint y: 440, endPoint x: 1217, endPoint y: 475, distance: 535.1
click at [1217, 475] on tbody "Processed by AuditLog WebJob System [DATE] dtLastUpdate [DATE] 10:24:00 PM [DAT…" at bounding box center [814, 665] width 1383 height 804
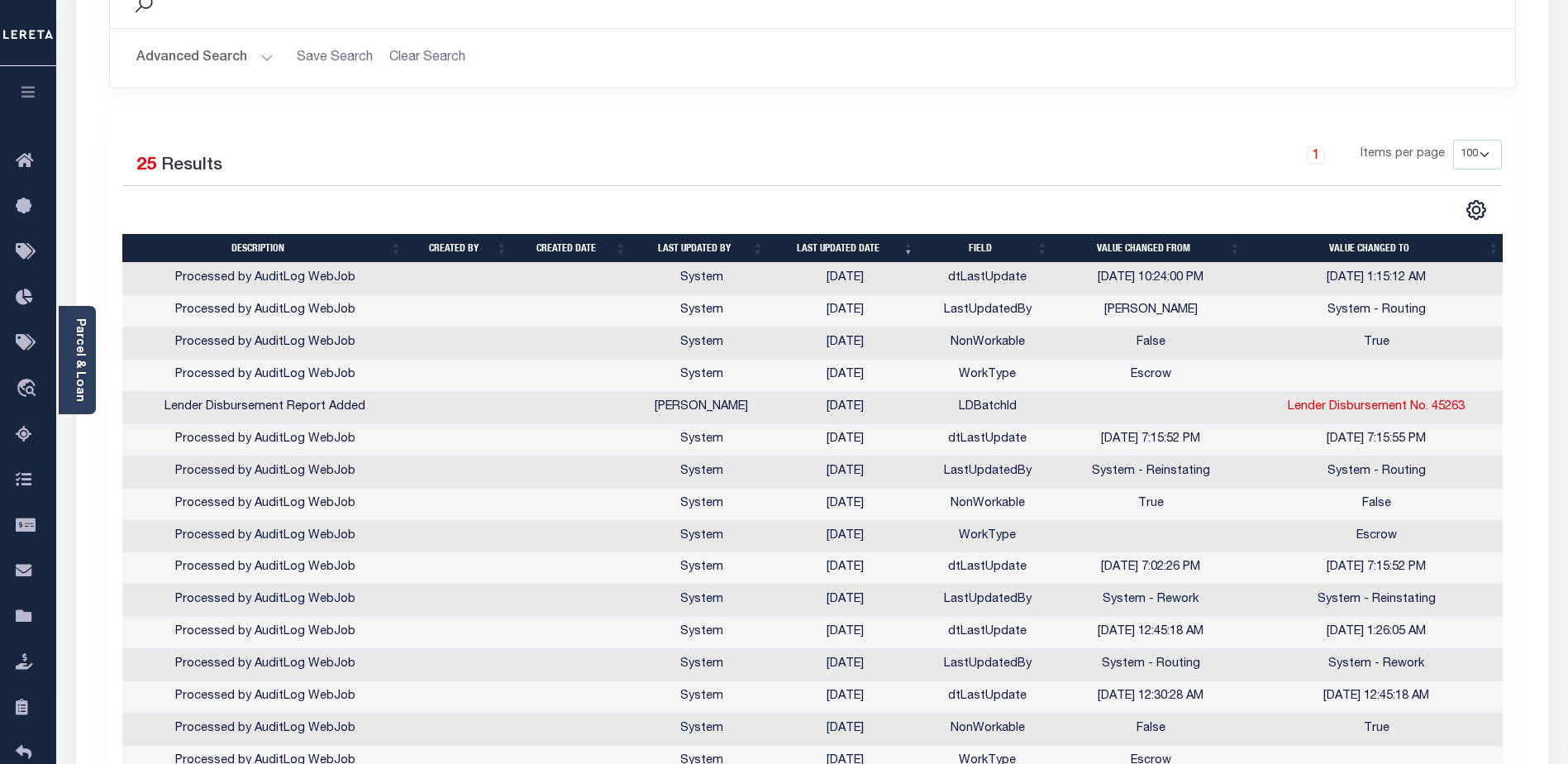
click at [1165, 163] on div "1 Items per page 10 25 50 100" at bounding box center [987, 160] width 1028 height 43
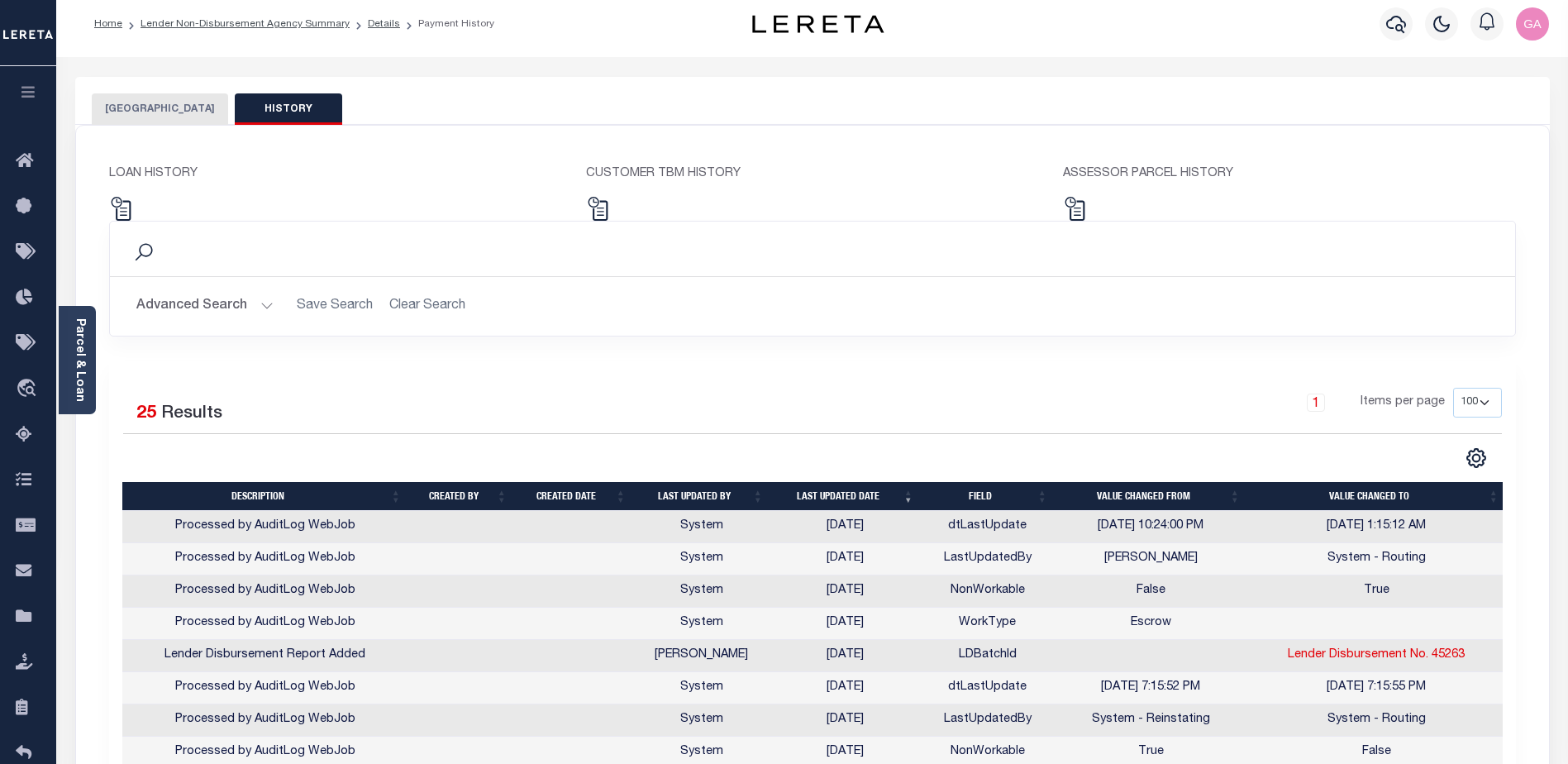
scroll to position [0, 0]
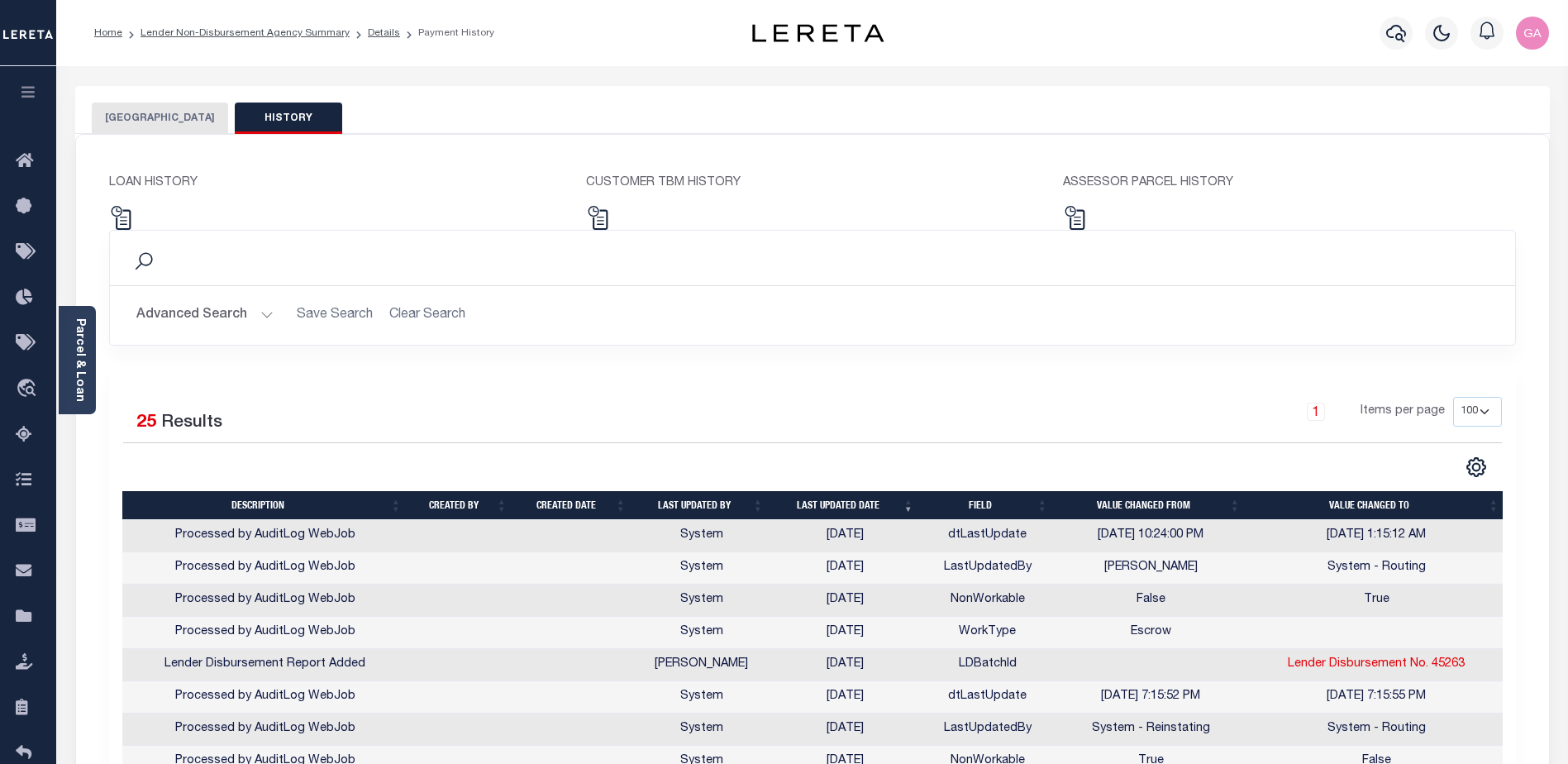
click at [157, 117] on button "[GEOGRAPHIC_DATA]" at bounding box center [160, 119] width 137 height 32
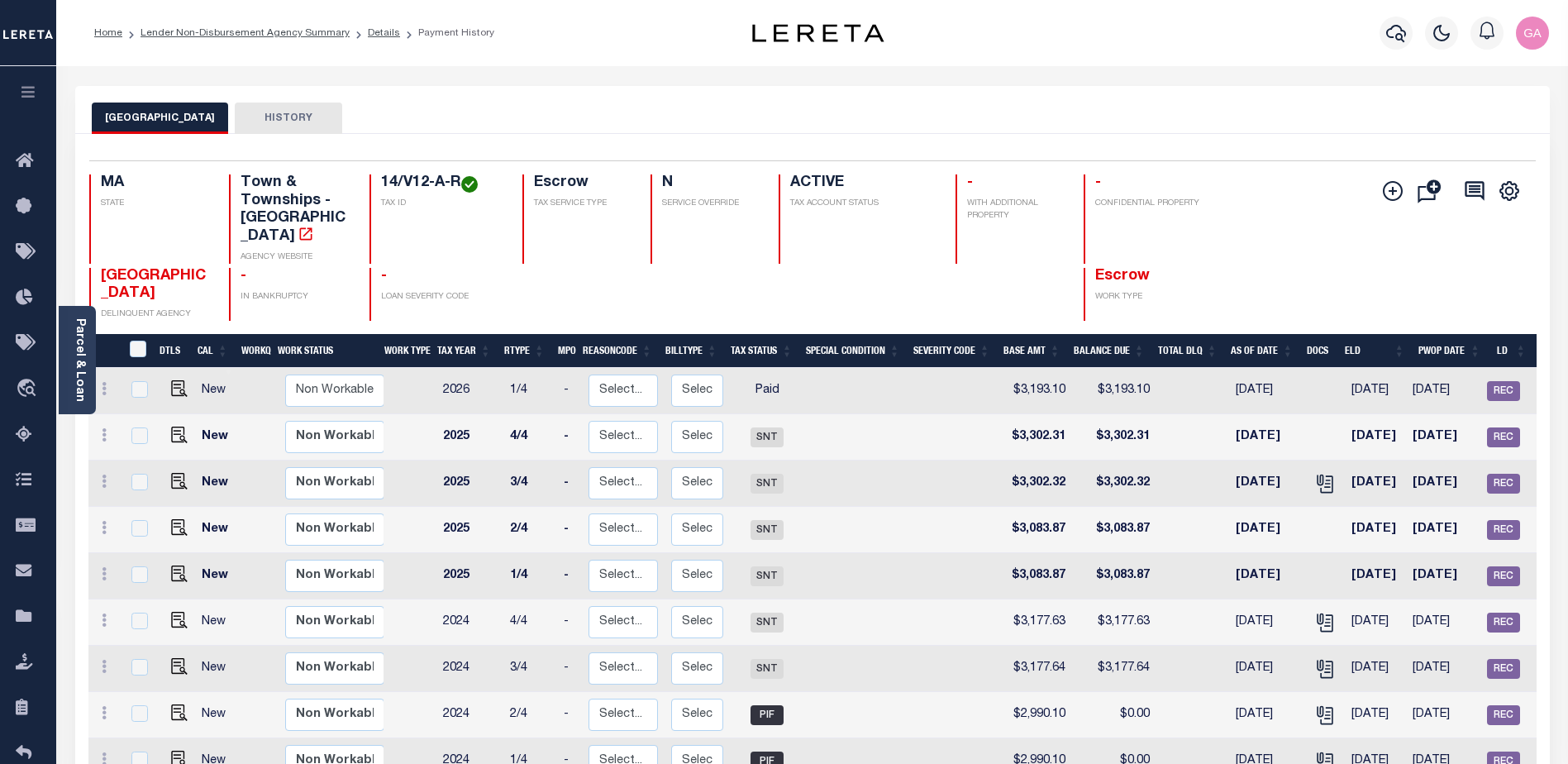
click at [258, 118] on button "HISTORY" at bounding box center [288, 119] width 108 height 32
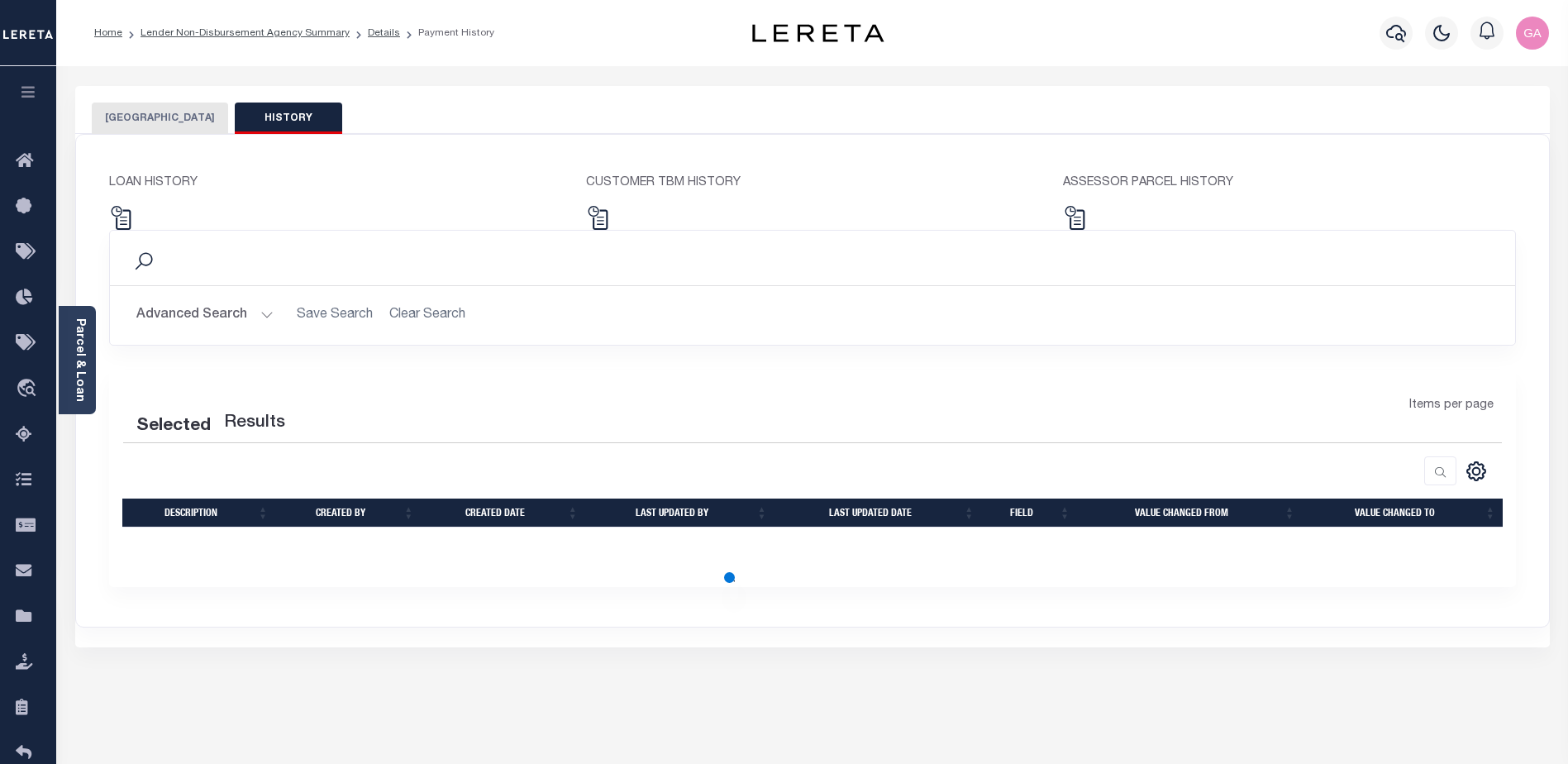
select select "100"
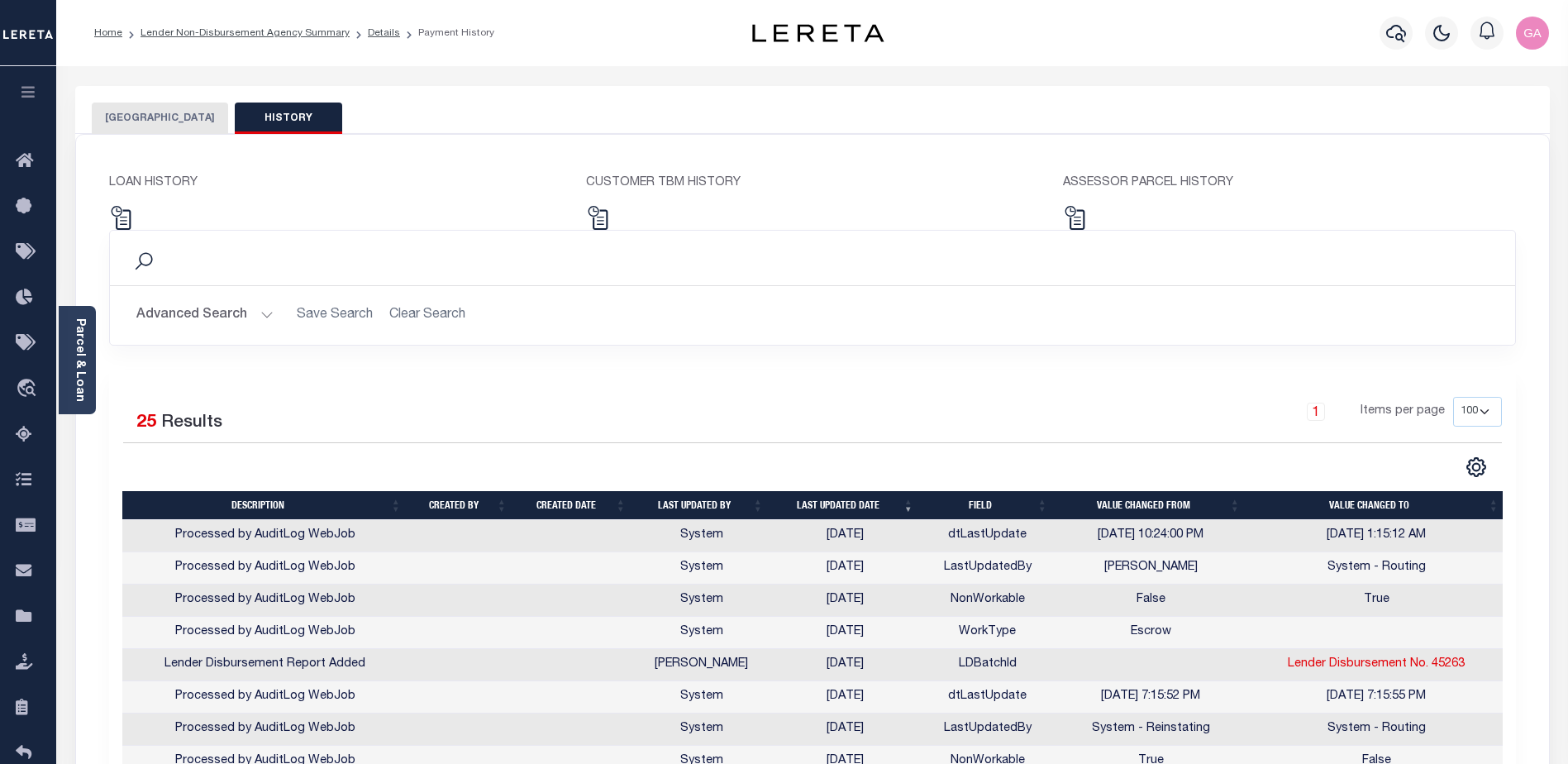
click at [155, 116] on button "[GEOGRAPHIC_DATA]" at bounding box center [160, 119] width 137 height 32
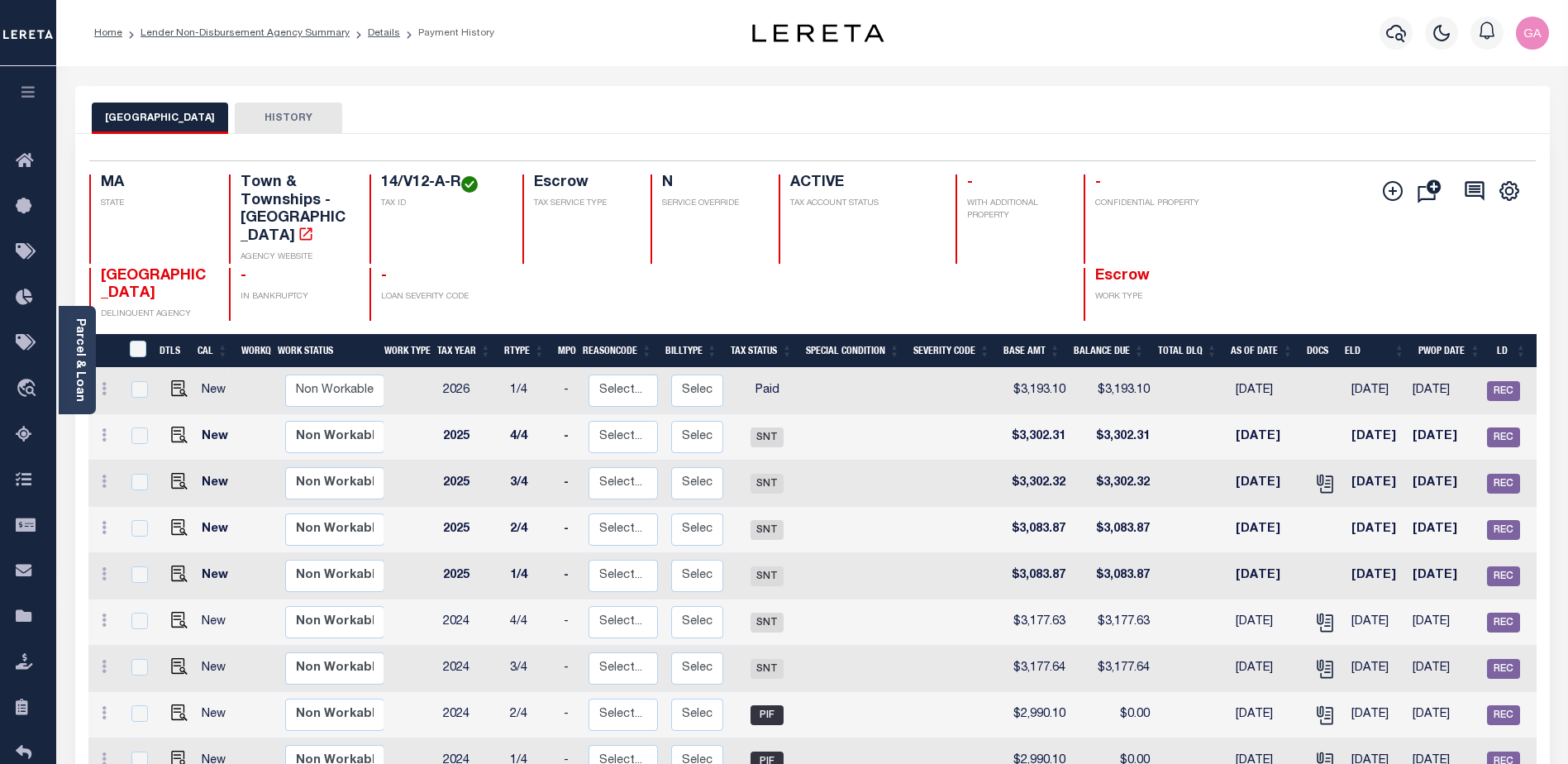
click at [253, 113] on button "HISTORY" at bounding box center [288, 119] width 108 height 32
select select "100"
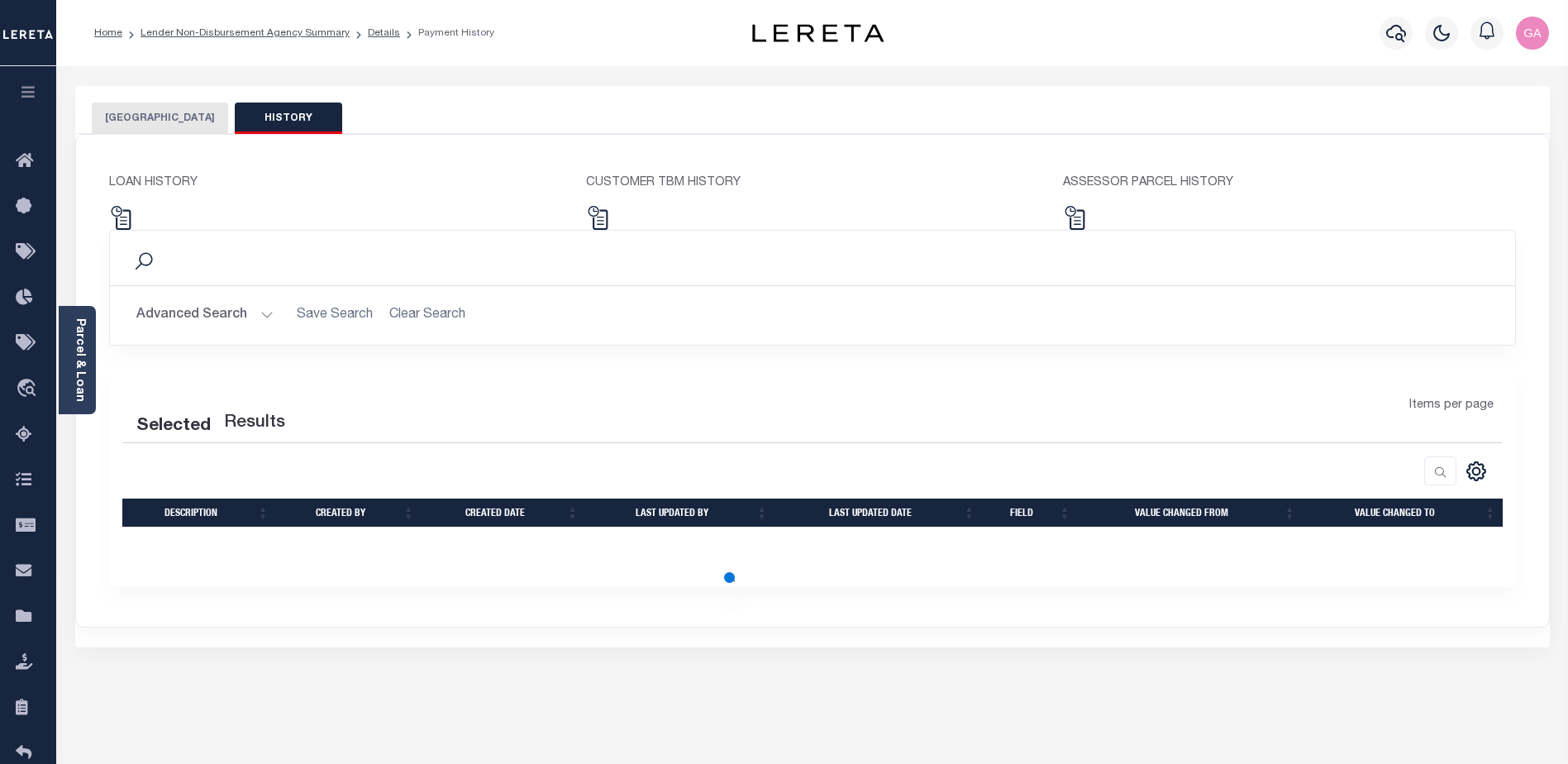
select select "100"
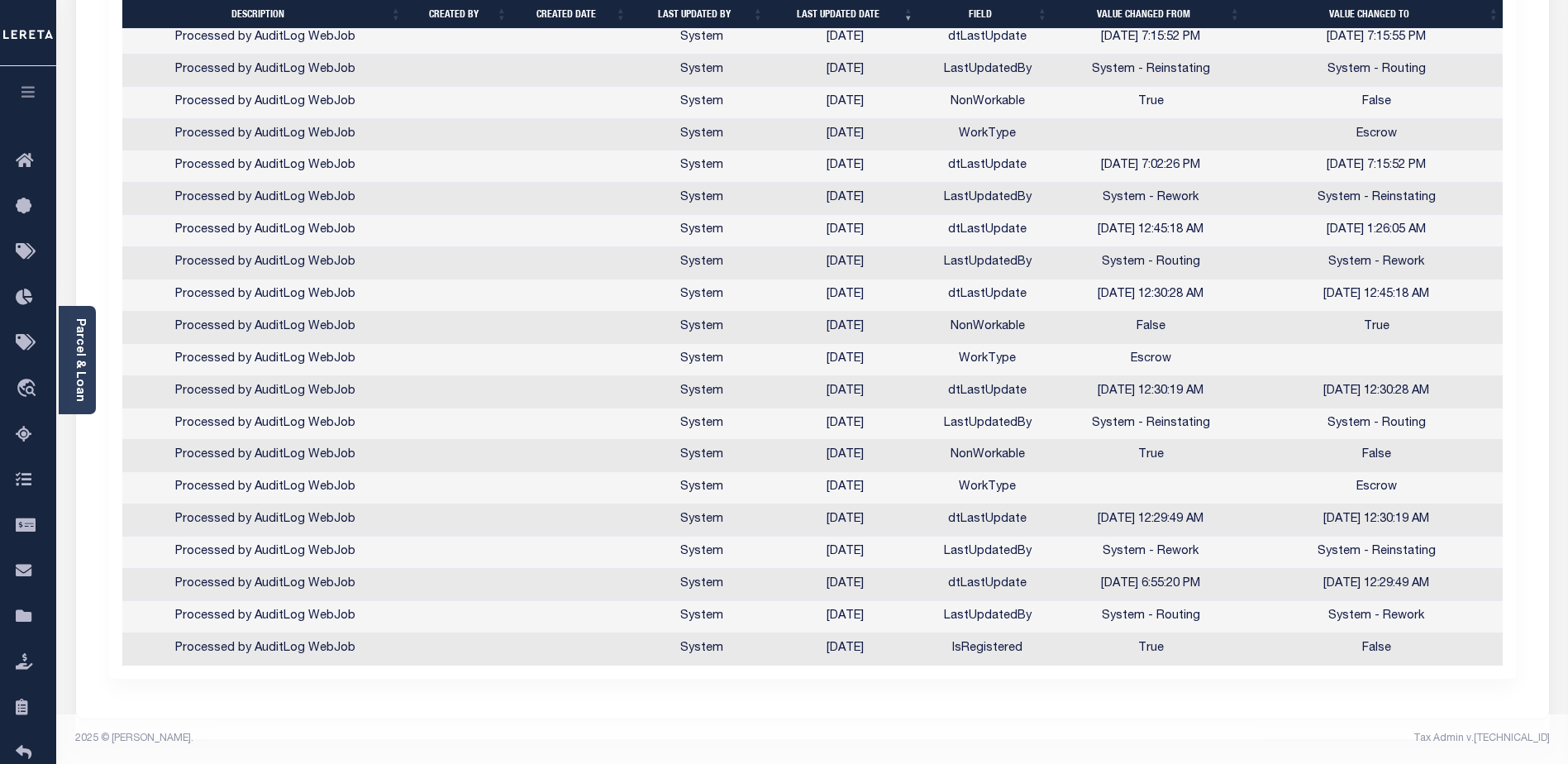
scroll to position [339, 0]
